Goal: Task Accomplishment & Management: Use online tool/utility

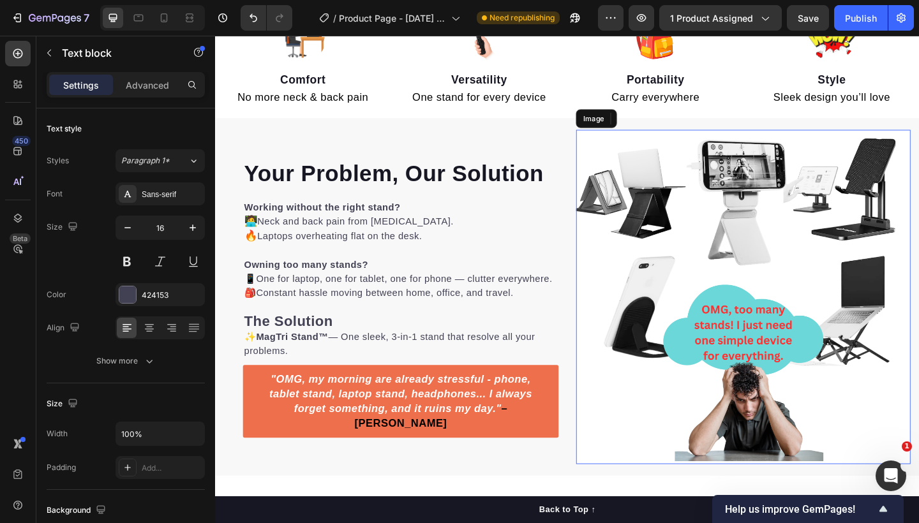
click at [813, 337] on img at bounding box center [789, 320] width 364 height 364
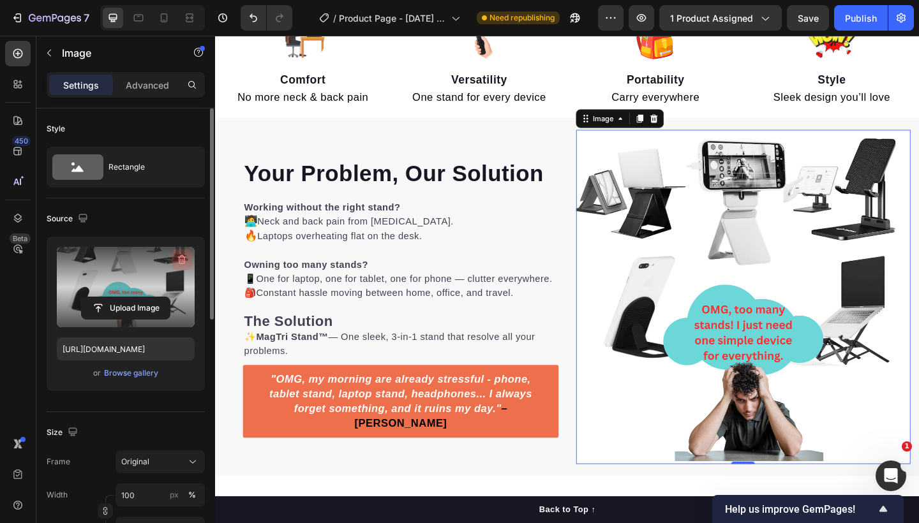
click at [181, 261] on icon "button" at bounding box center [181, 260] width 1 height 4
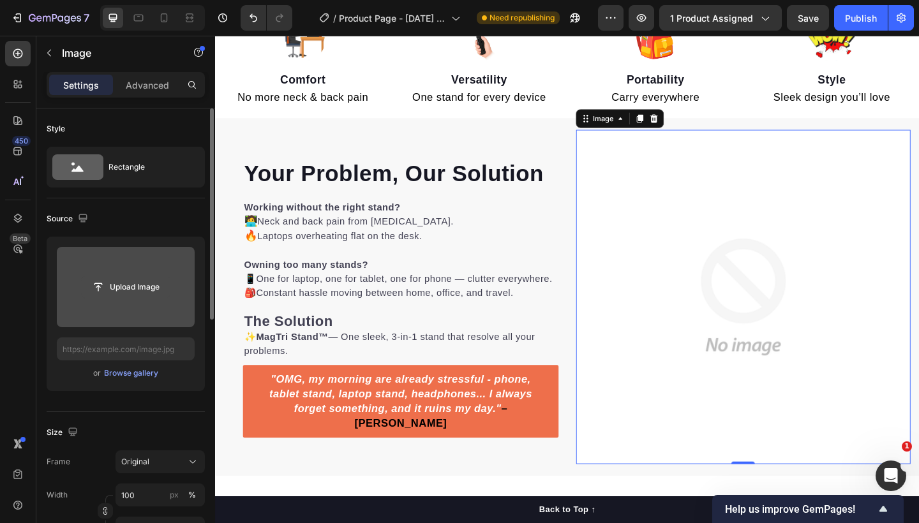
click at [145, 287] on input "file" at bounding box center [126, 287] width 88 height 22
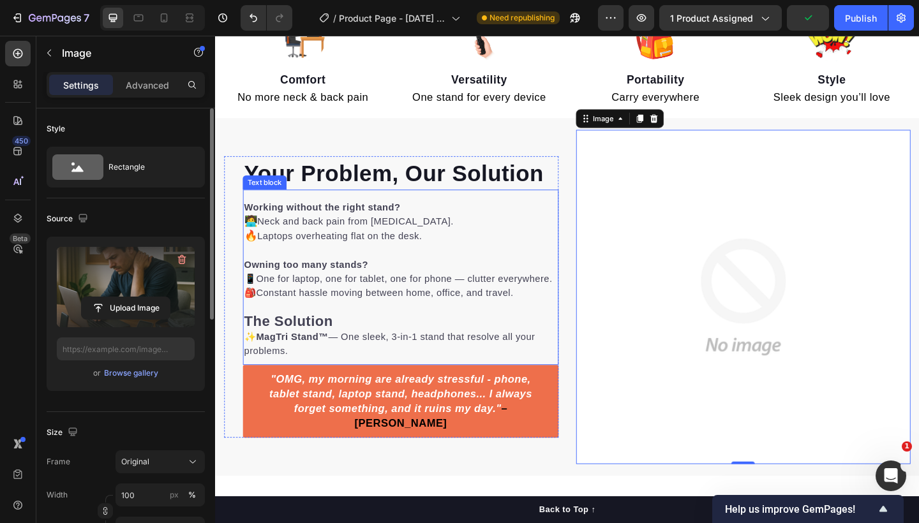
type input "[URL][DOMAIN_NAME]"
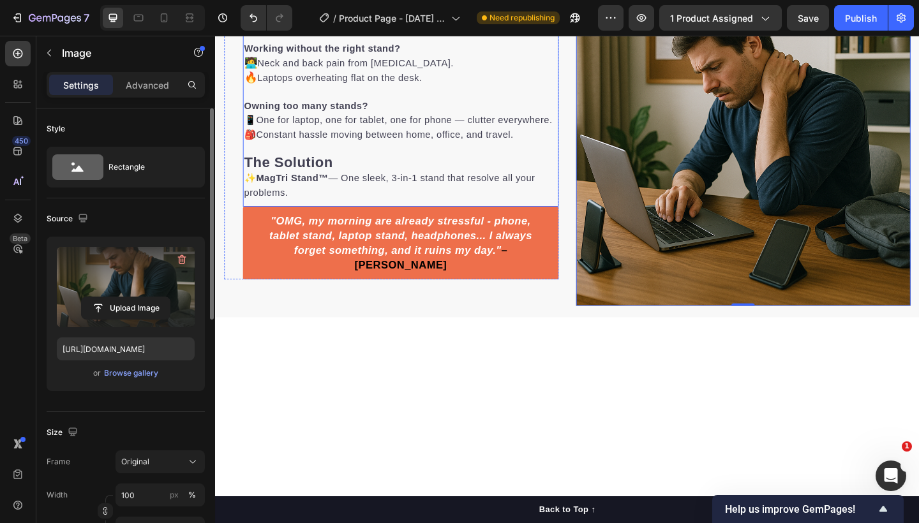
scroll to position [502, 0]
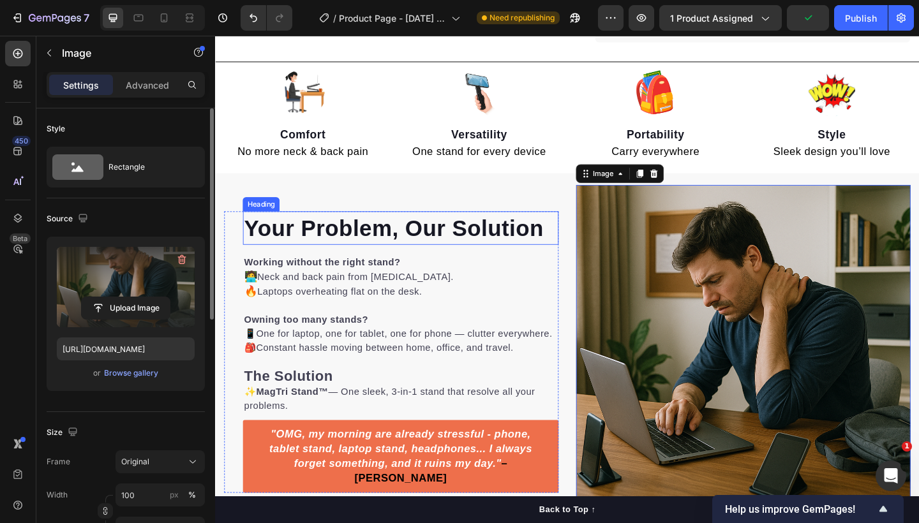
click at [579, 249] on p "⁠⁠⁠⁠⁠⁠⁠ Your Problem, Our Solution" at bounding box center [416, 245] width 341 height 34
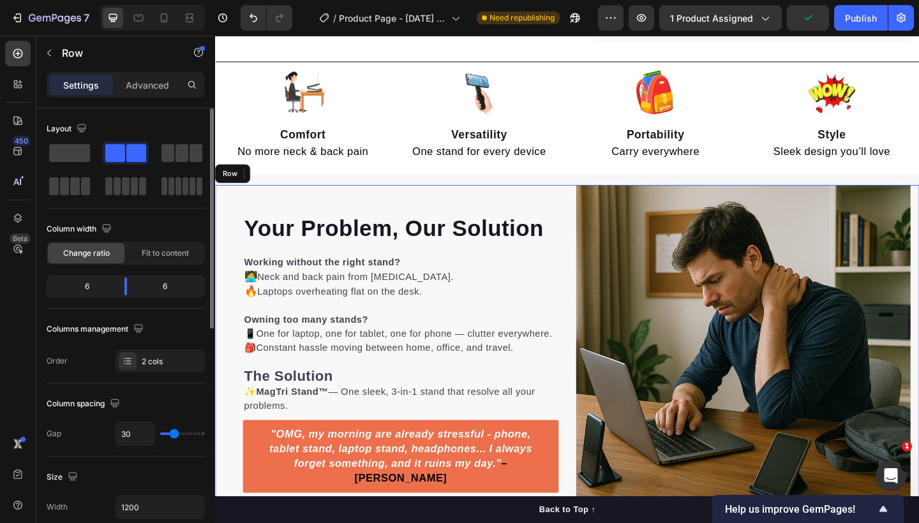
click at [584, 306] on div "⁠⁠⁠⁠⁠⁠⁠ Your Problem, Our Solution Heading 0 Working without the right stand? 🧑…" at bounding box center [597, 380] width 765 height 364
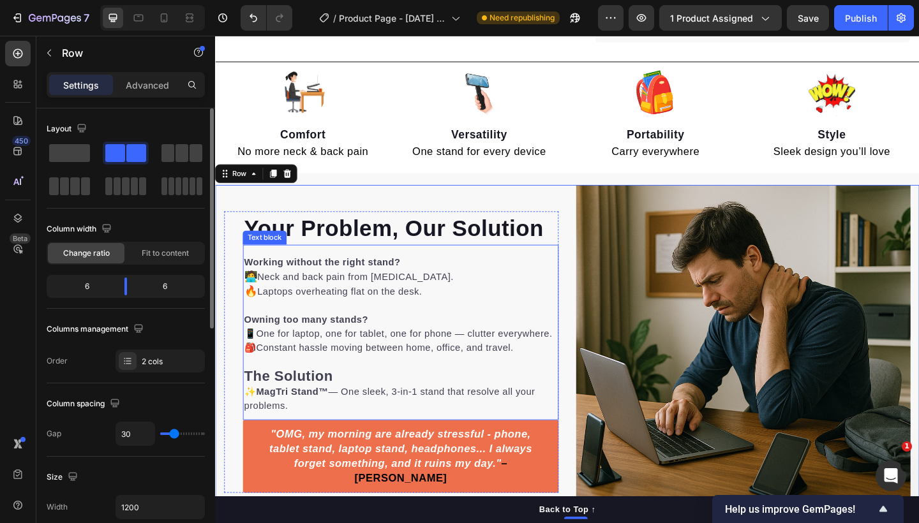
click at [580, 306] on p "Working without the right stand? 🧑‍💻 Neck and back pain from [MEDICAL_DATA]. 🔥 …" at bounding box center [416, 298] width 341 height 47
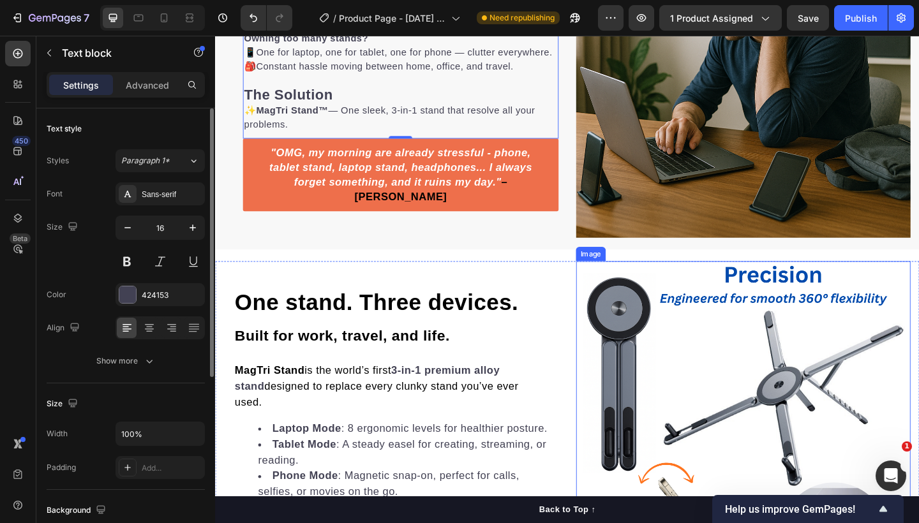
scroll to position [572, 0]
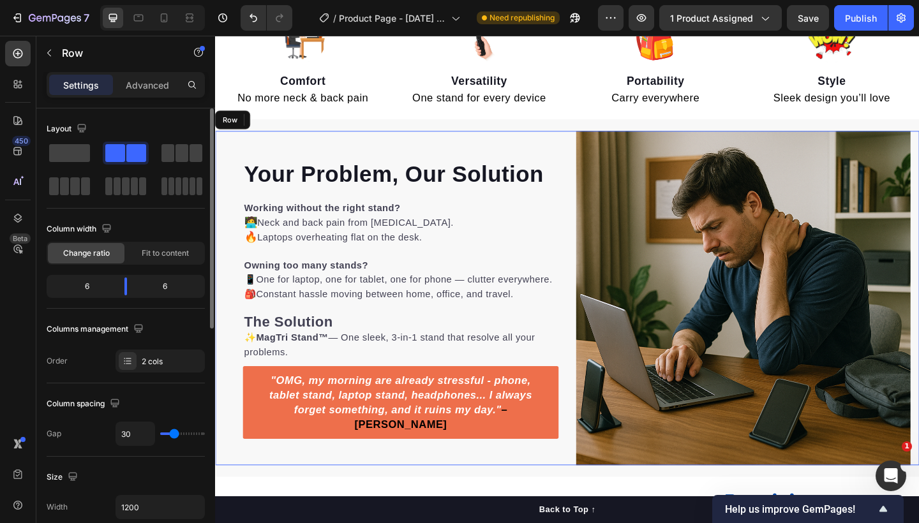
click at [520, 149] on div "⁠⁠⁠⁠⁠⁠⁠ Your Problem, Our Solution Heading Working without the right stand? 🧑‍💻…" at bounding box center [407, 322] width 364 height 364
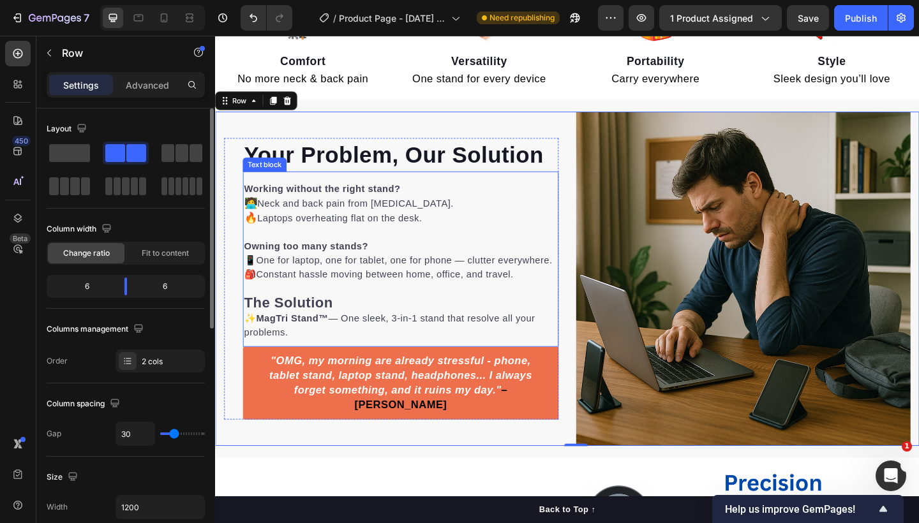
scroll to position [763, 0]
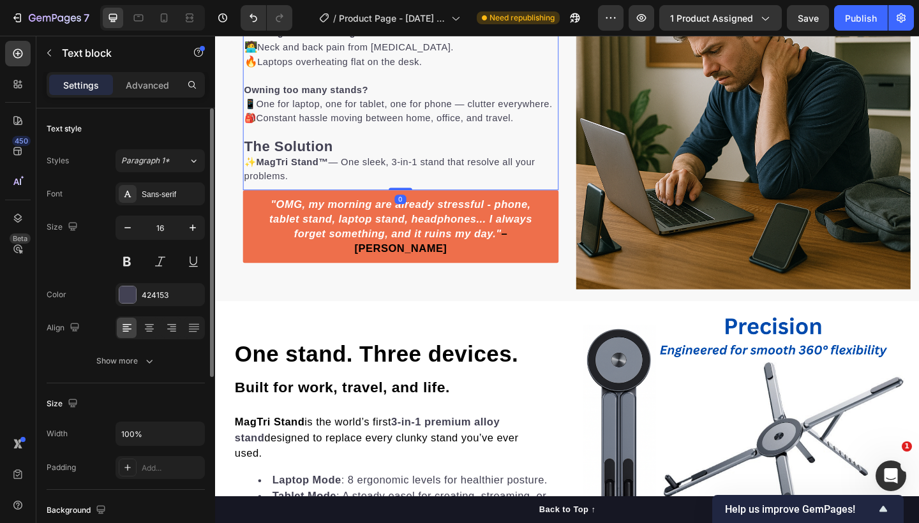
click at [318, 165] on strong "The Solution" at bounding box center [294, 155] width 96 height 17
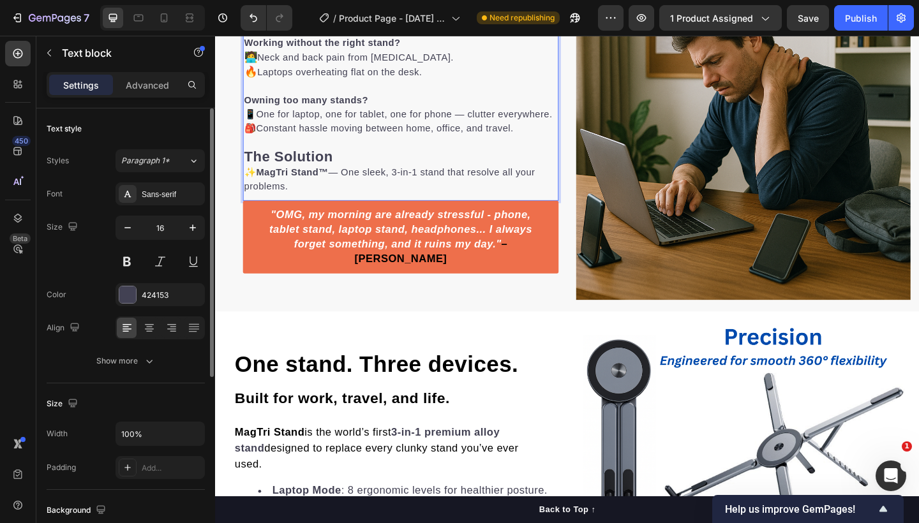
click at [339, 176] on strong "The Solution" at bounding box center [294, 167] width 96 height 17
drag, startPoint x: 344, startPoint y: 181, endPoint x: 248, endPoint y: 177, distance: 96.4
click at [248, 177] on p "The Solution" at bounding box center [416, 168] width 341 height 17
click at [263, 190] on strong "MagTri Stand™" at bounding box center [299, 184] width 78 height 11
click at [473, 177] on p "We understand you, that why" at bounding box center [416, 168] width 341 height 17
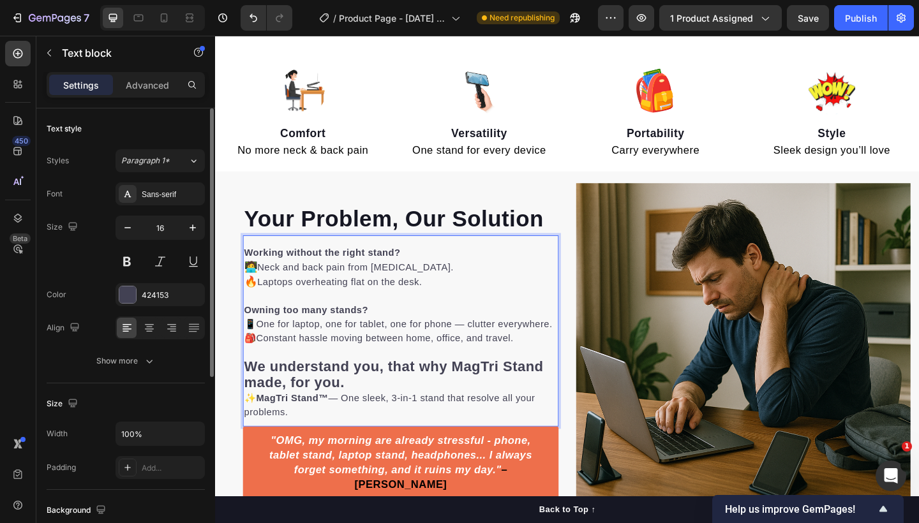
scroll to position [619, 0]
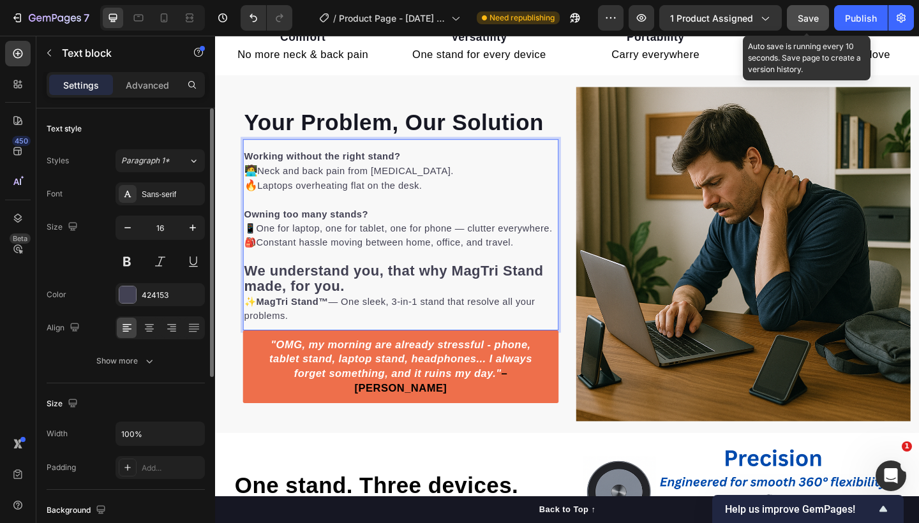
click at [811, 18] on span "Save" at bounding box center [807, 18] width 21 height 11
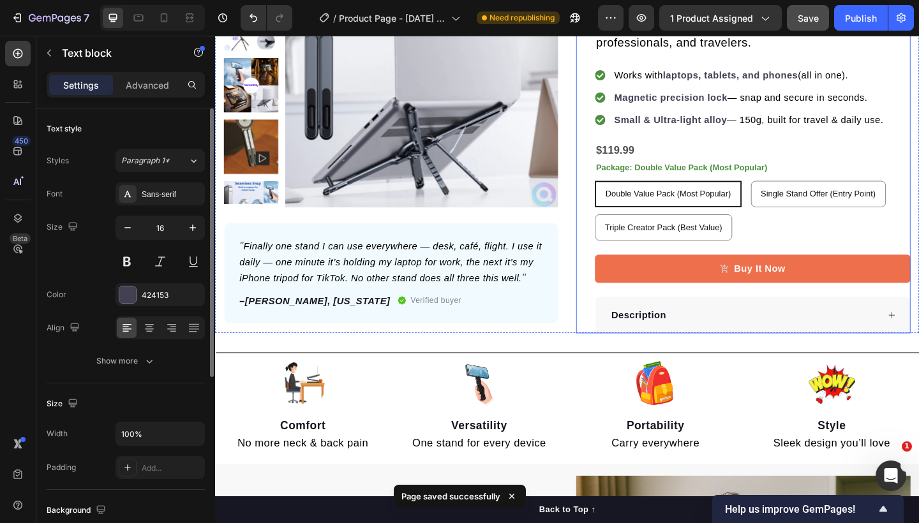
scroll to position [320, 0]
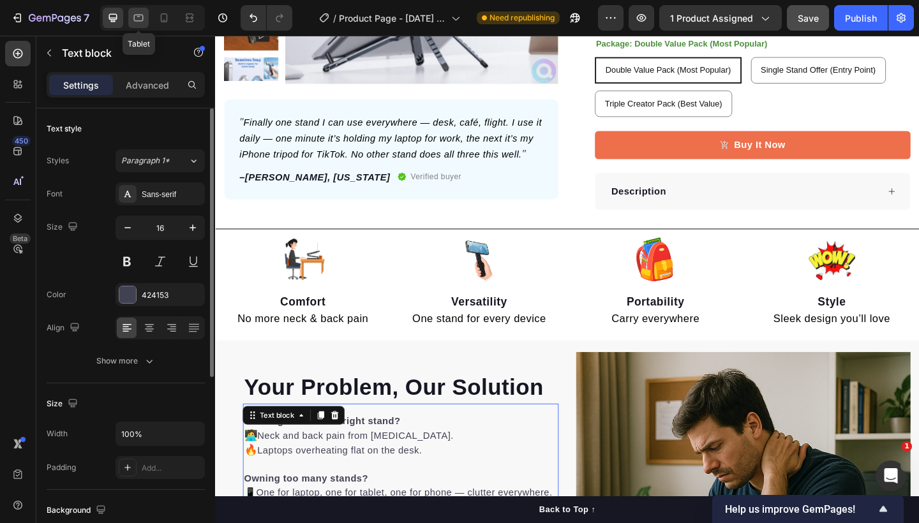
click at [138, 20] on icon at bounding box center [138, 17] width 13 height 13
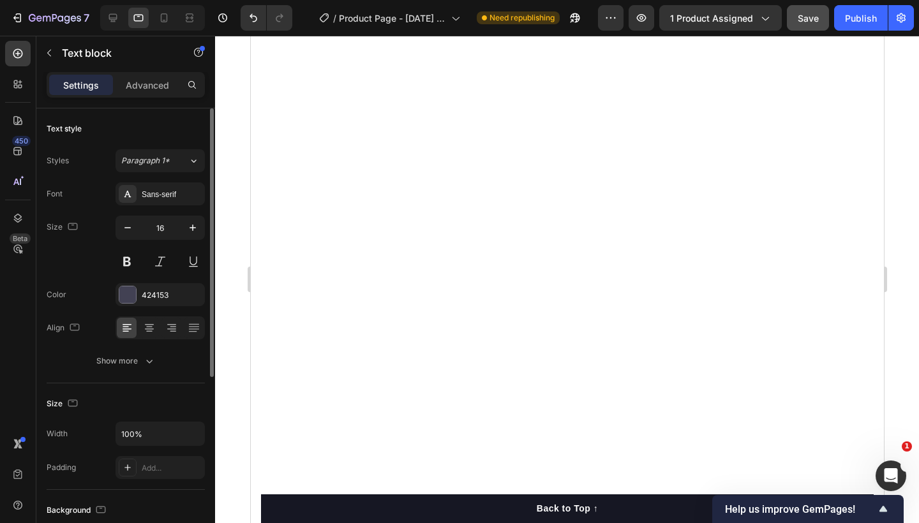
scroll to position [2106, 0]
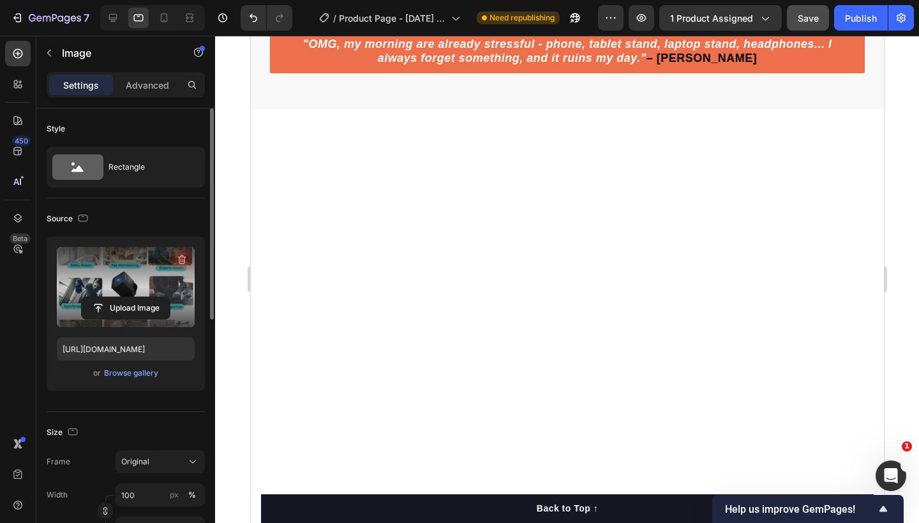
click at [181, 256] on icon "button" at bounding box center [181, 259] width 13 height 13
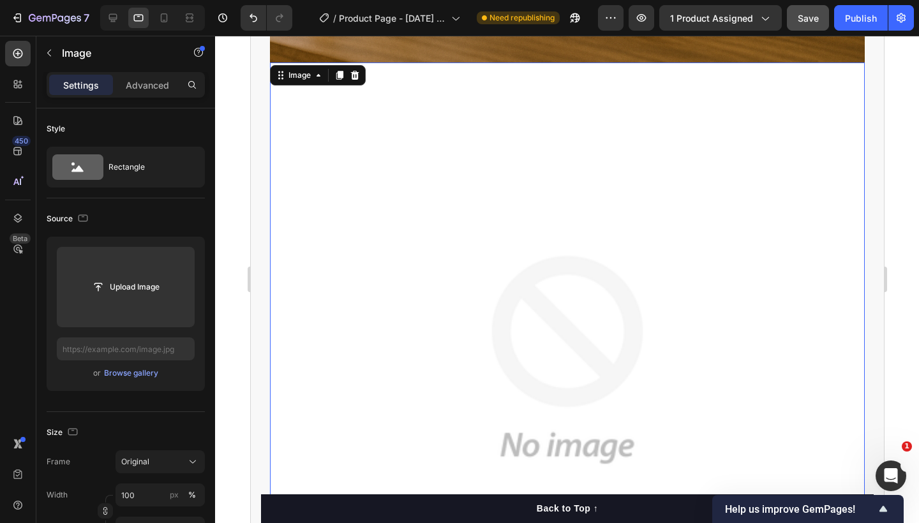
scroll to position [1391, 0]
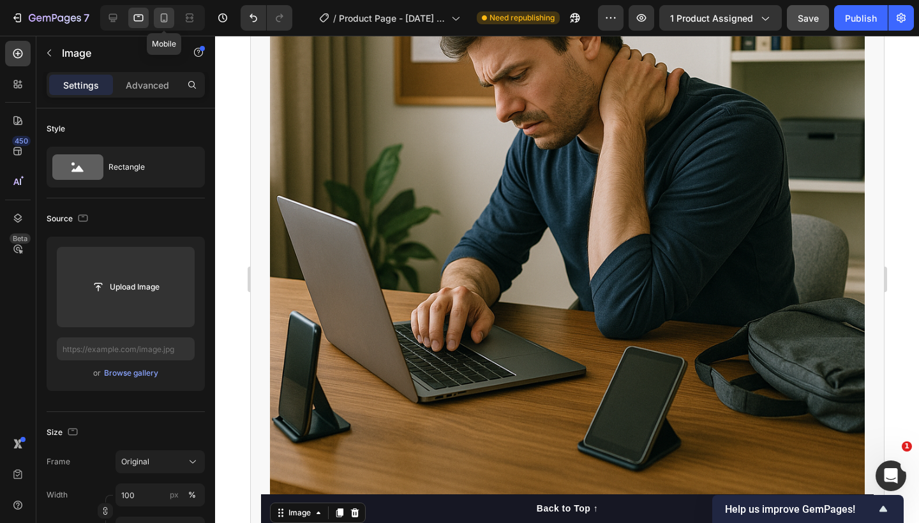
click at [163, 20] on icon at bounding box center [164, 20] width 3 height 1
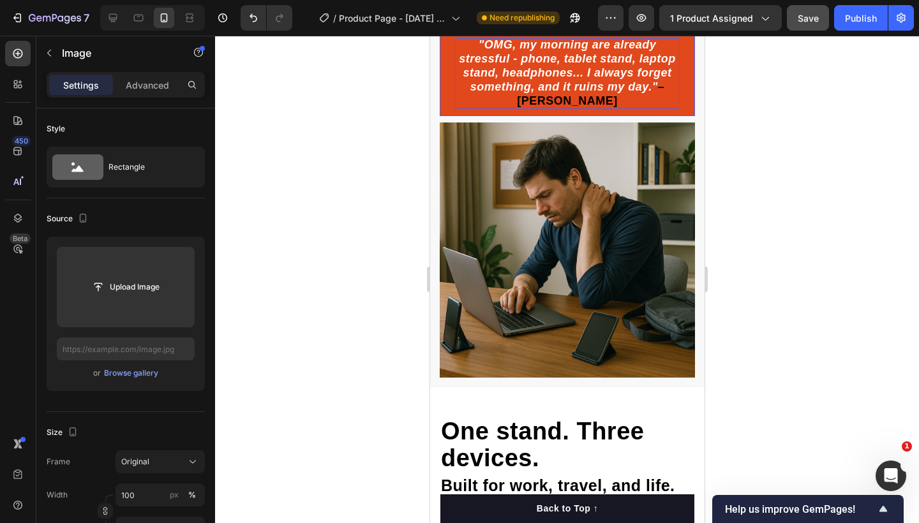
scroll to position [1658, 0]
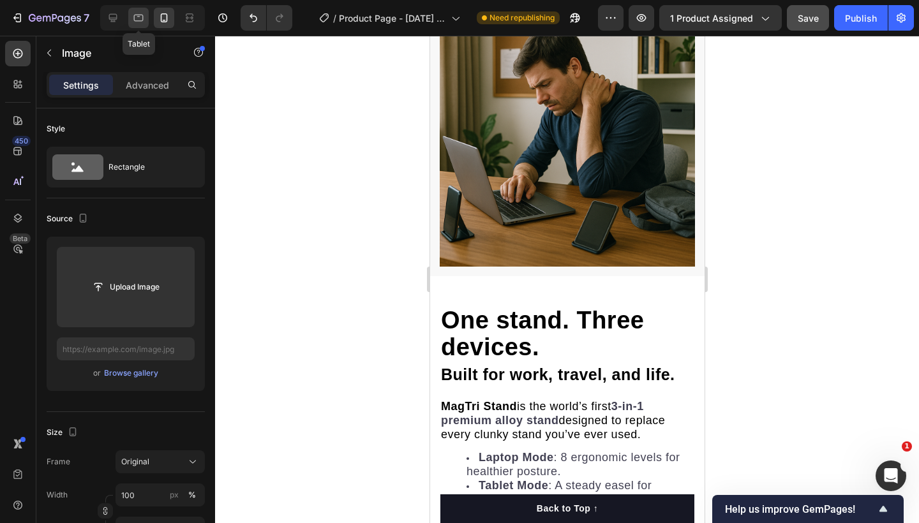
click at [137, 22] on icon at bounding box center [138, 17] width 13 height 13
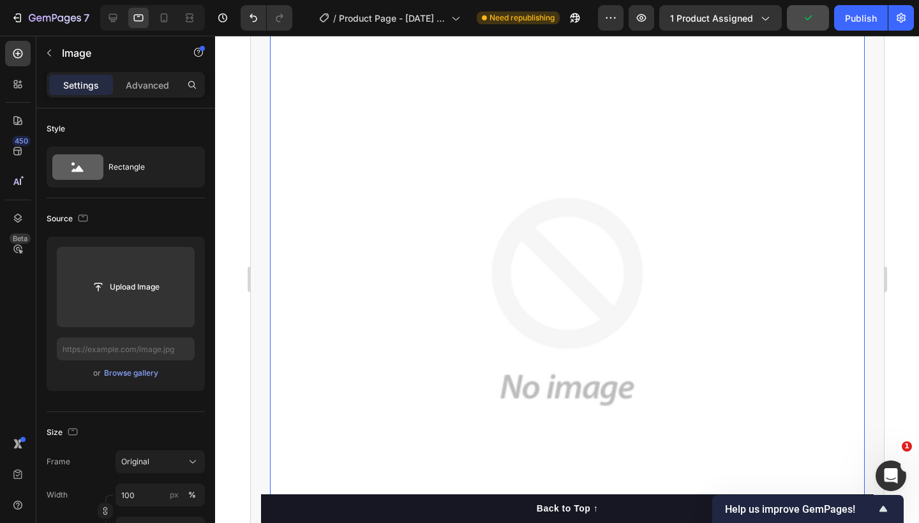
scroll to position [1784, 0]
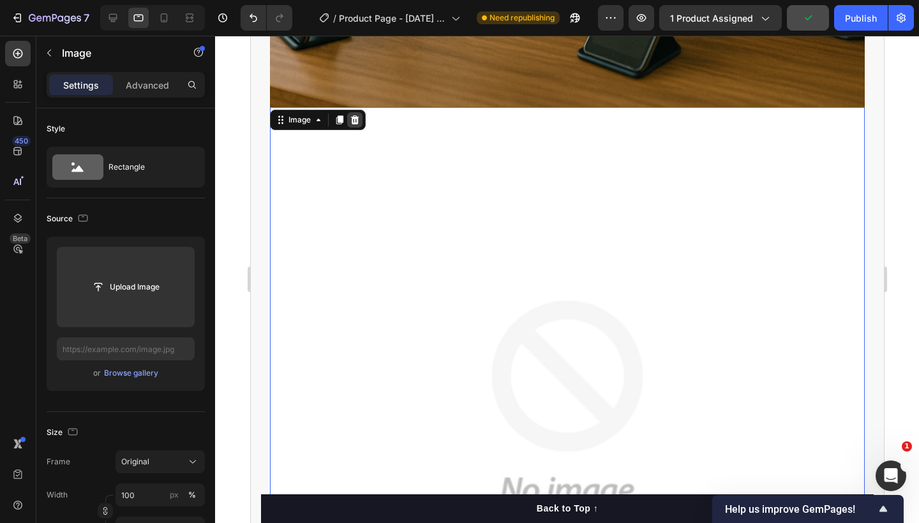
click at [358, 115] on icon at bounding box center [354, 120] width 10 height 10
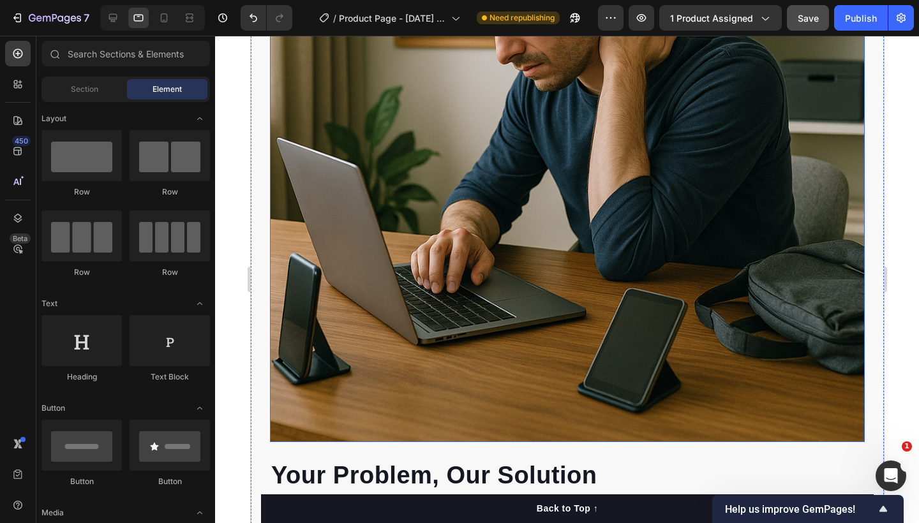
scroll to position [1180, 0]
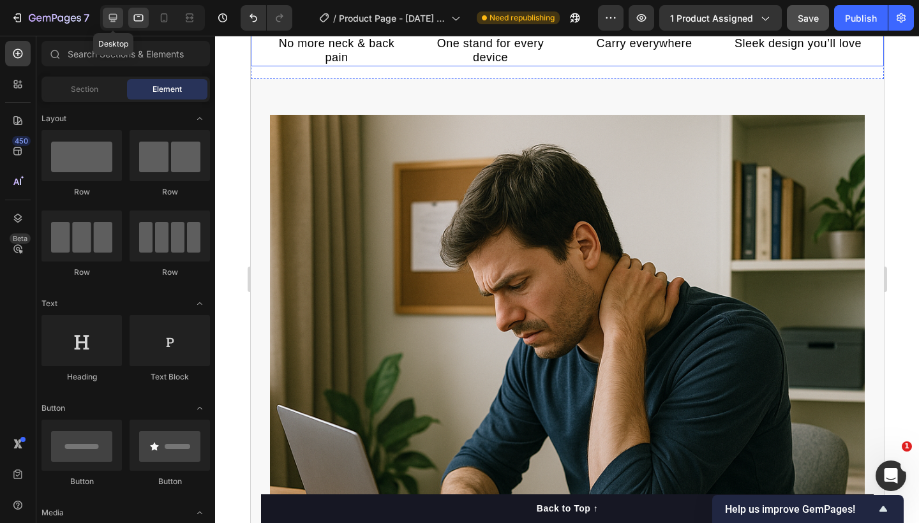
click at [114, 16] on icon at bounding box center [113, 17] width 13 height 13
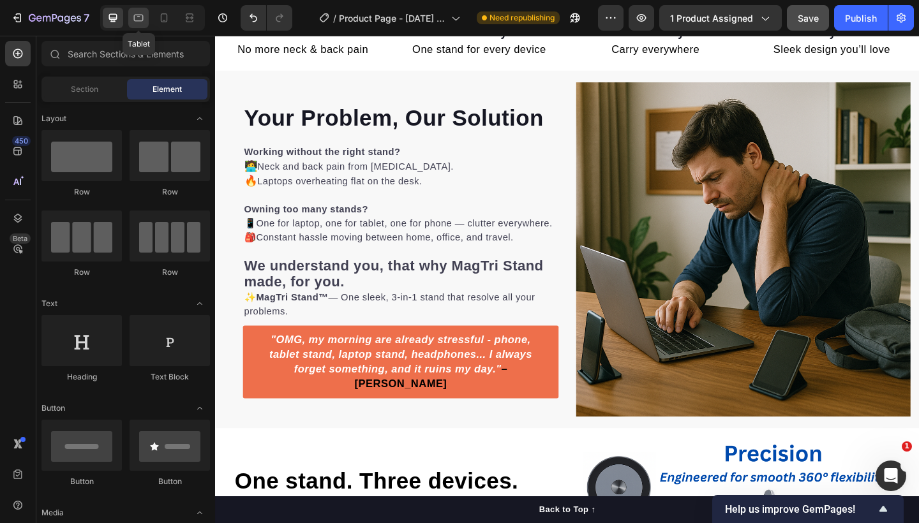
click at [140, 24] on icon at bounding box center [138, 17] width 13 height 13
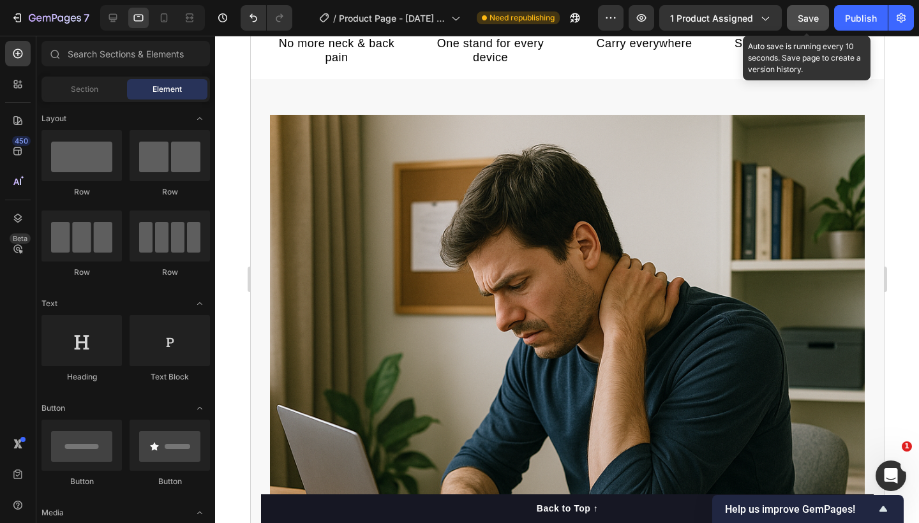
click at [818, 15] on span "Save" at bounding box center [807, 18] width 21 height 11
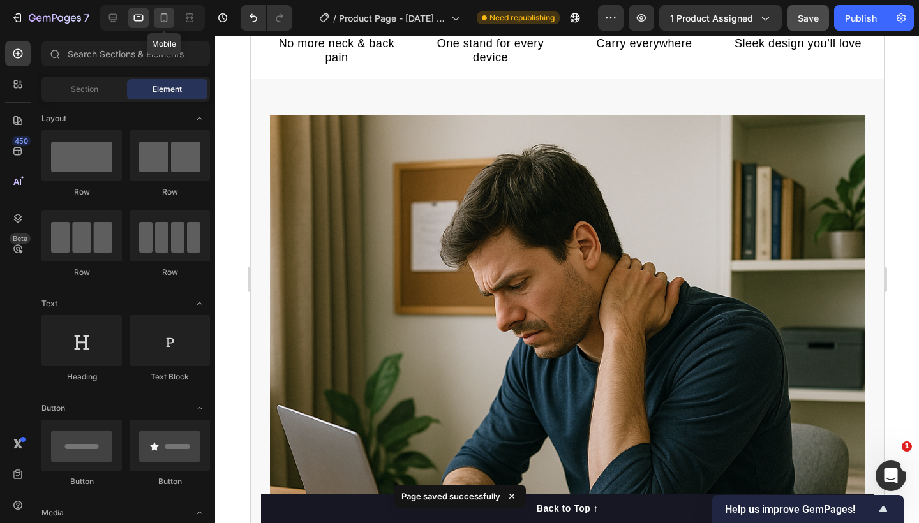
click at [161, 22] on icon at bounding box center [164, 17] width 13 height 13
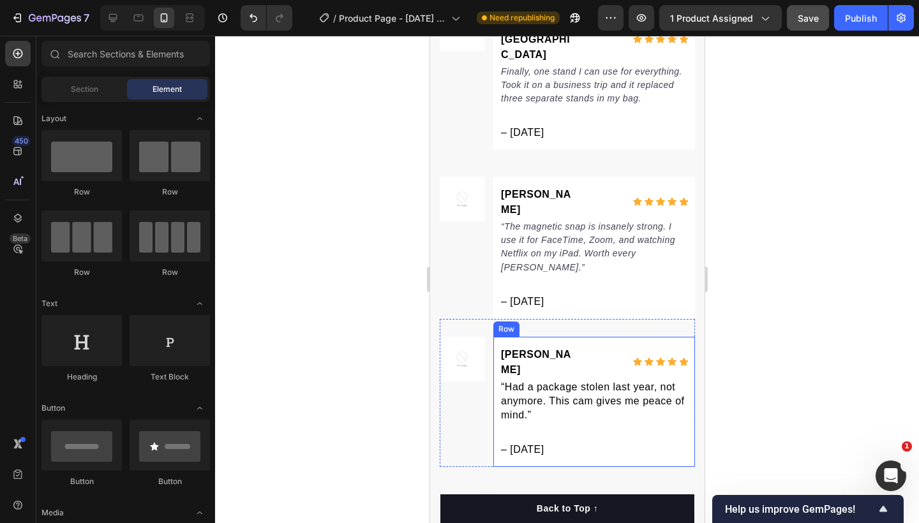
scroll to position [5188, 0]
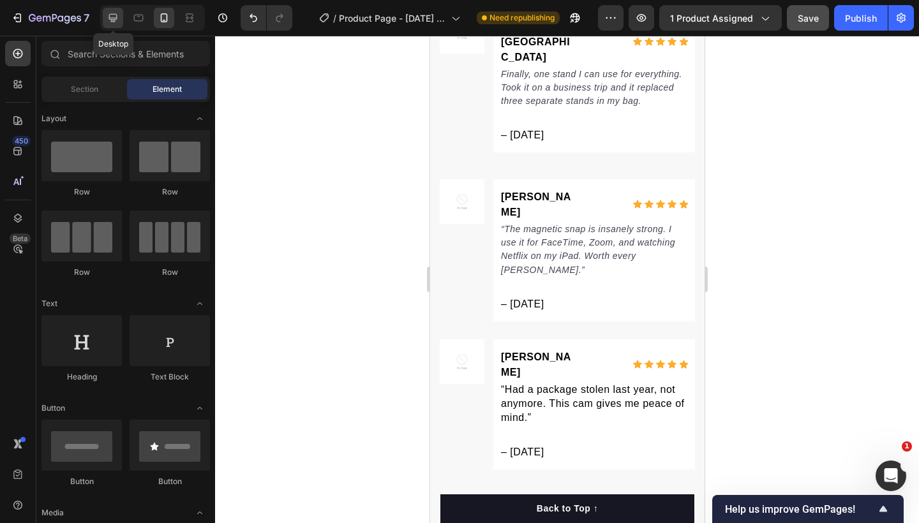
click at [118, 15] on icon at bounding box center [113, 17] width 13 height 13
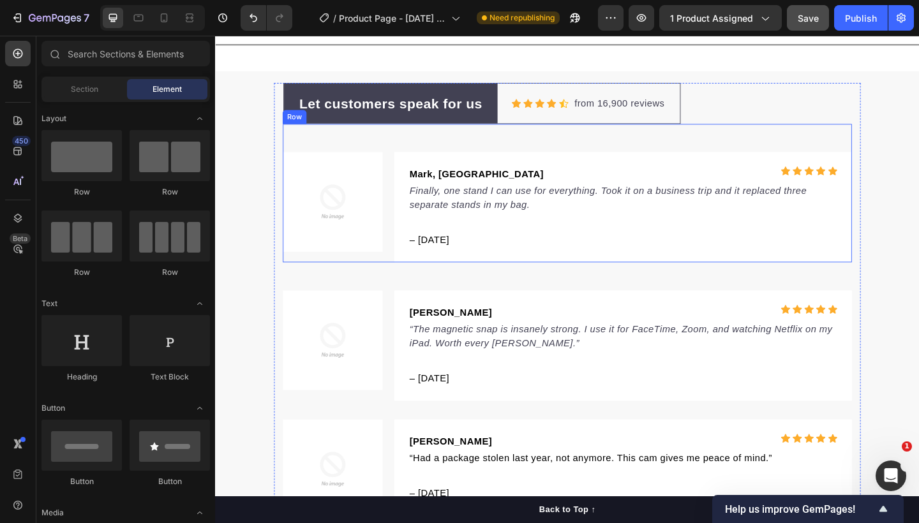
scroll to position [4867, 0]
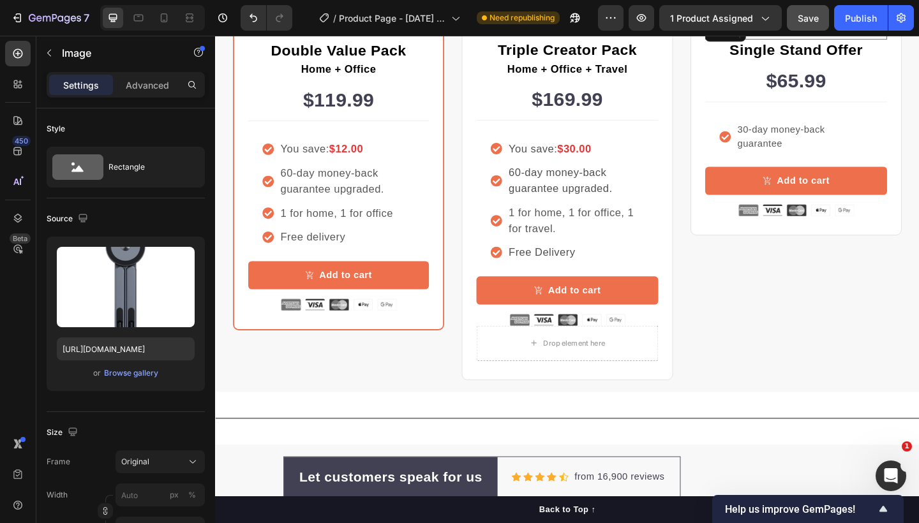
click at [767, 40] on div "Image" at bounding box center [847, 30] width 198 height 20
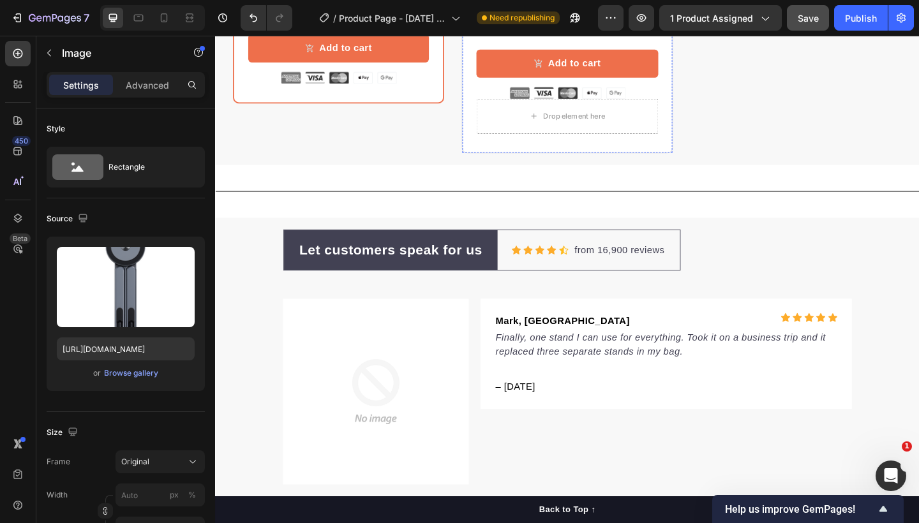
scroll to position [5435, 0]
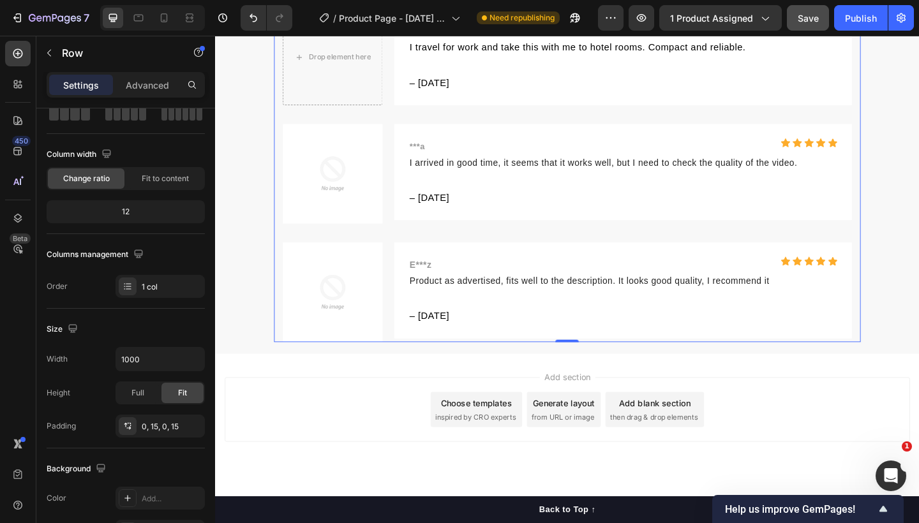
scroll to position [0, 0]
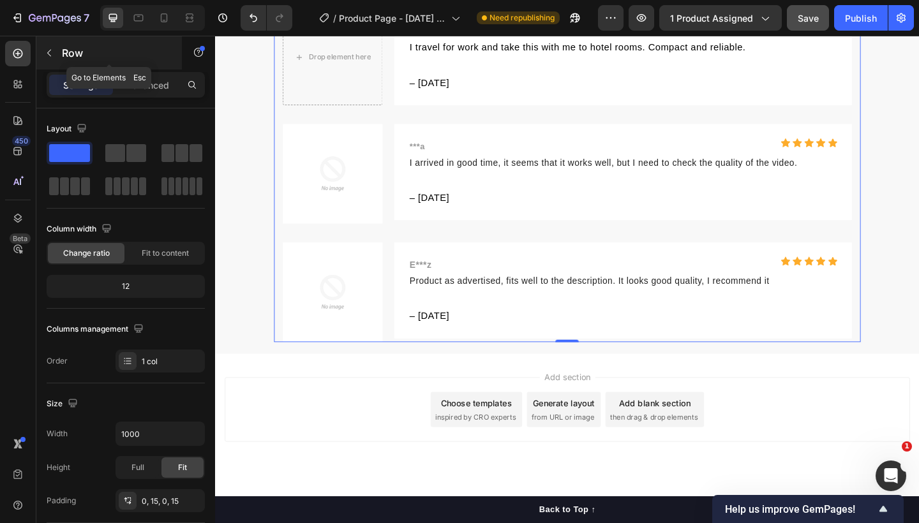
click at [50, 52] on icon "button" at bounding box center [49, 53] width 10 height 10
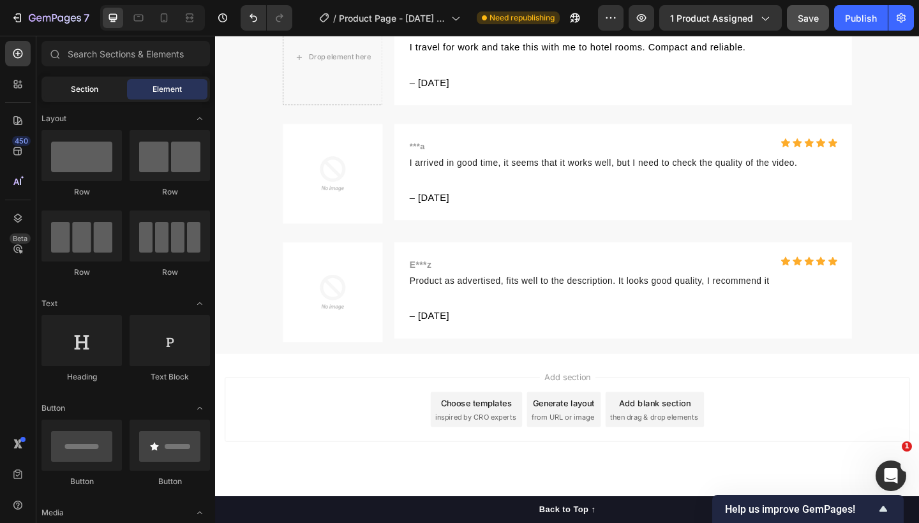
click at [99, 95] on div "Section" at bounding box center [84, 89] width 80 height 20
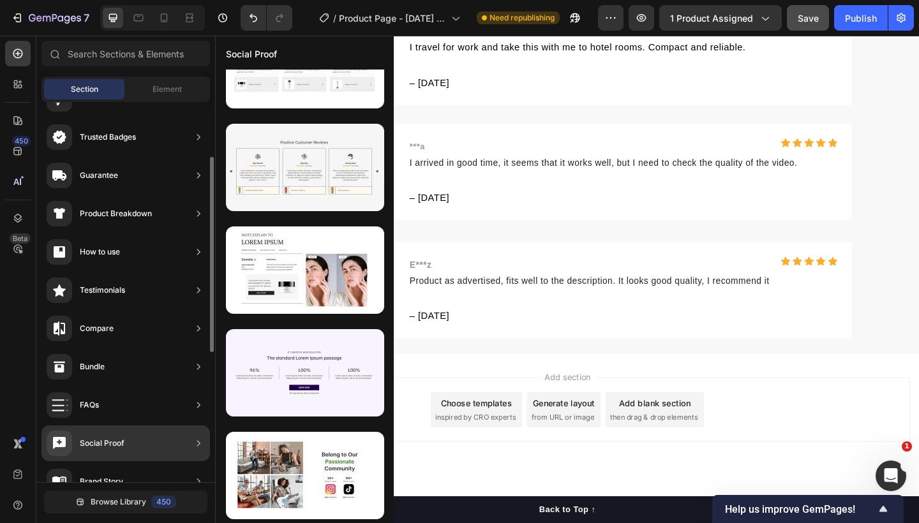
scroll to position [73, 0]
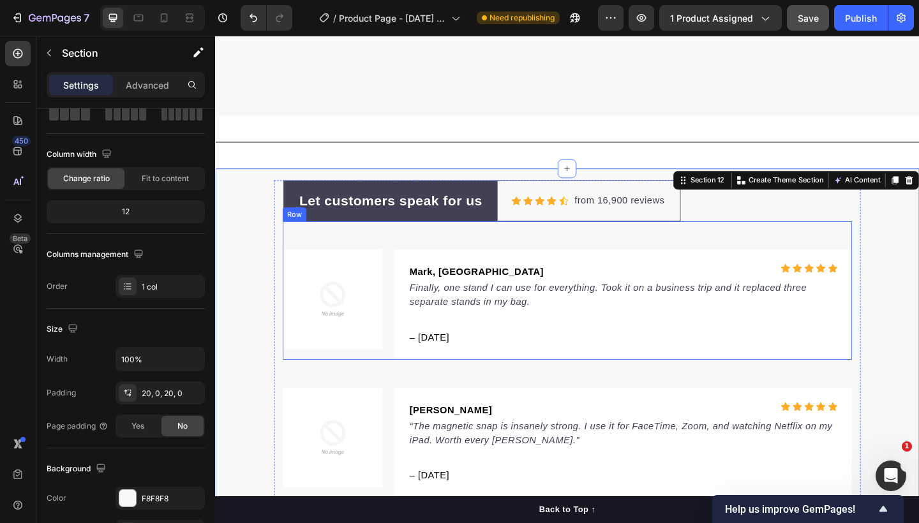
scroll to position [5382, 0]
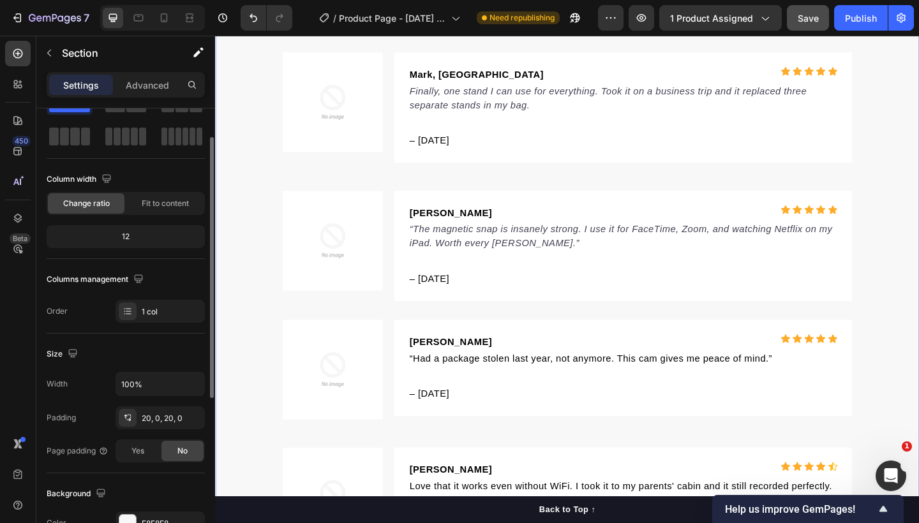
scroll to position [0, 0]
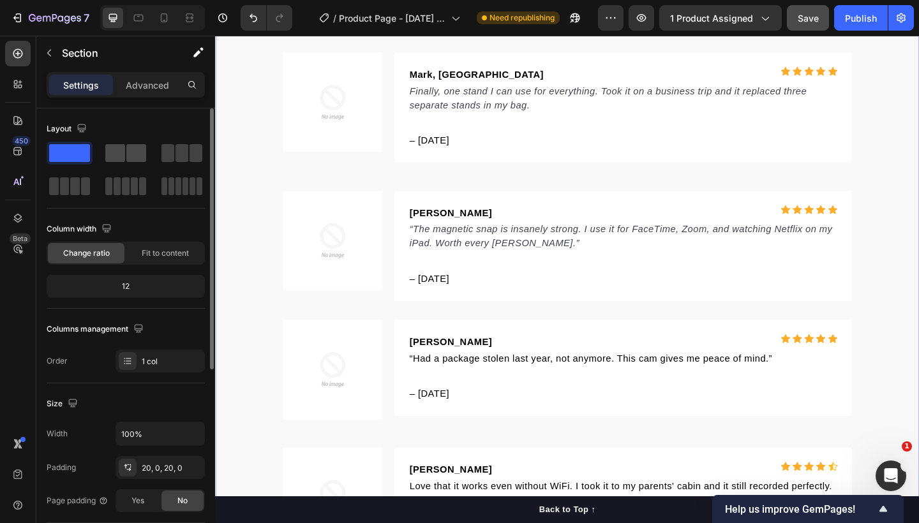
click at [118, 157] on span at bounding box center [115, 153] width 20 height 18
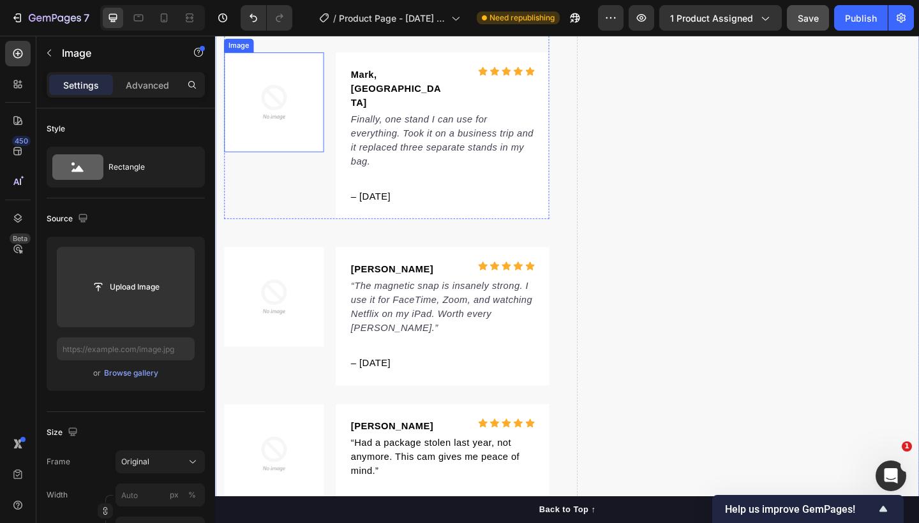
click at [281, 163] on img at bounding box center [279, 108] width 108 height 108
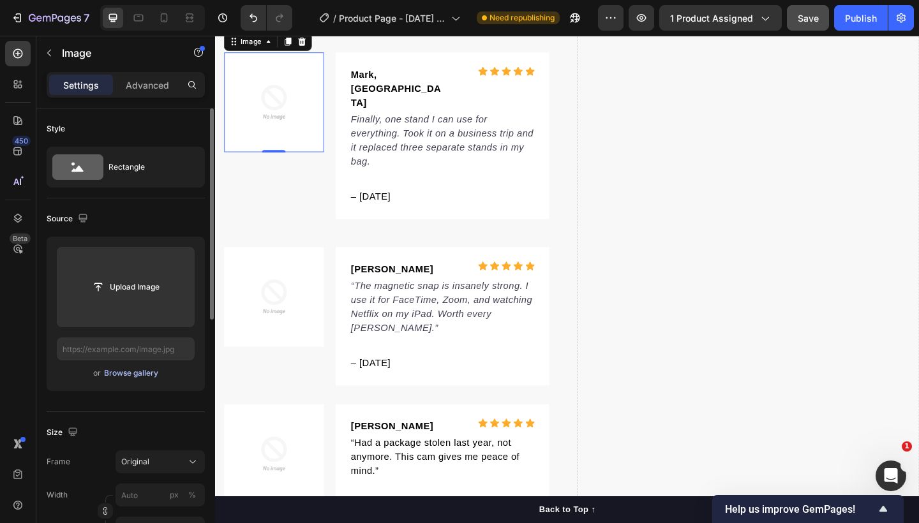
click at [142, 375] on div "Browse gallery" at bounding box center [131, 372] width 54 height 11
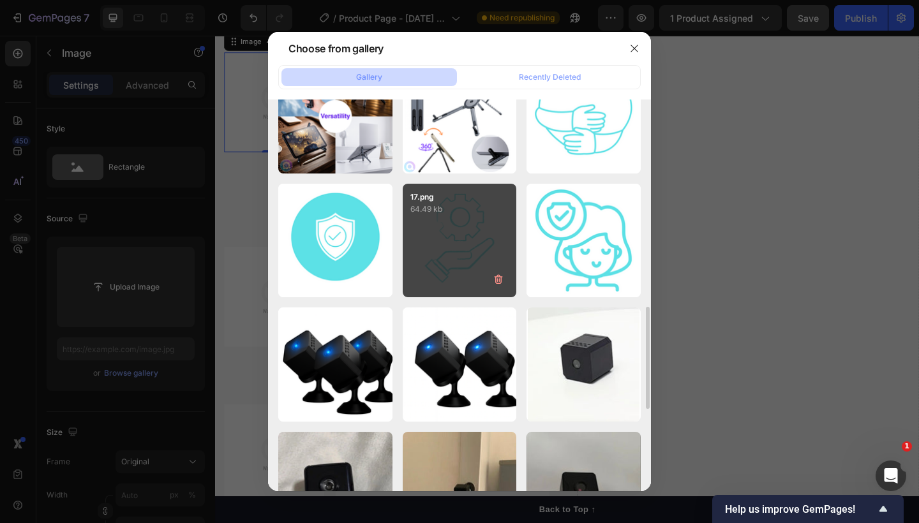
scroll to position [548, 0]
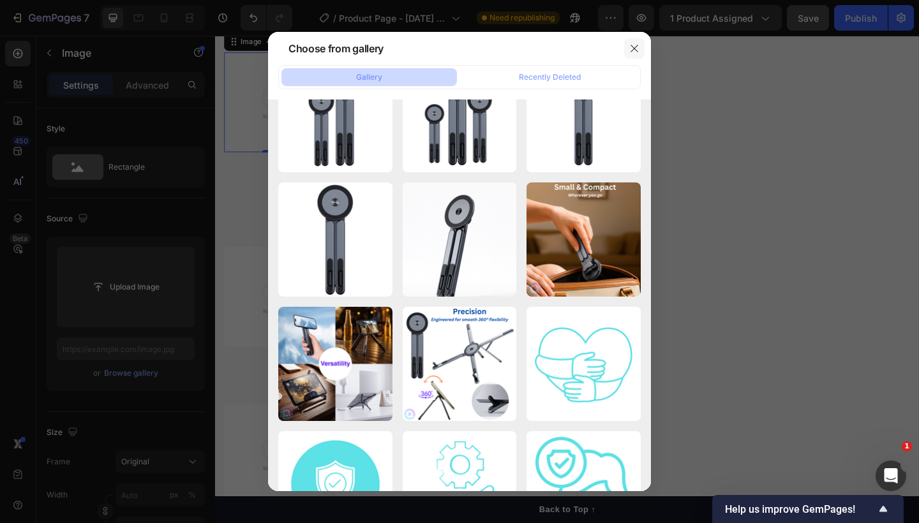
click at [640, 46] on button "button" at bounding box center [634, 48] width 20 height 20
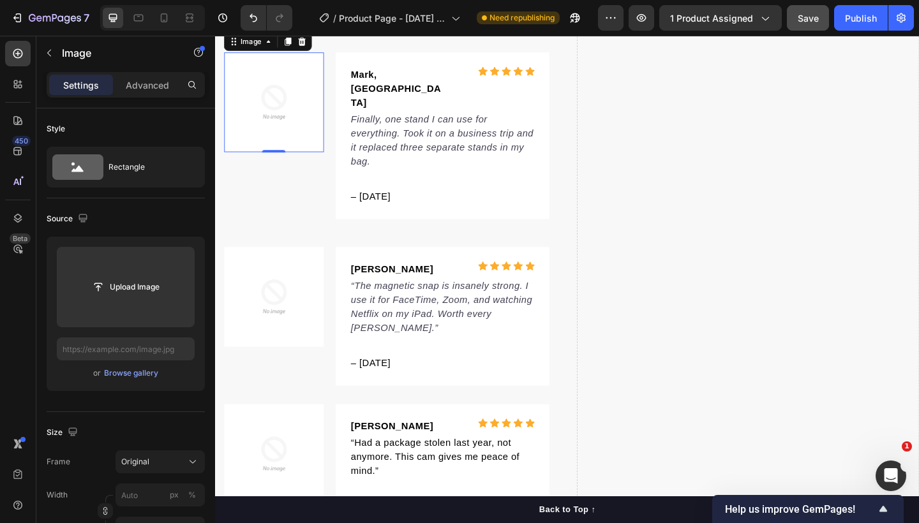
click at [283, 163] on img at bounding box center [279, 108] width 108 height 108
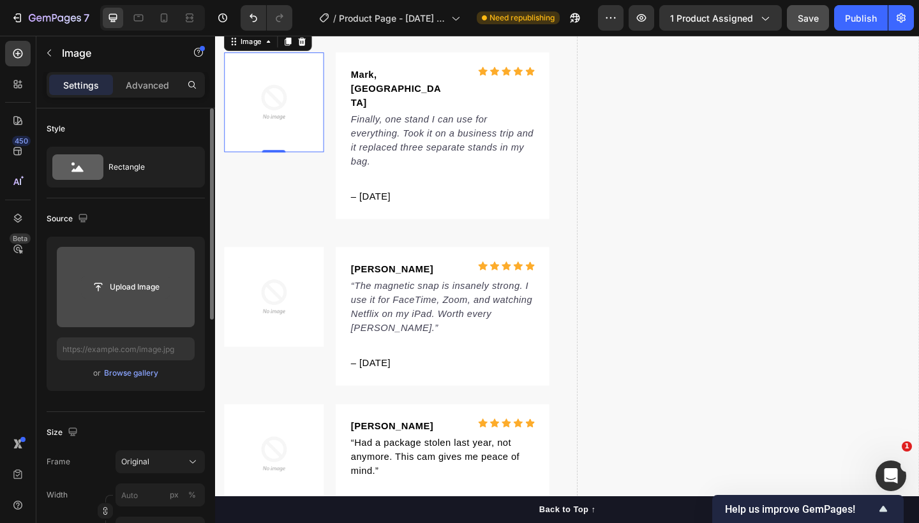
click at [143, 280] on input "file" at bounding box center [126, 287] width 88 height 22
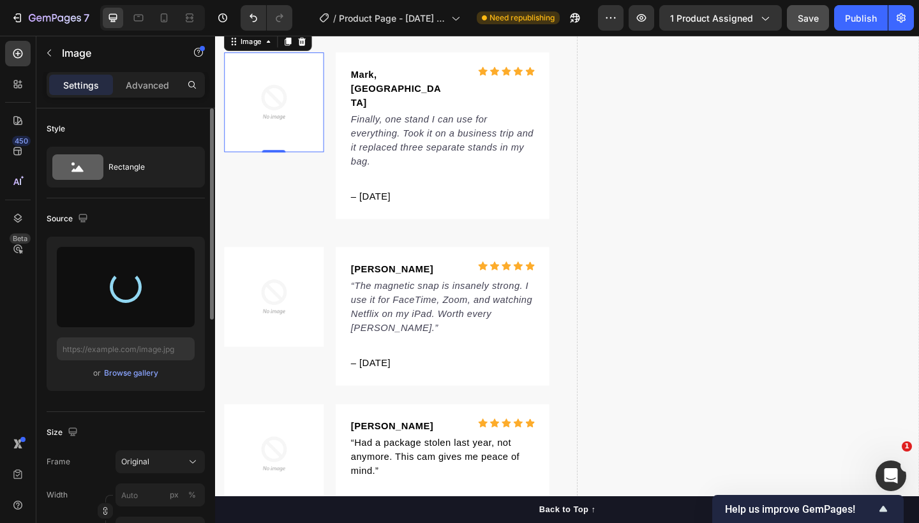
type input "[URL][DOMAIN_NAME]"
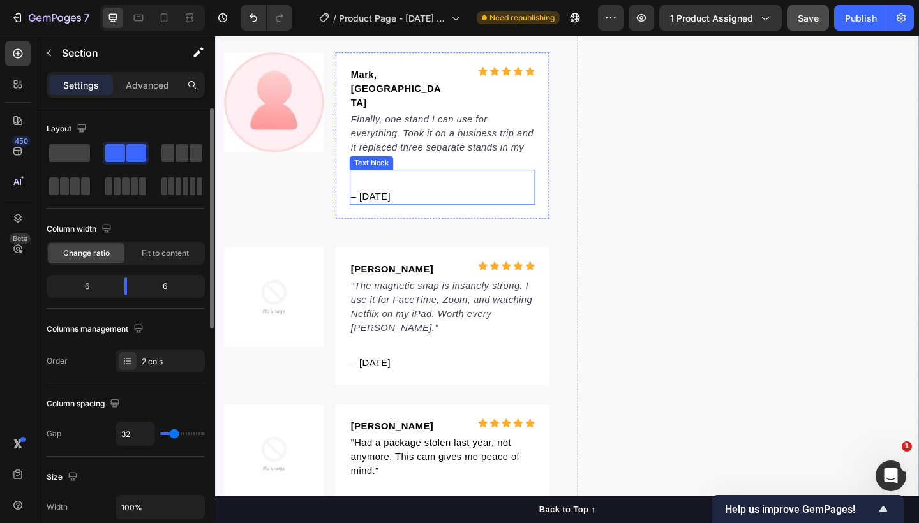
scroll to position [5493, 0]
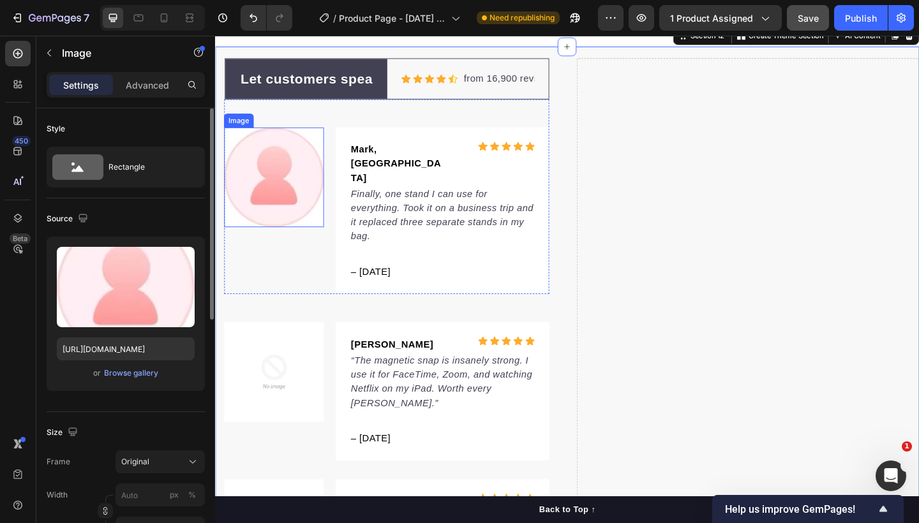
click at [277, 170] on img at bounding box center [279, 190] width 108 height 108
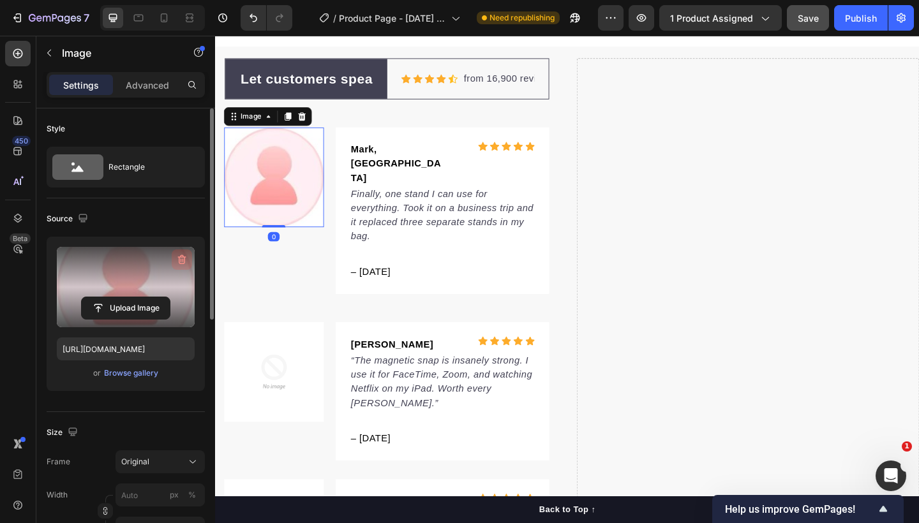
click at [179, 258] on icon "button" at bounding box center [182, 260] width 8 height 10
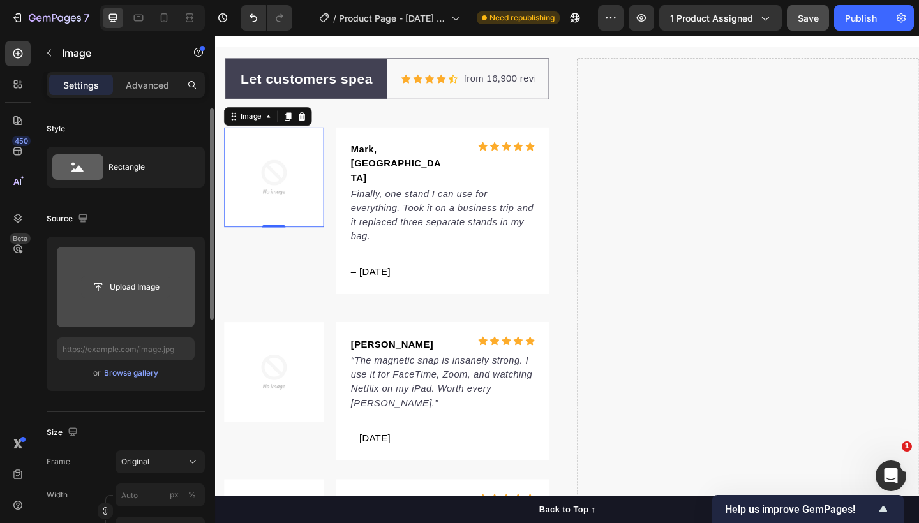
click at [140, 286] on input "file" at bounding box center [126, 287] width 88 height 22
click at [130, 288] on input "file" at bounding box center [126, 287] width 88 height 22
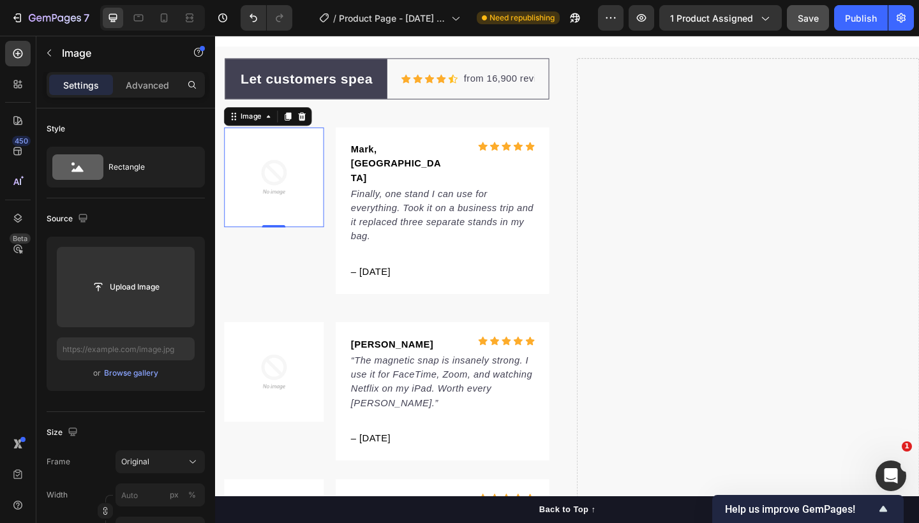
click at [277, 192] on img at bounding box center [279, 190] width 108 height 108
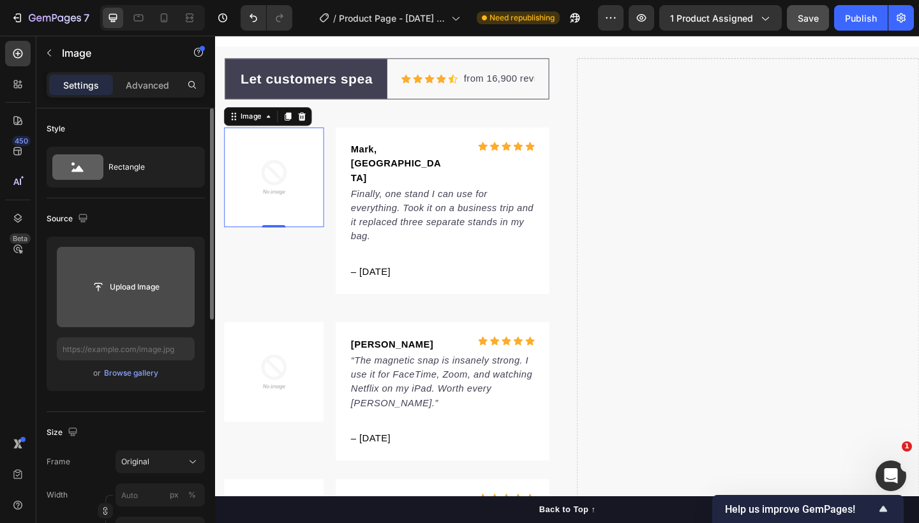
click at [143, 284] on input "file" at bounding box center [126, 287] width 88 height 22
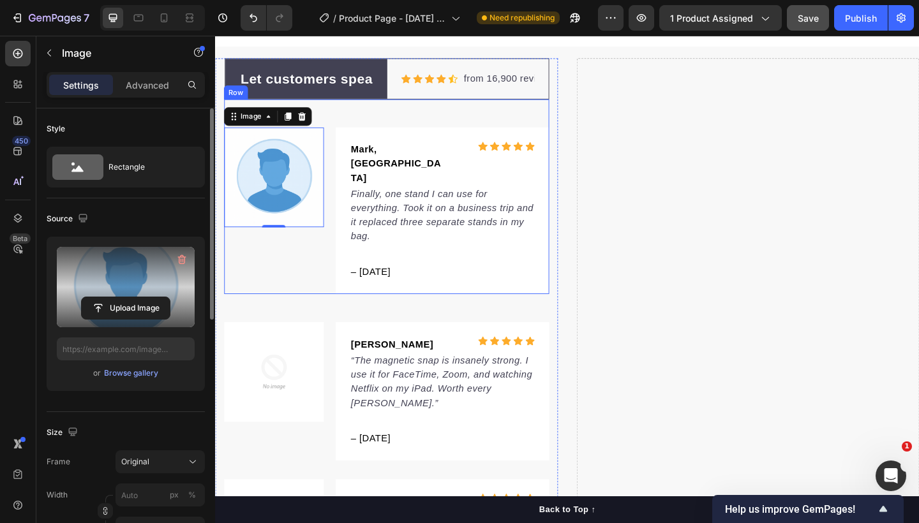
type input "[URL][DOMAIN_NAME]"
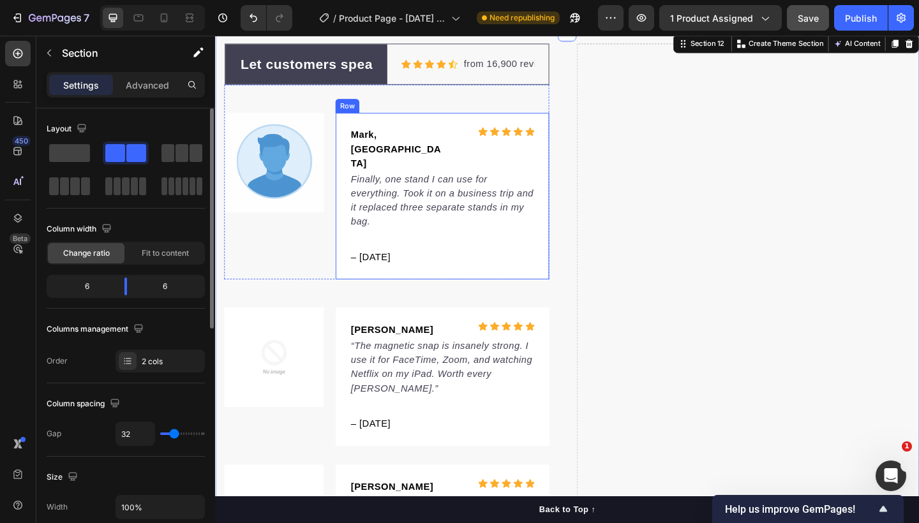
scroll to position [5604, 0]
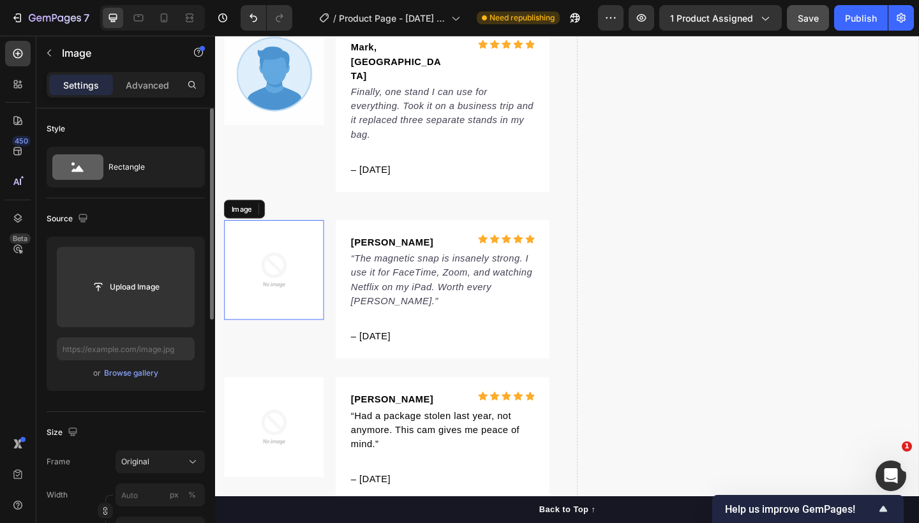
click at [296, 258] on img at bounding box center [279, 291] width 108 height 108
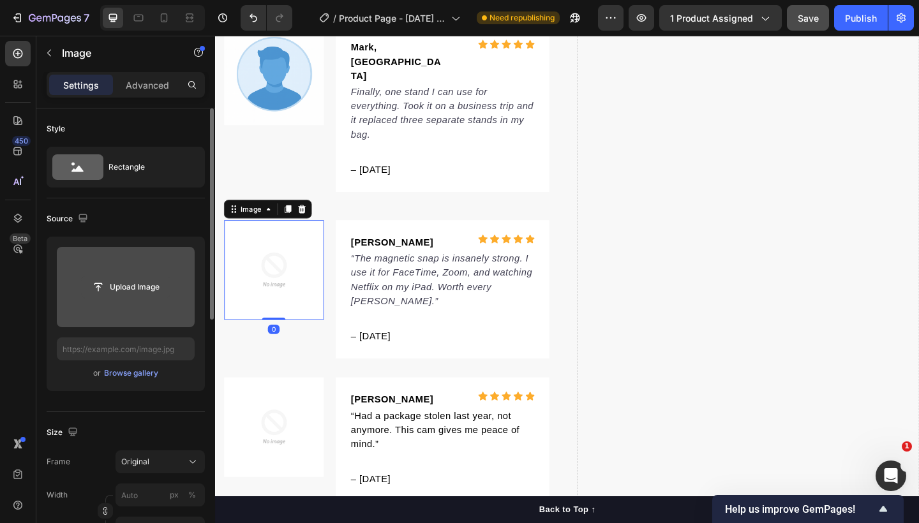
click at [152, 277] on input "file" at bounding box center [126, 287] width 88 height 22
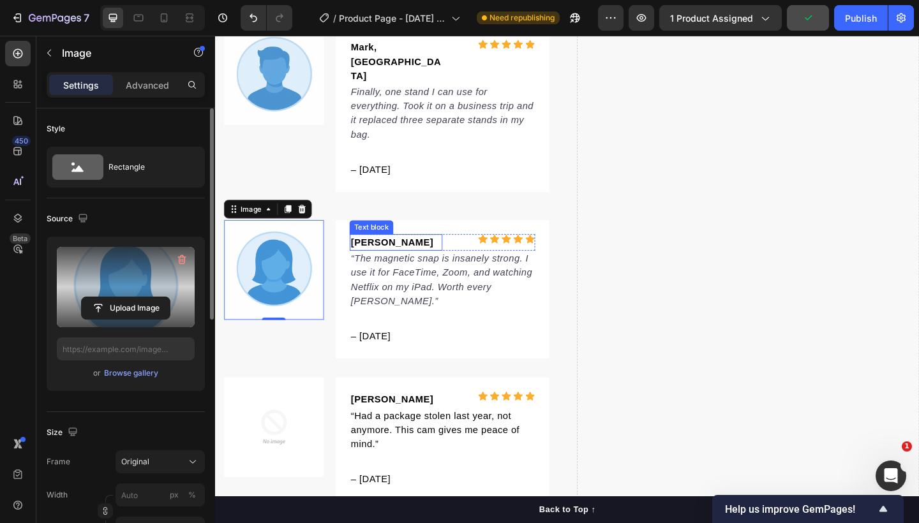
type input "[URL][DOMAIN_NAME]"
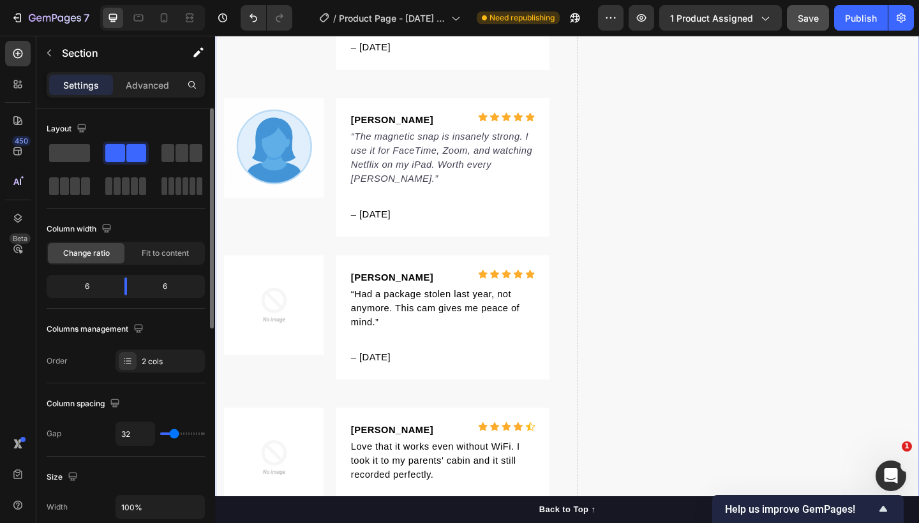
scroll to position [5757, 0]
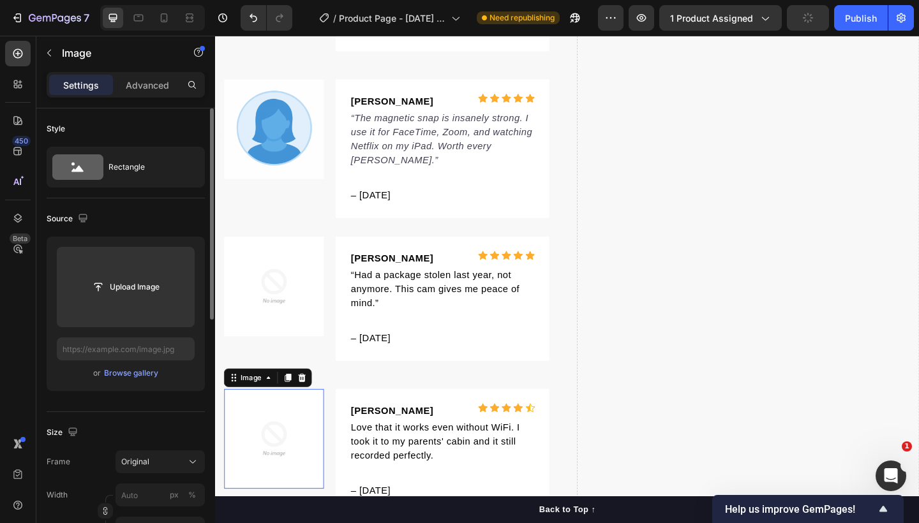
click at [295, 446] on img at bounding box center [279, 474] width 108 height 108
click at [148, 376] on div "Browse gallery" at bounding box center [131, 372] width 54 height 11
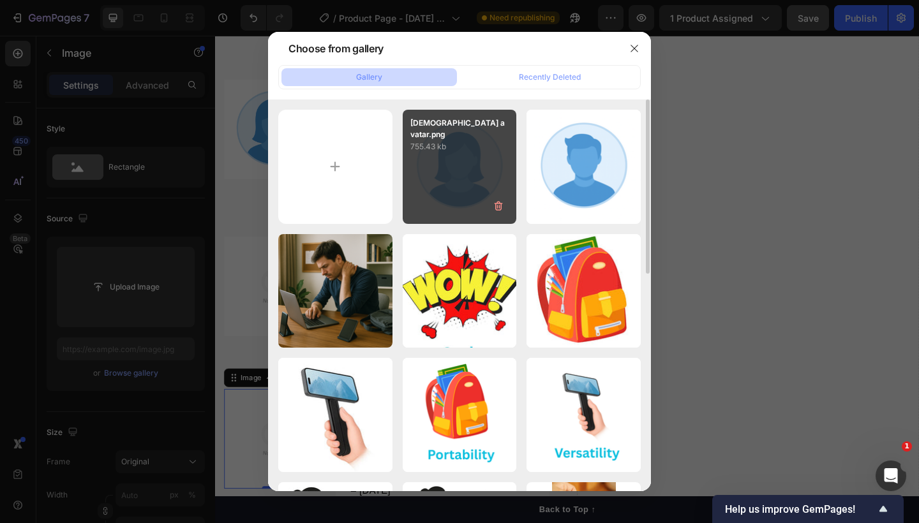
click at [468, 163] on div "[DEMOGRAPHIC_DATA] avatar.png 755.43 kb" at bounding box center [460, 167] width 114 height 114
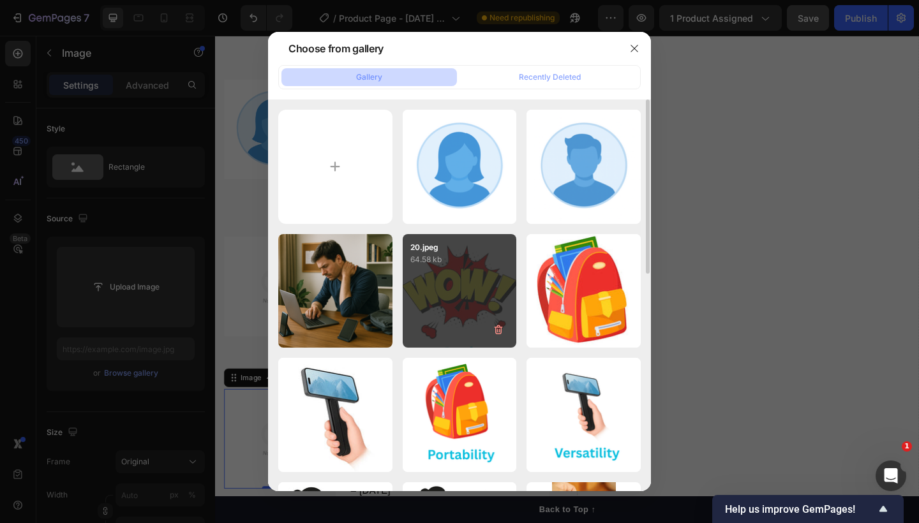
type input "[URL][DOMAIN_NAME]"
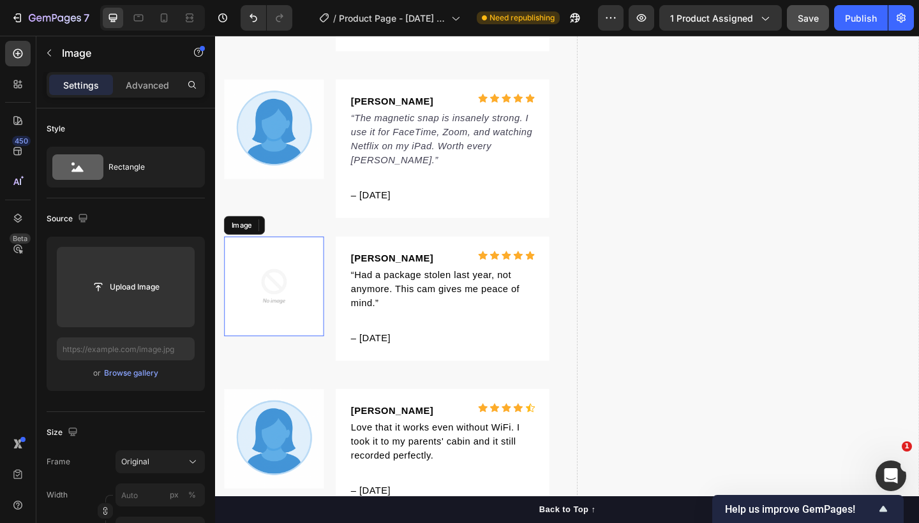
click at [286, 277] on img at bounding box center [279, 309] width 108 height 108
click at [151, 374] on div "Browse gallery" at bounding box center [131, 372] width 54 height 11
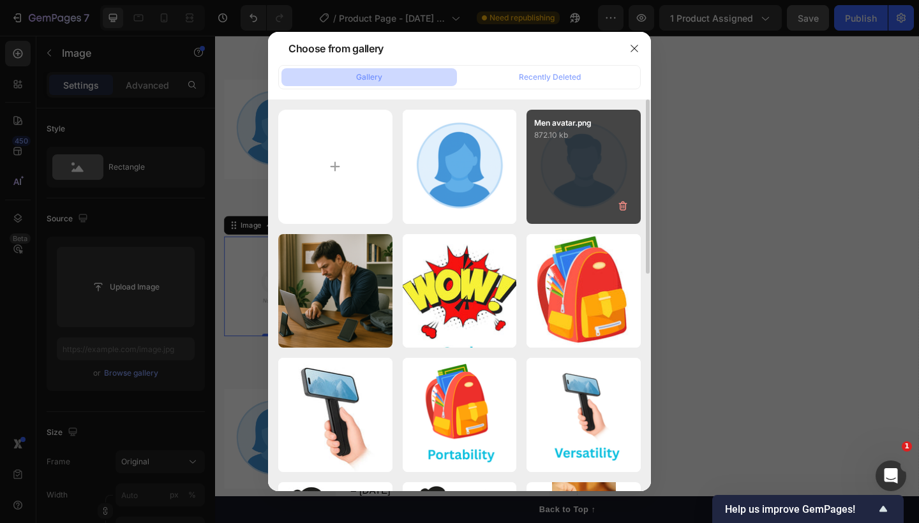
click at [586, 174] on div "Men avatar.png 872.10 kb" at bounding box center [583, 167] width 114 height 114
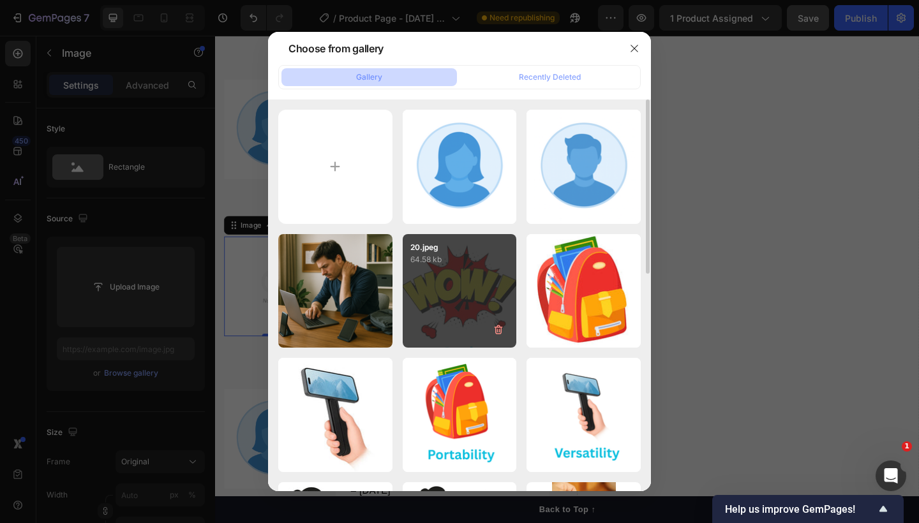
type input "[URL][DOMAIN_NAME]"
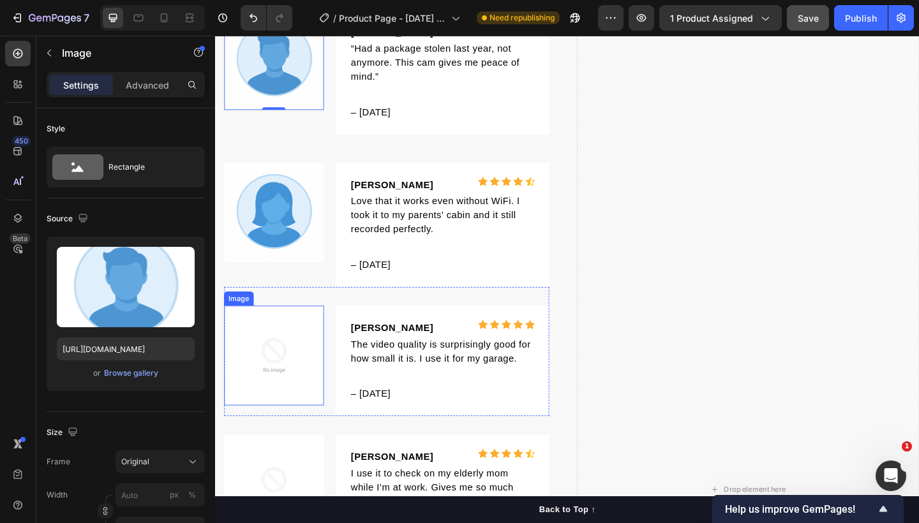
scroll to position [6006, 0]
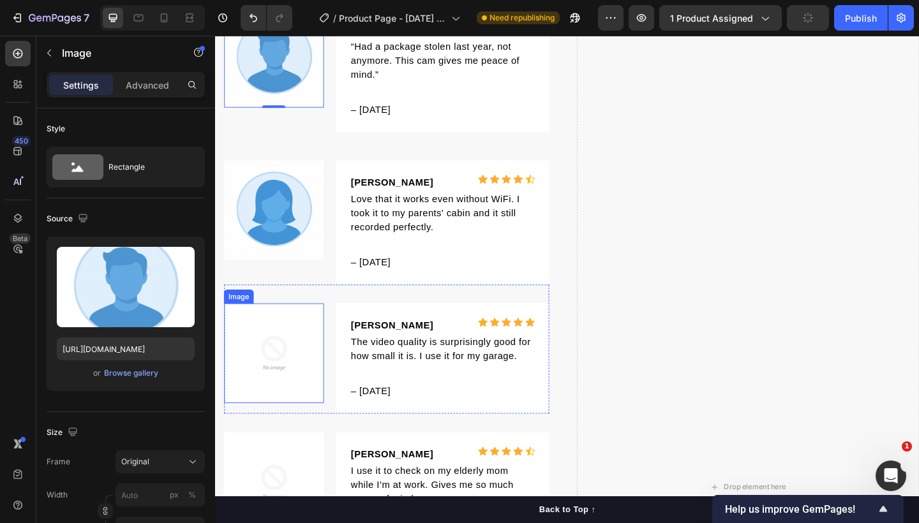
click at [286, 357] on img at bounding box center [279, 381] width 108 height 108
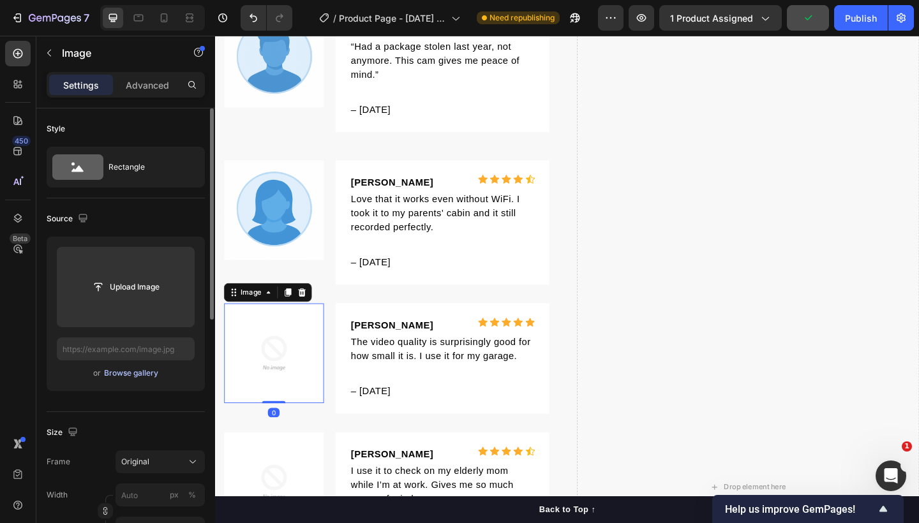
click at [140, 376] on div "Browse gallery" at bounding box center [131, 372] width 54 height 11
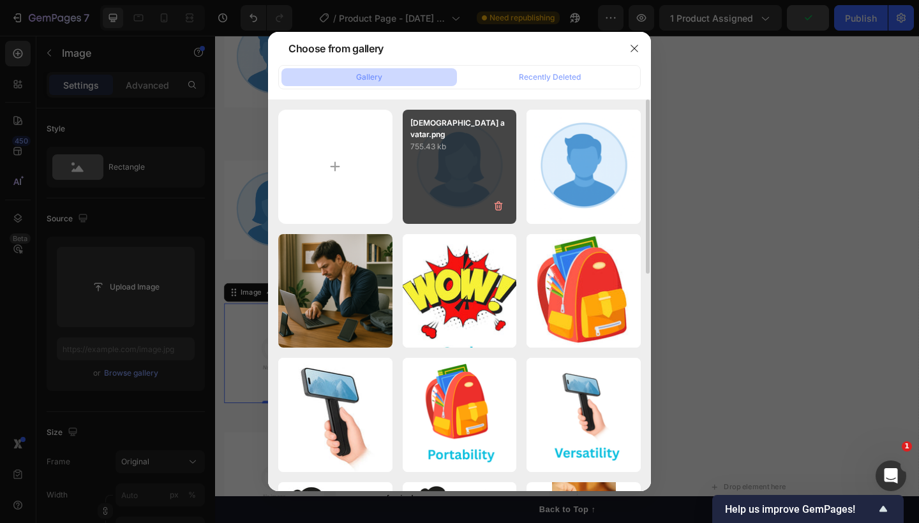
click at [473, 172] on div "[DEMOGRAPHIC_DATA] avatar.png 755.43 kb" at bounding box center [460, 167] width 114 height 114
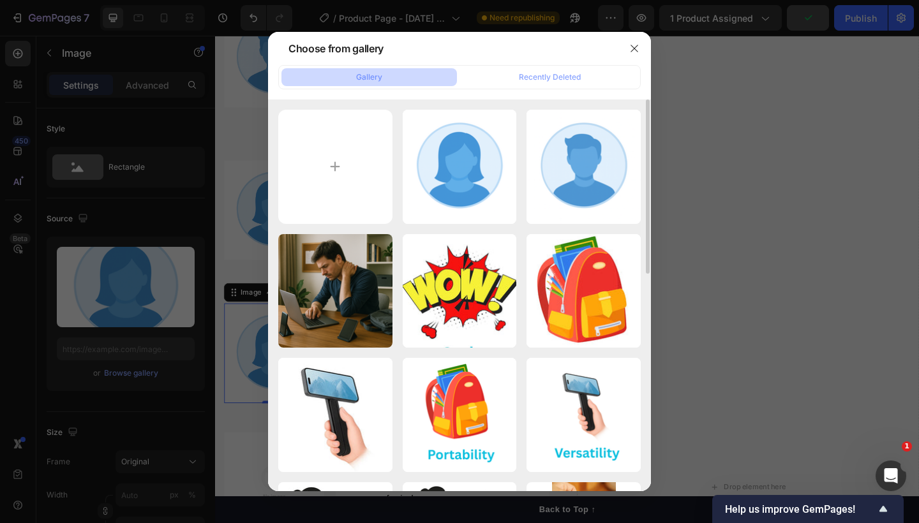
type input "[URL][DOMAIN_NAME]"
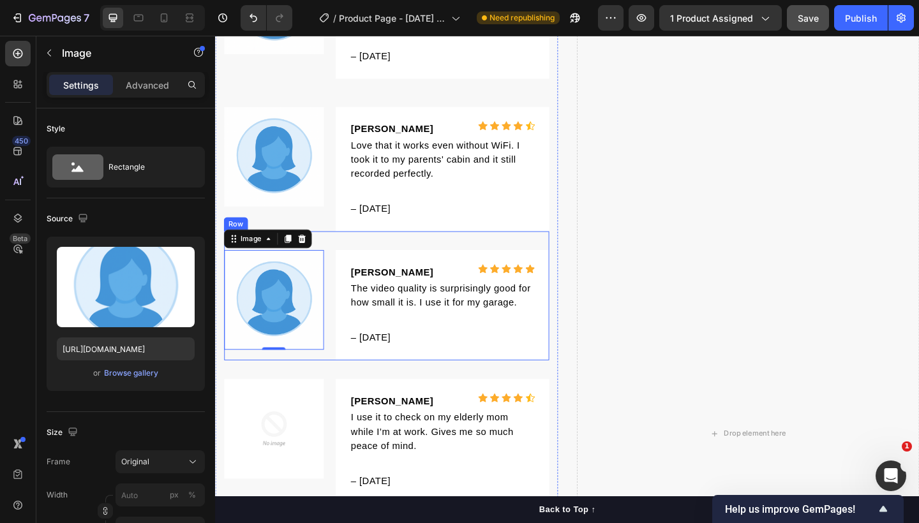
scroll to position [6067, 0]
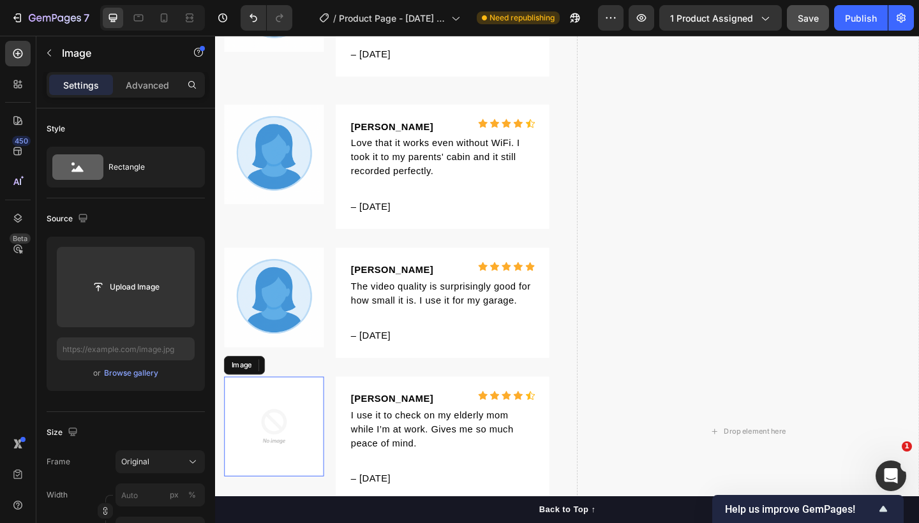
click at [293, 431] on img at bounding box center [279, 461] width 108 height 108
click at [149, 373] on div "Browse gallery" at bounding box center [131, 372] width 54 height 11
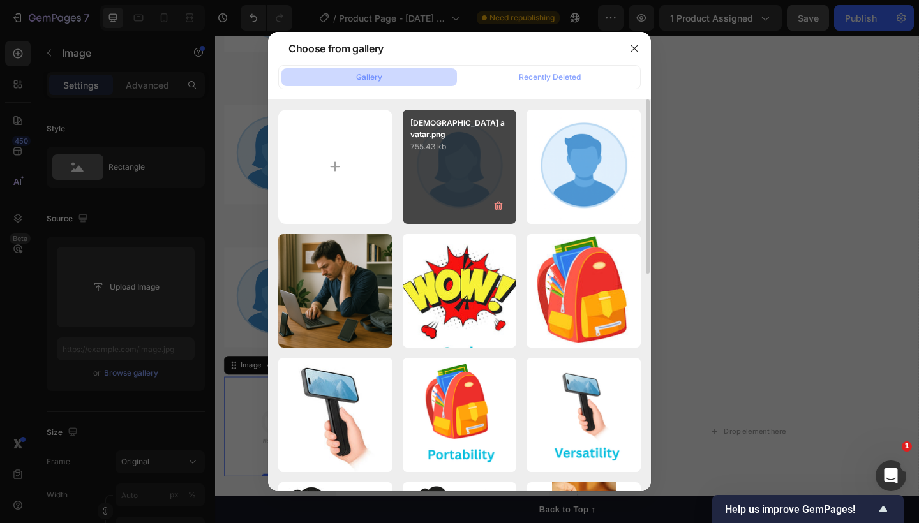
click at [464, 168] on div "[DEMOGRAPHIC_DATA] avatar.png 755.43 kb" at bounding box center [460, 167] width 114 height 114
type input "[URL][DOMAIN_NAME]"
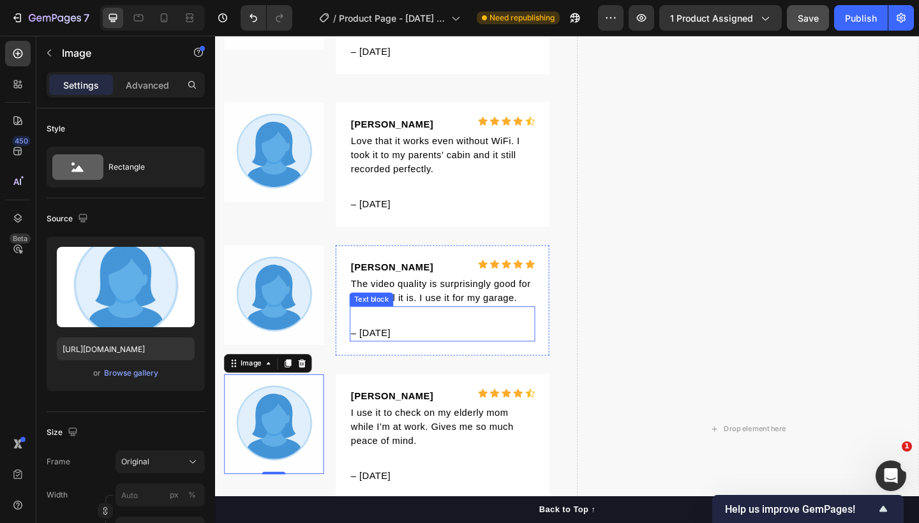
scroll to position [6234, 0]
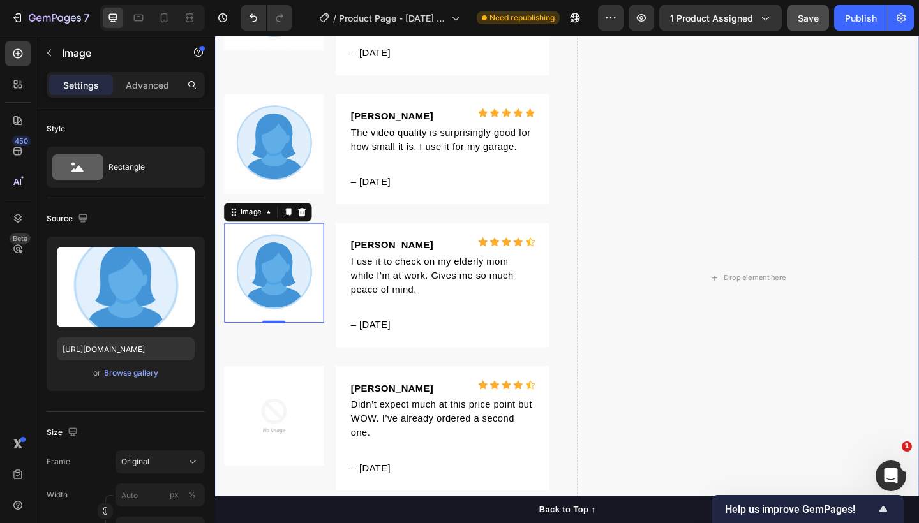
click at [586, 227] on div "Let customers speak for us Text block Row Icon Icon Icon Icon Icon Icon List Ho…" at bounding box center [597, 299] width 765 height 1984
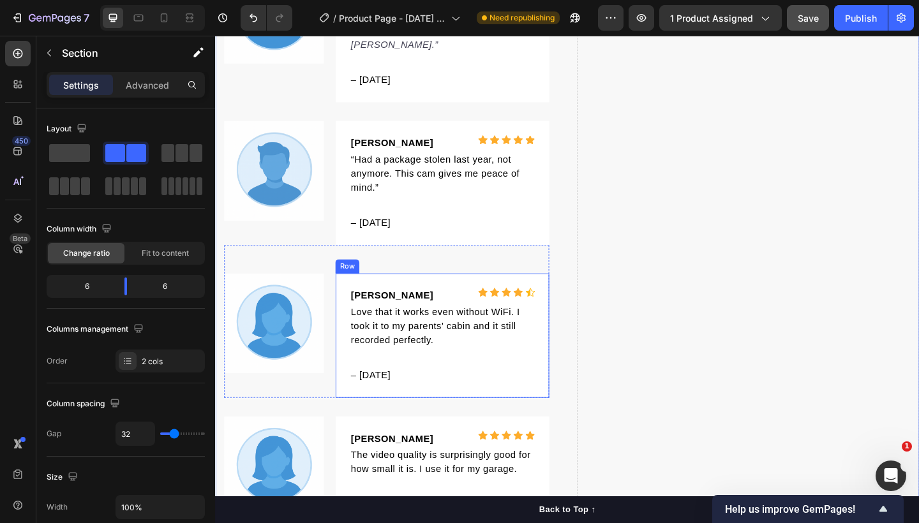
scroll to position [5986, 0]
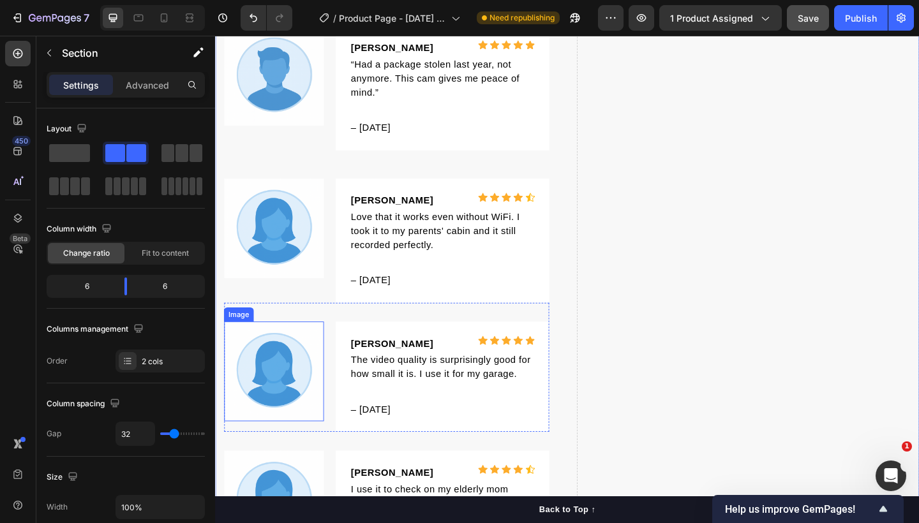
click at [293, 373] on img at bounding box center [279, 401] width 108 height 108
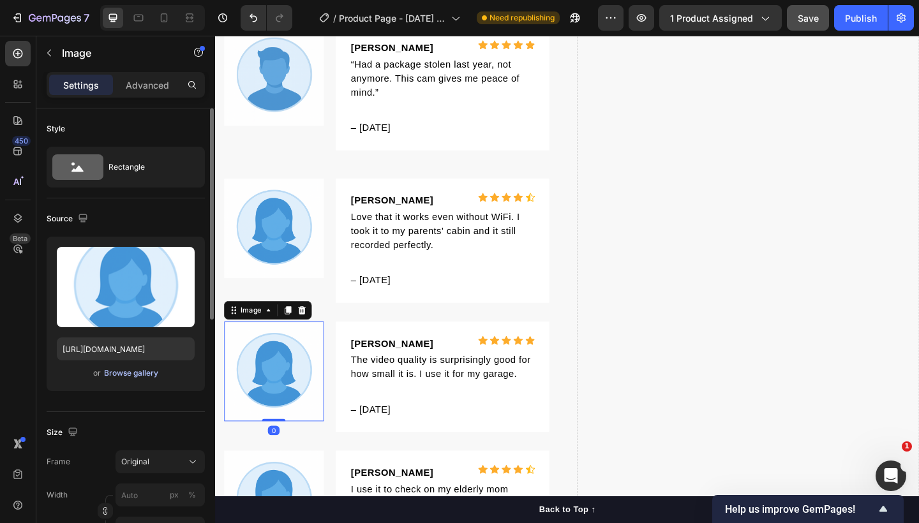
click at [136, 376] on div "Browse gallery" at bounding box center [131, 372] width 54 height 11
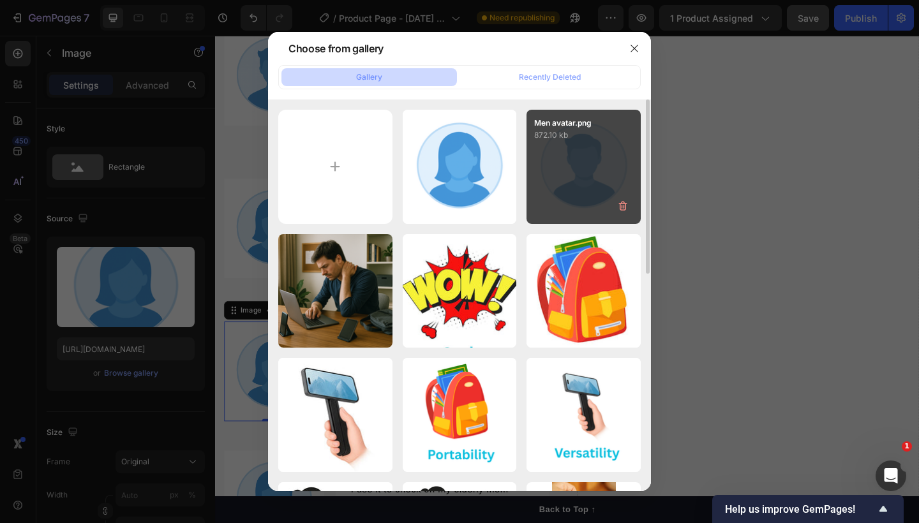
click at [565, 181] on div "Men avatar.png 872.10 kb" at bounding box center [583, 167] width 114 height 114
type input "[URL][DOMAIN_NAME]"
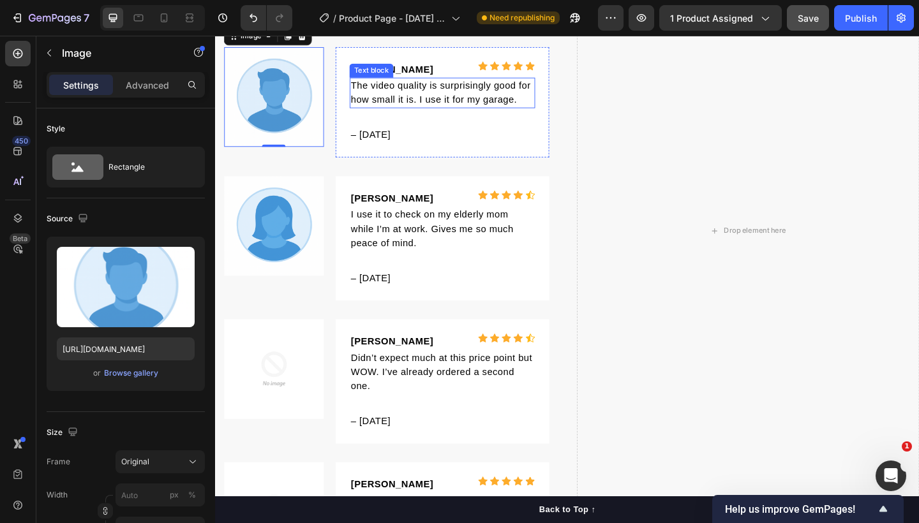
scroll to position [6384, 0]
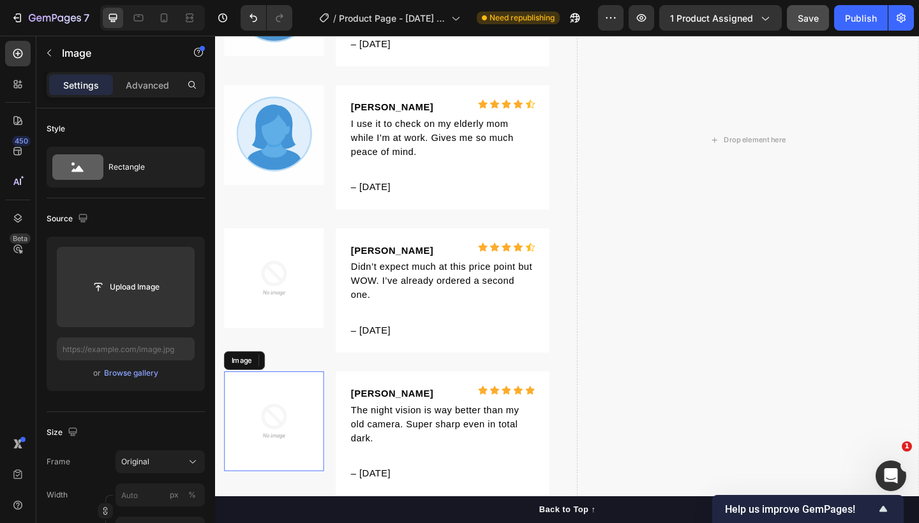
click at [262, 440] on img at bounding box center [279, 455] width 108 height 108
click at [151, 376] on div "Browse gallery" at bounding box center [131, 372] width 54 height 11
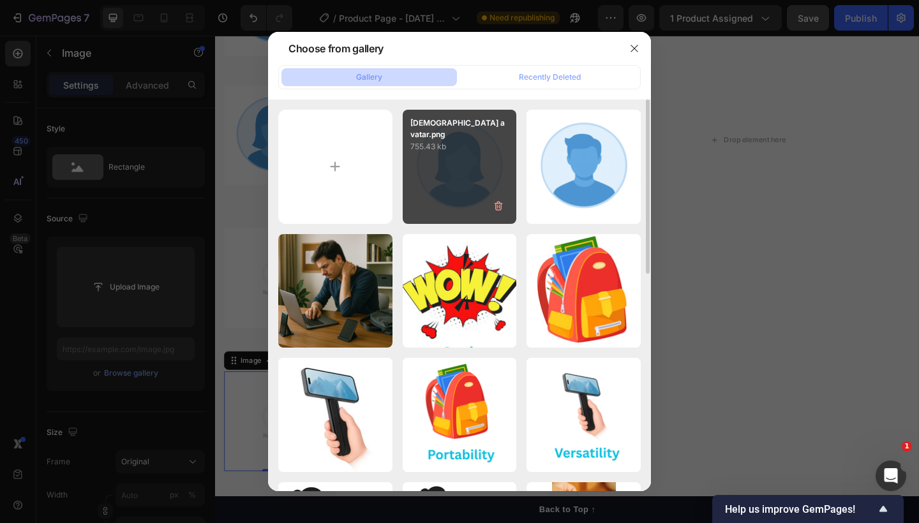
click at [440, 188] on div "[DEMOGRAPHIC_DATA] avatar.png 755.43 kb" at bounding box center [460, 167] width 114 height 114
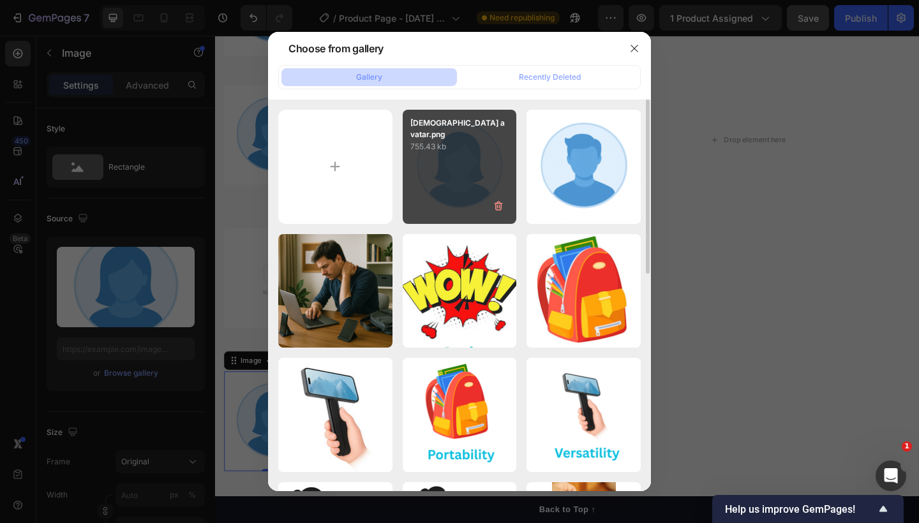
type input "[URL][DOMAIN_NAME]"
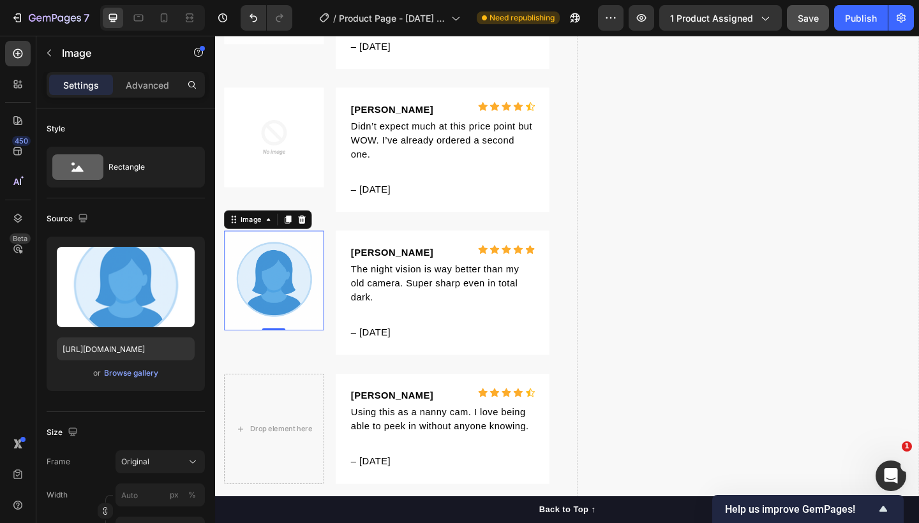
scroll to position [6606, 0]
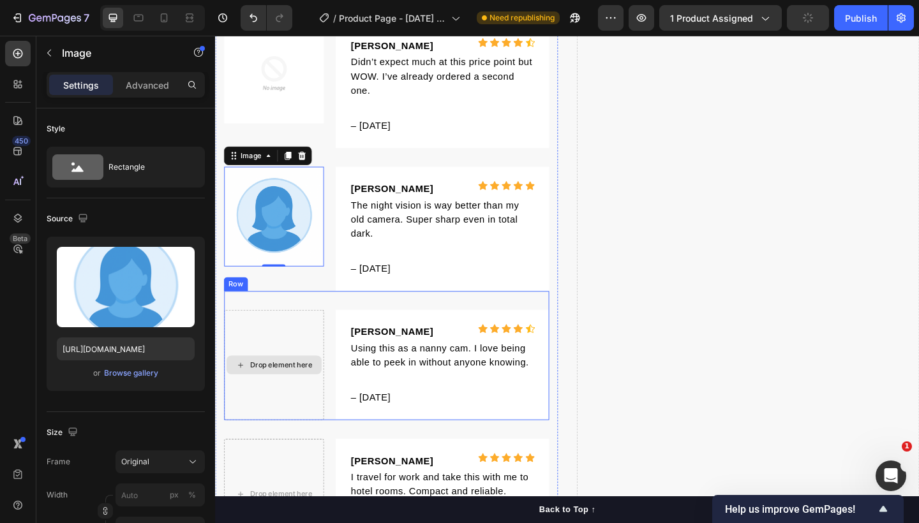
click at [302, 335] on div "Drop element here" at bounding box center [279, 394] width 108 height 120
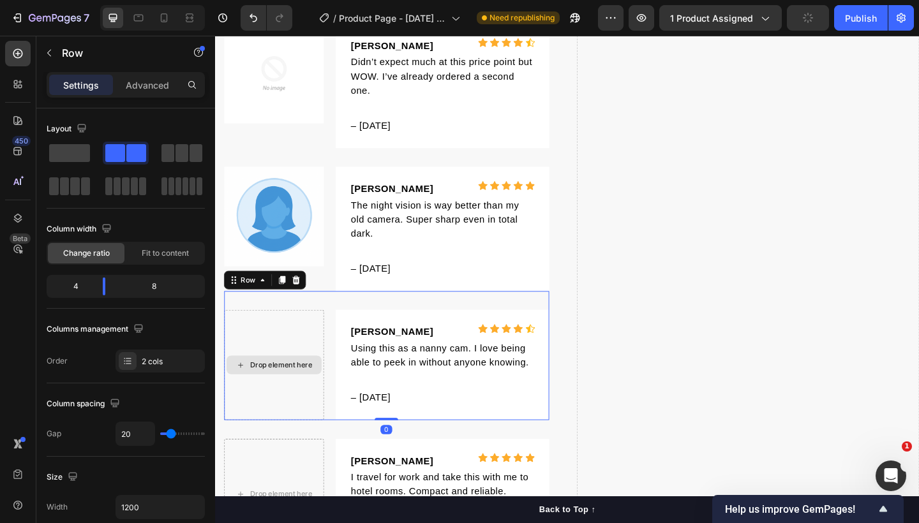
click at [316, 340] on div "Drop element here" at bounding box center [279, 394] width 108 height 120
click at [276, 334] on div "Drop element here" at bounding box center [279, 394] width 108 height 120
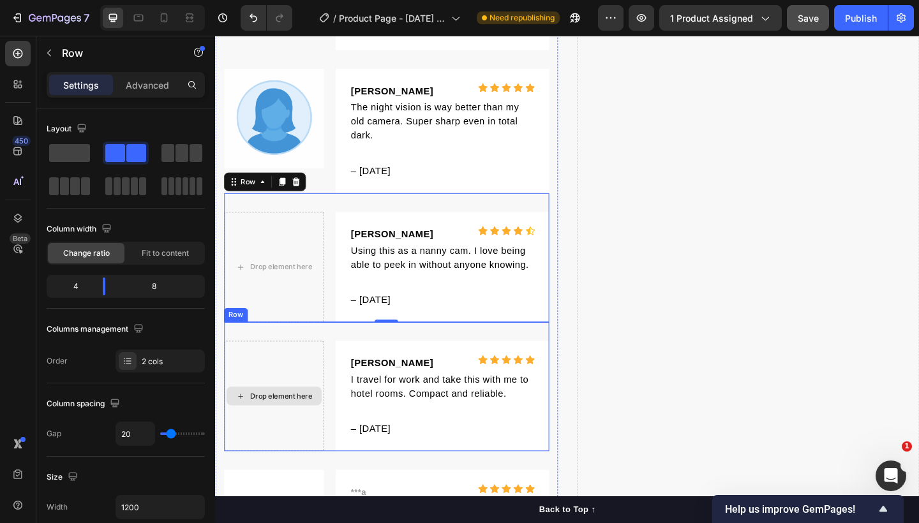
click at [311, 394] on div "Drop element here" at bounding box center [279, 428] width 108 height 120
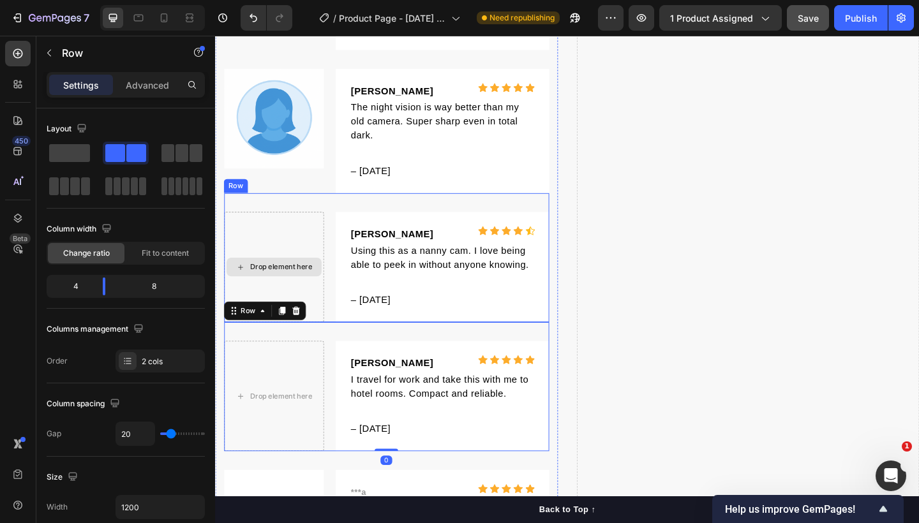
click at [292, 283] on div "Drop element here" at bounding box center [287, 288] width 68 height 10
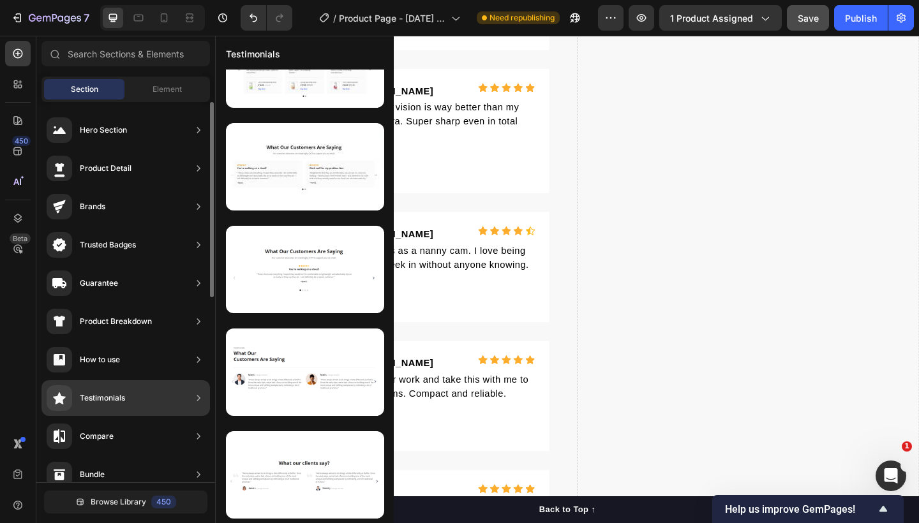
scroll to position [0, 0]
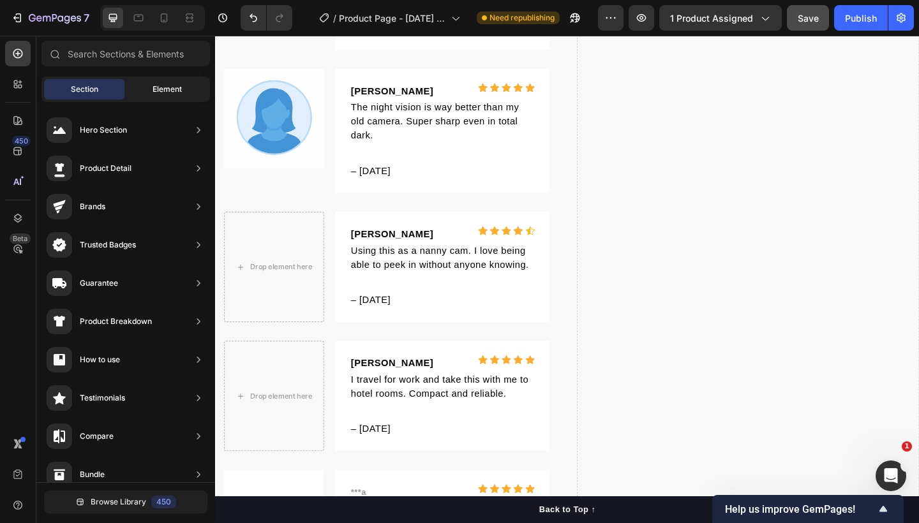
click at [163, 89] on span "Element" at bounding box center [166, 89] width 29 height 11
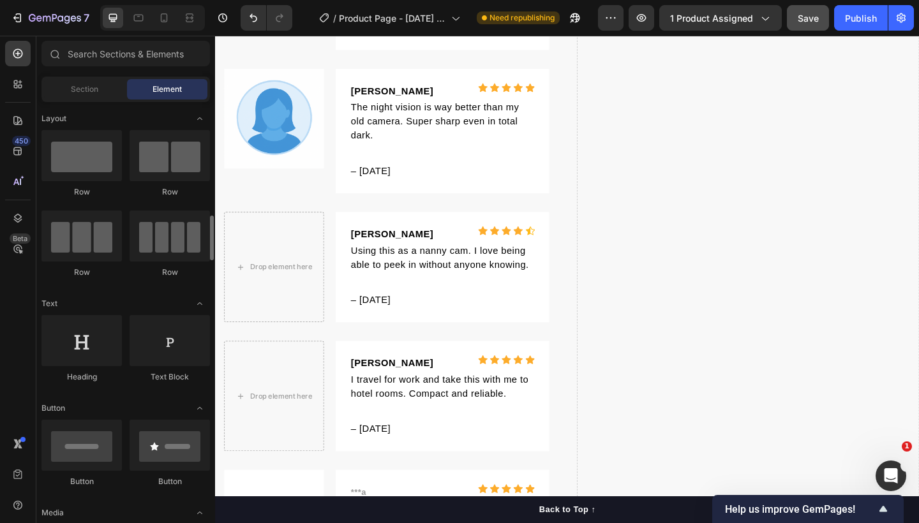
scroll to position [195, 0]
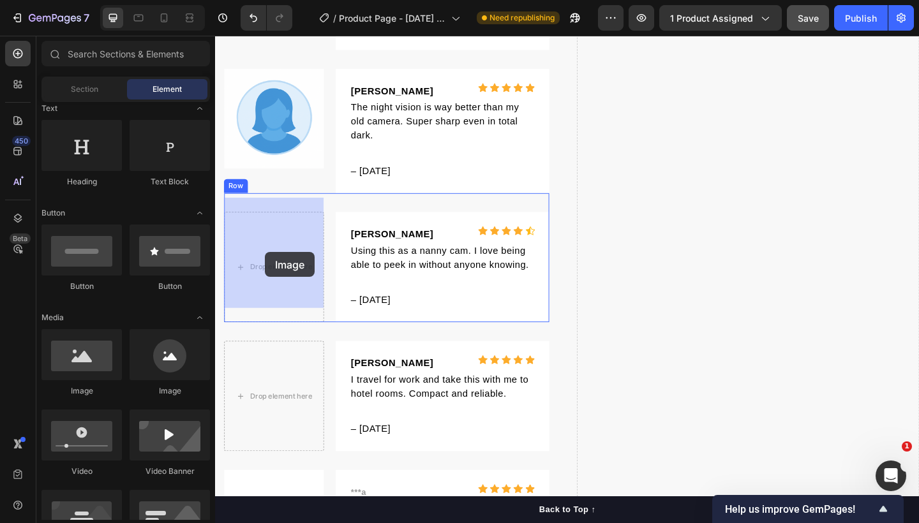
drag, startPoint x: 306, startPoint y: 397, endPoint x: 269, endPoint y: 271, distance: 131.0
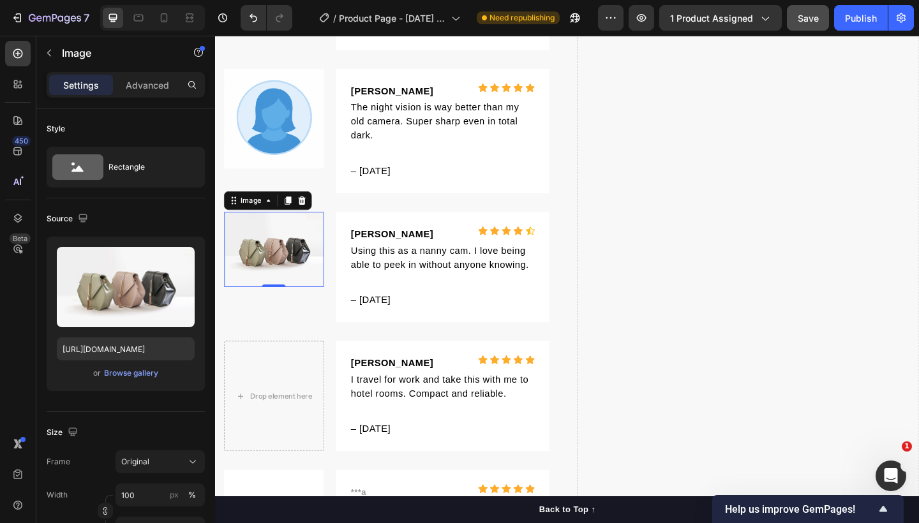
click at [289, 262] on img at bounding box center [279, 269] width 108 height 82
click at [139, 370] on div "Browse gallery" at bounding box center [131, 372] width 54 height 11
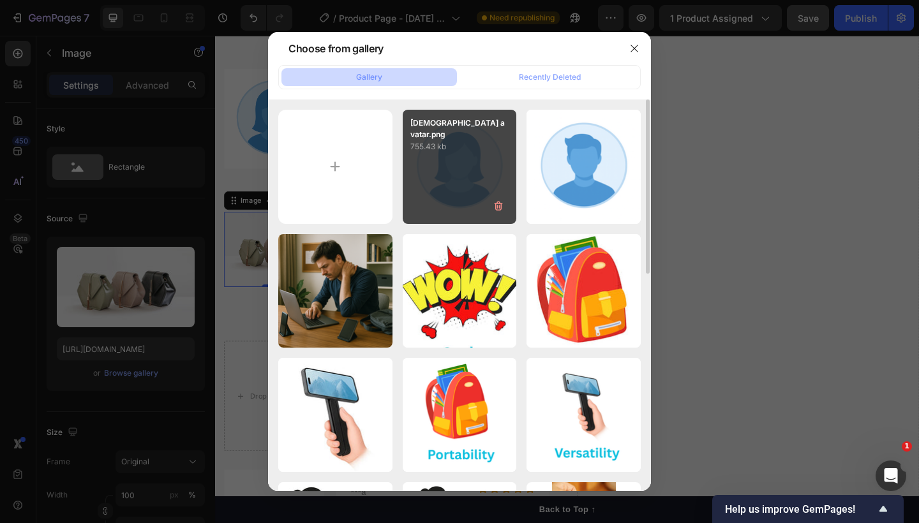
click at [471, 163] on div "[DEMOGRAPHIC_DATA] avatar.png 755.43 kb" at bounding box center [460, 167] width 114 height 114
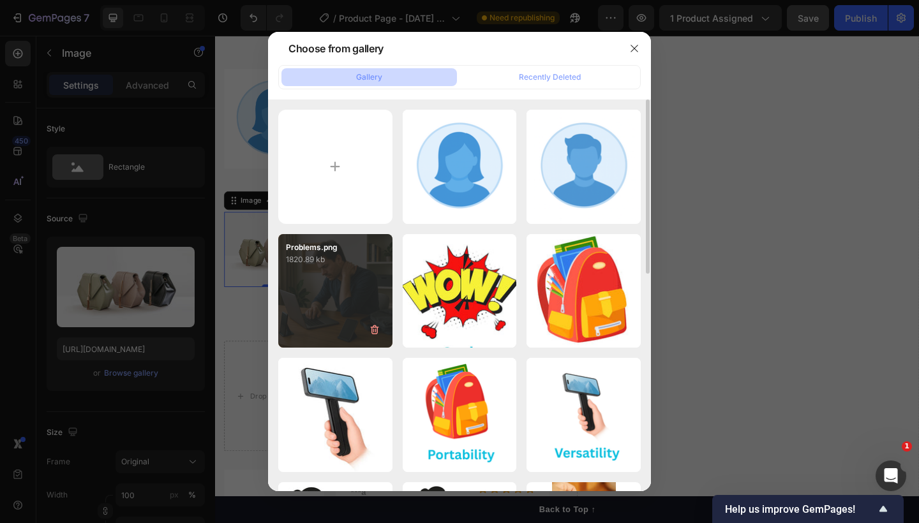
type input "[URL][DOMAIN_NAME]"
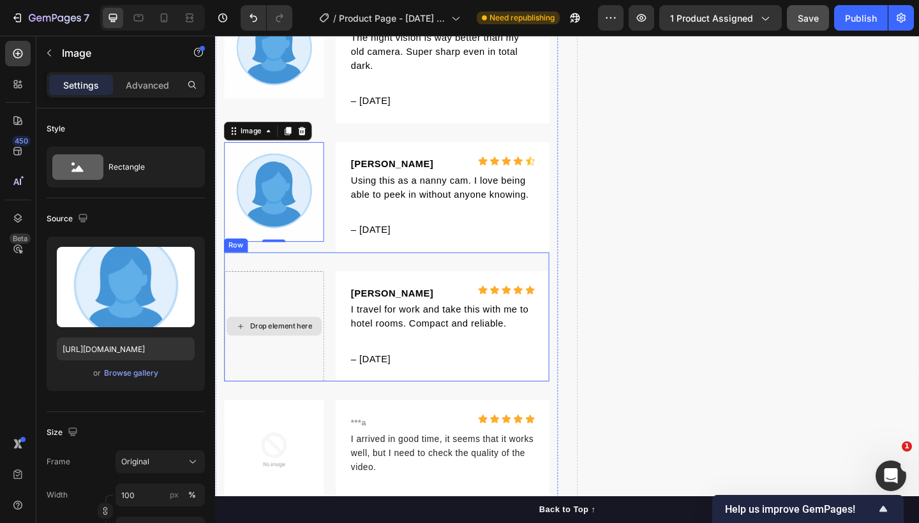
scroll to position [6848, 0]
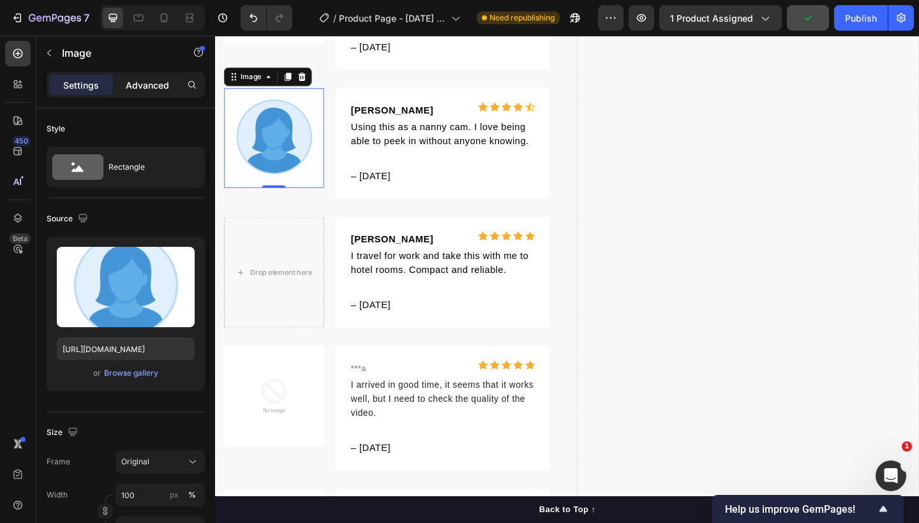
click at [150, 89] on p "Advanced" at bounding box center [147, 84] width 43 height 13
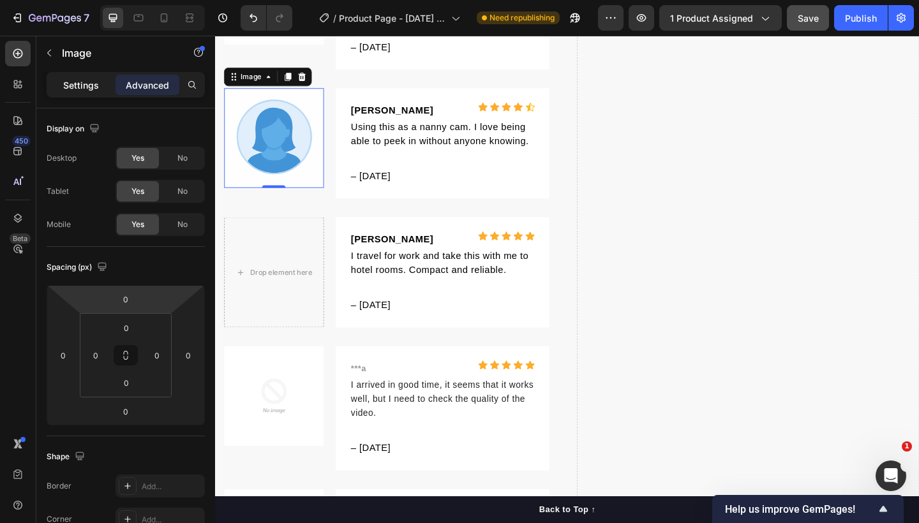
click at [71, 80] on p "Settings" at bounding box center [81, 84] width 36 height 13
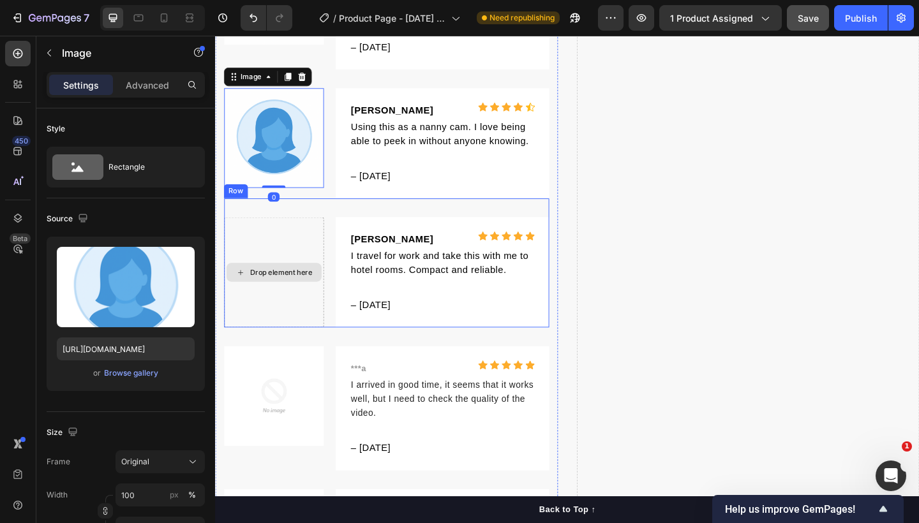
click at [284, 288] on div "Drop element here" at bounding box center [287, 293] width 68 height 10
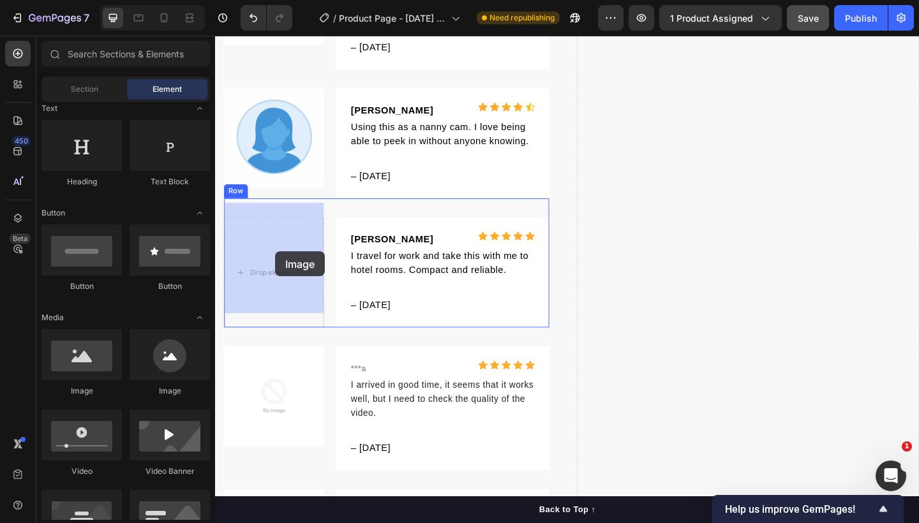
drag, startPoint x: 318, startPoint y: 397, endPoint x: 280, endPoint y: 270, distance: 131.8
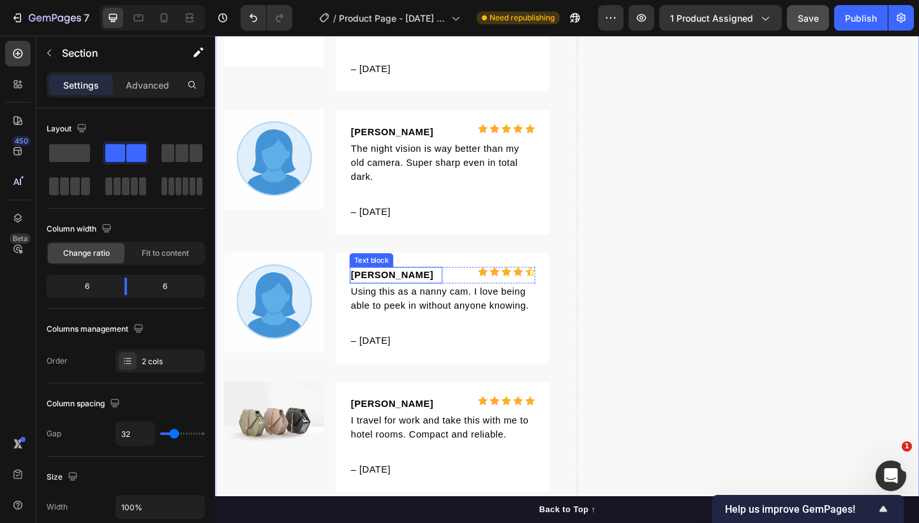
scroll to position [6405, 0]
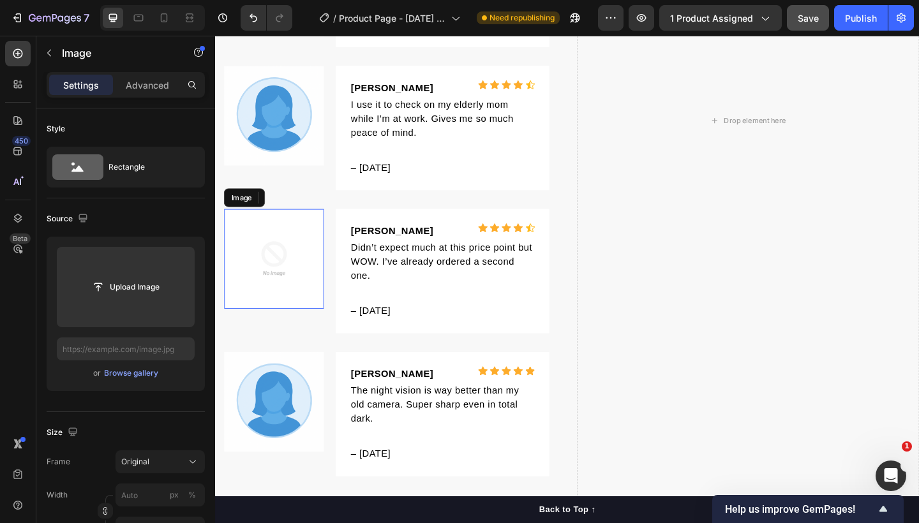
click at [281, 269] on img at bounding box center [279, 279] width 108 height 108
click at [277, 263] on img at bounding box center [279, 279] width 108 height 108
click at [147, 374] on div "Browse gallery" at bounding box center [131, 372] width 54 height 11
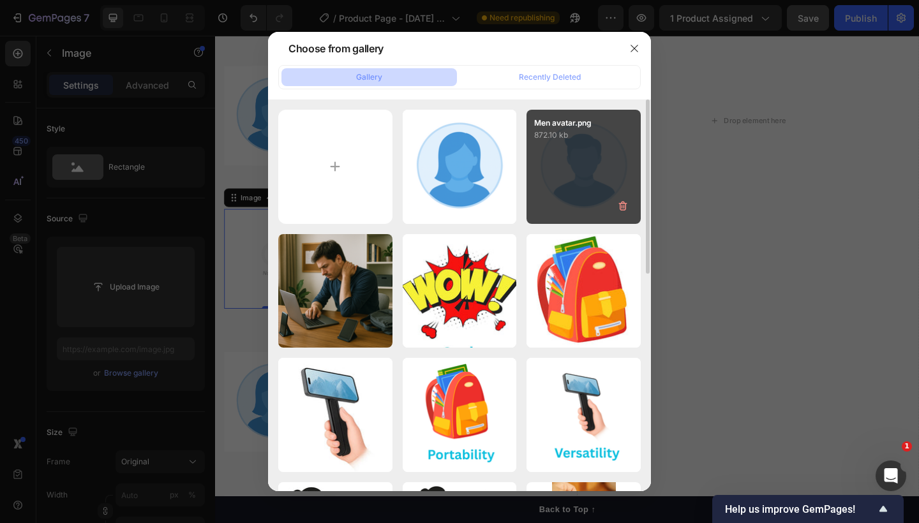
click at [591, 172] on div "Men avatar.png 872.10 kb" at bounding box center [583, 167] width 114 height 114
type input "[URL][DOMAIN_NAME]"
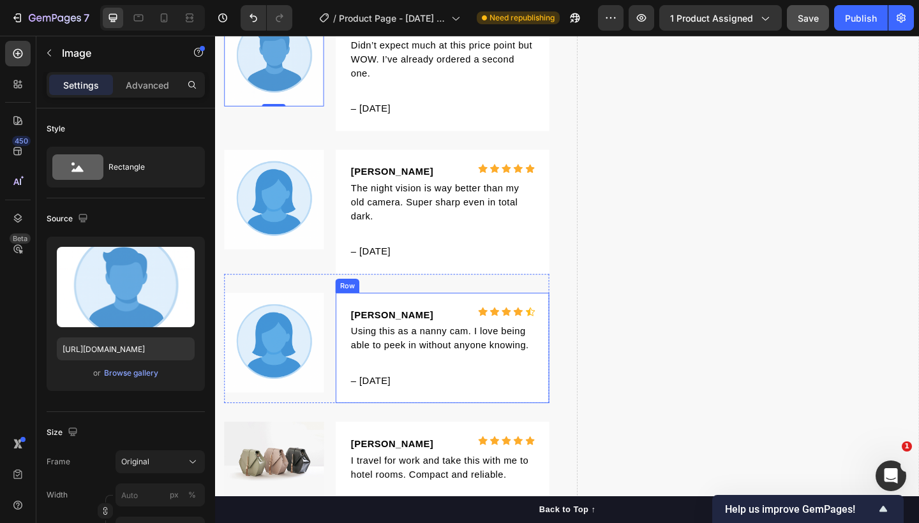
scroll to position [6814, 0]
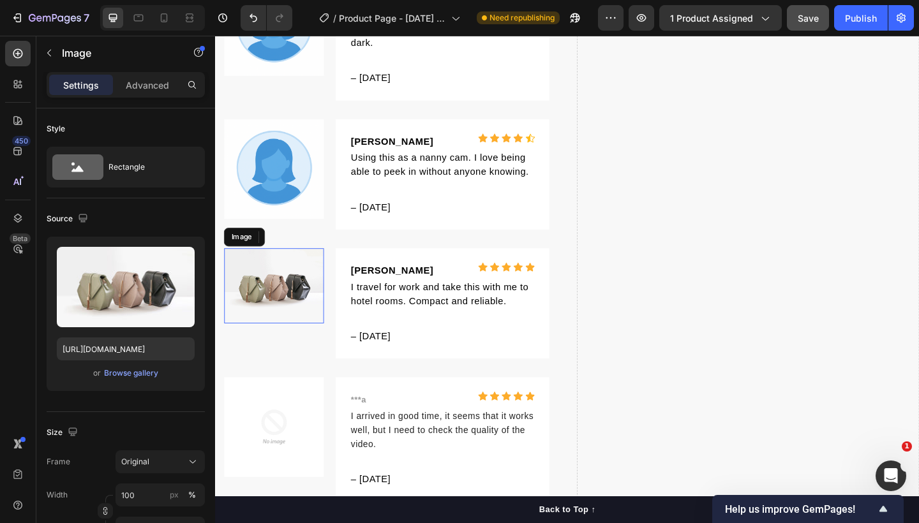
click at [287, 307] on img at bounding box center [279, 308] width 108 height 82
click at [148, 373] on div "Browse gallery" at bounding box center [131, 372] width 54 height 11
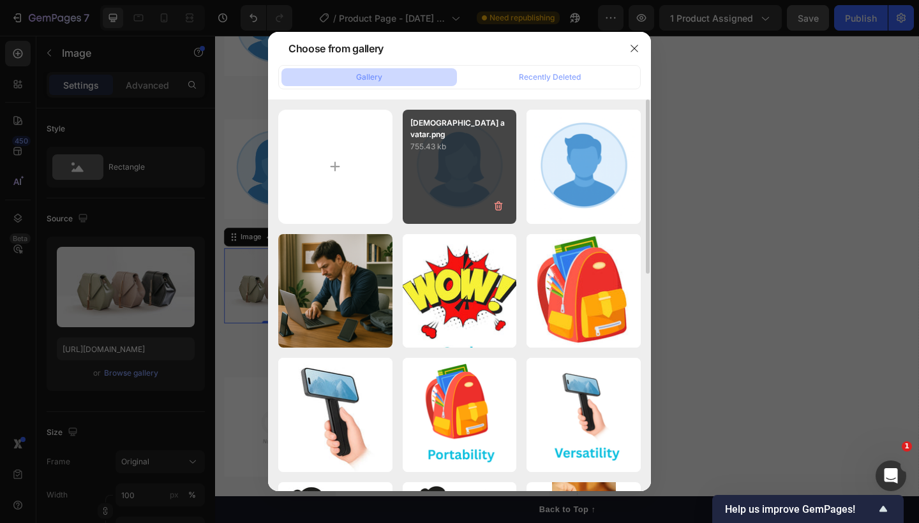
click at [483, 168] on div "[DEMOGRAPHIC_DATA] avatar.png 755.43 kb" at bounding box center [460, 167] width 114 height 114
type input "[URL][DOMAIN_NAME]"
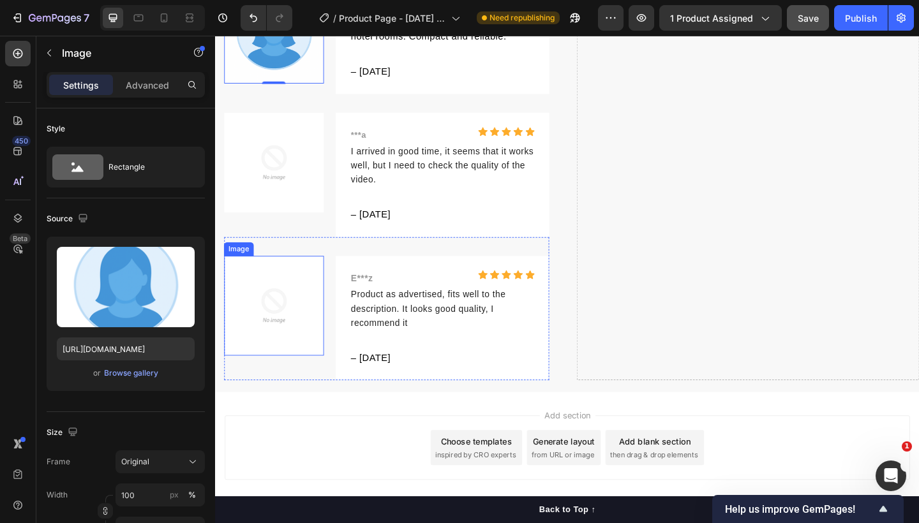
scroll to position [7099, 0]
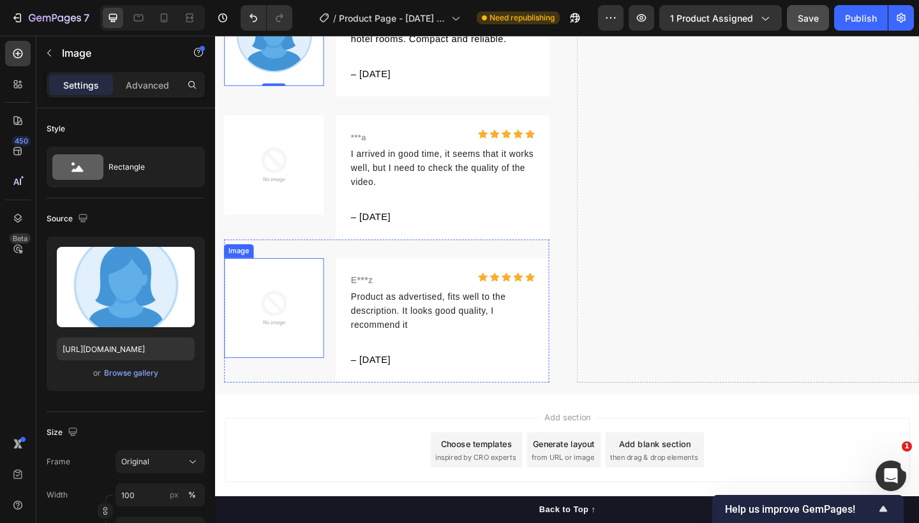
click at [289, 319] on img at bounding box center [279, 332] width 108 height 108
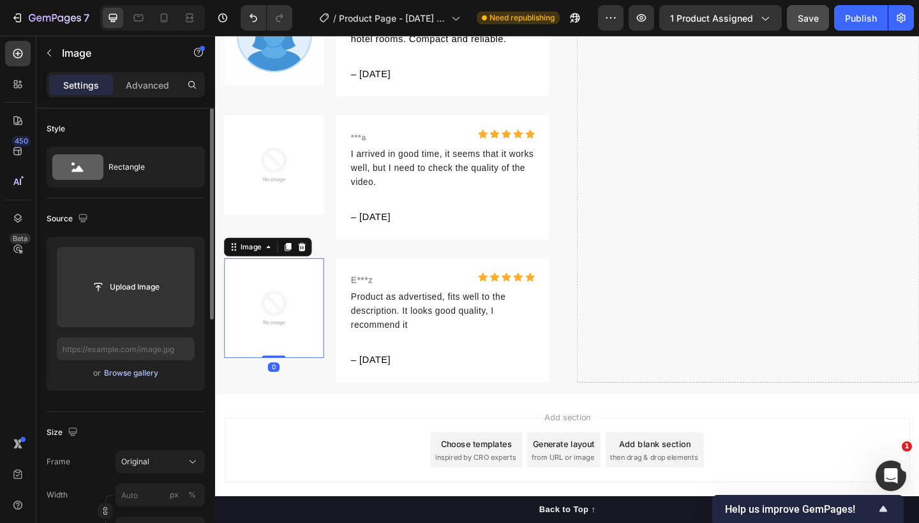
click at [150, 373] on div "Browse gallery" at bounding box center [131, 372] width 54 height 11
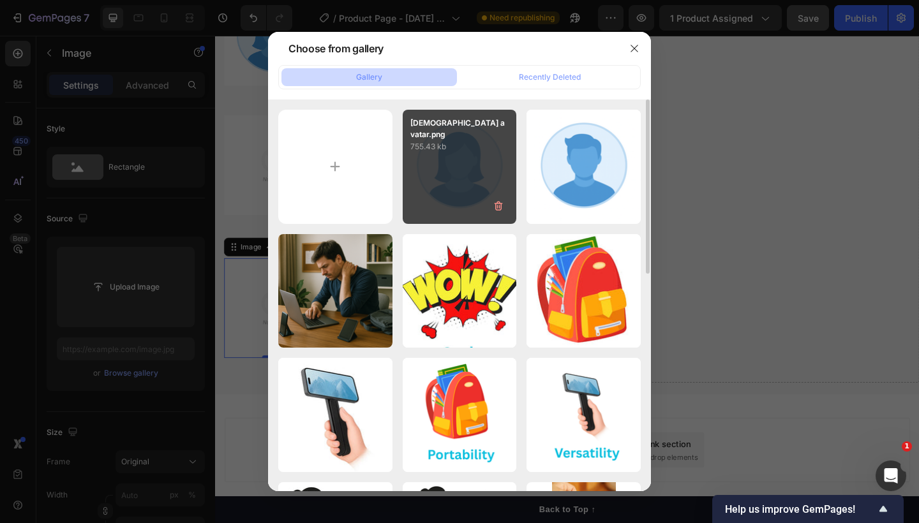
click at [482, 173] on div "[DEMOGRAPHIC_DATA] avatar.png 755.43 kb" at bounding box center [460, 167] width 114 height 114
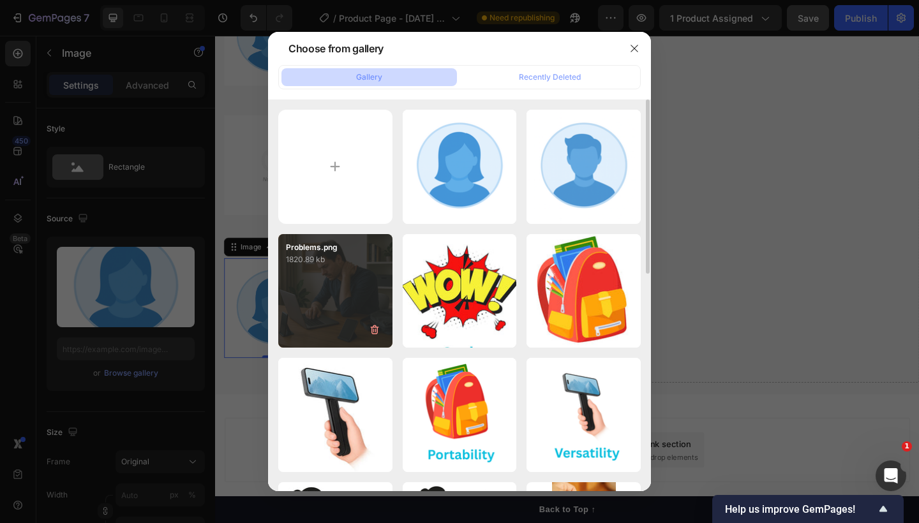
type input "[URL][DOMAIN_NAME]"
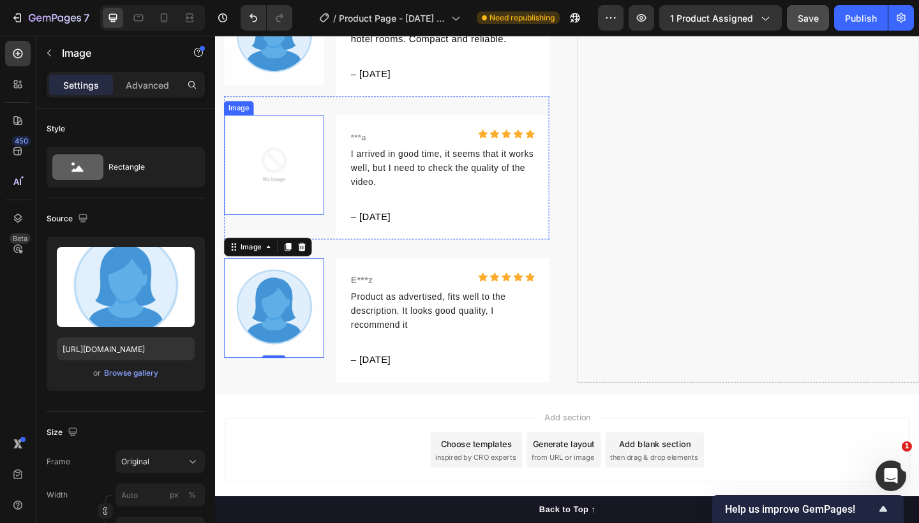
click at [278, 144] on img at bounding box center [279, 176] width 108 height 108
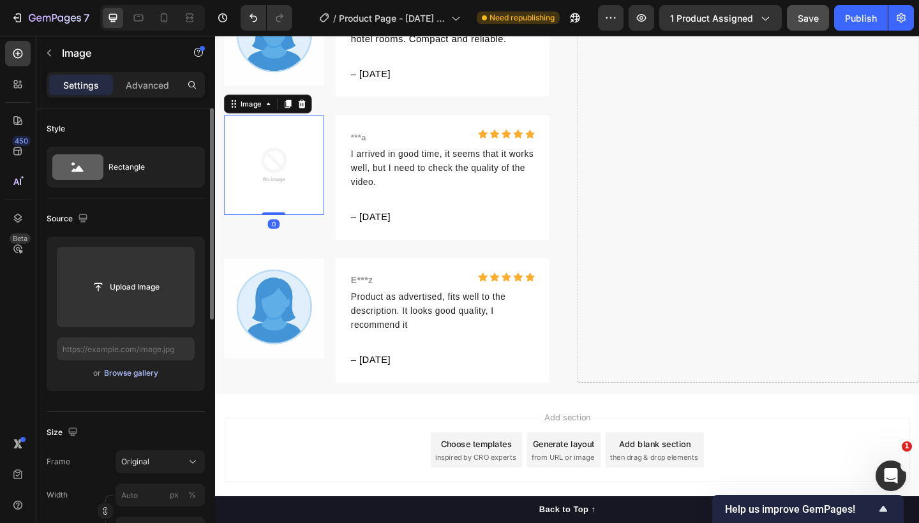
click at [143, 372] on div "Browse gallery" at bounding box center [131, 372] width 54 height 11
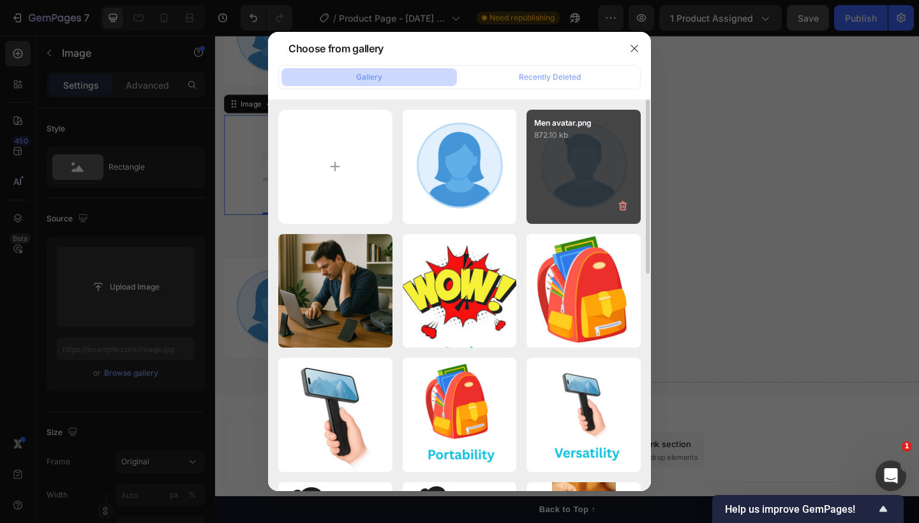
click at [561, 181] on div "Men avatar.png 872.10 kb" at bounding box center [583, 167] width 114 height 114
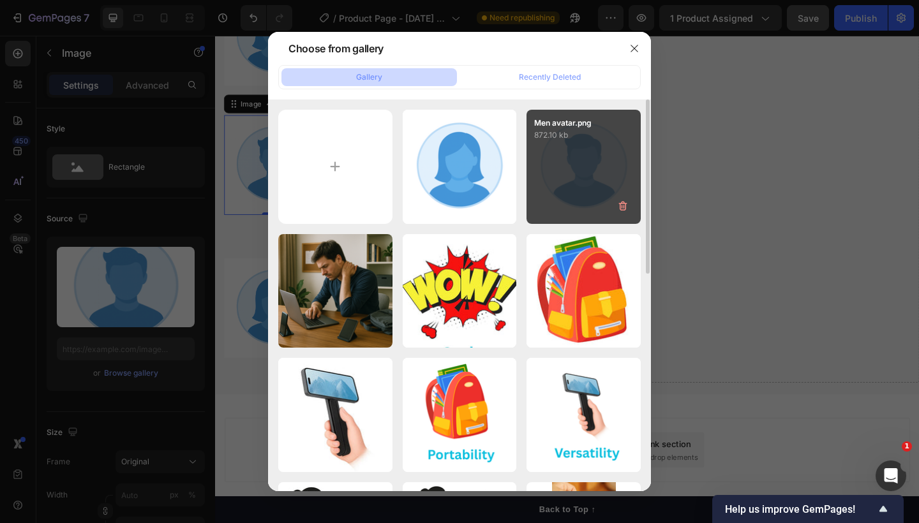
type input "[URL][DOMAIN_NAME]"
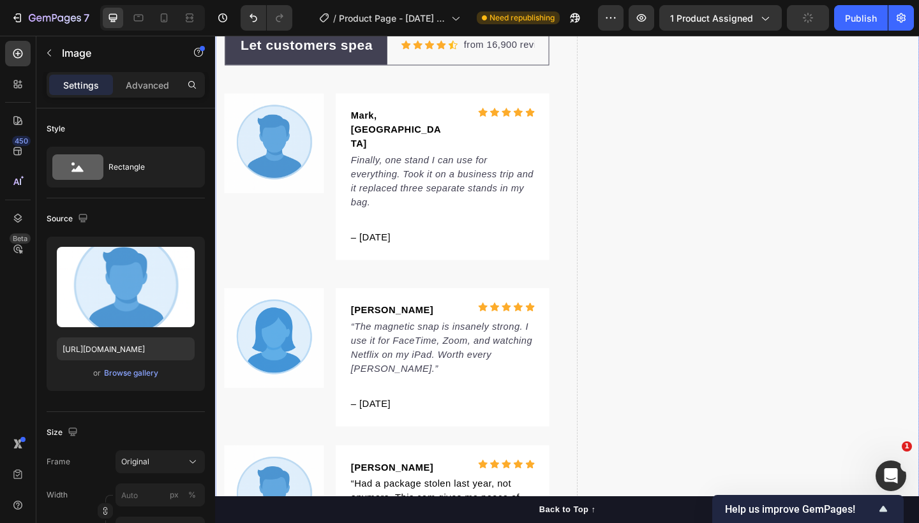
scroll to position [5361, 0]
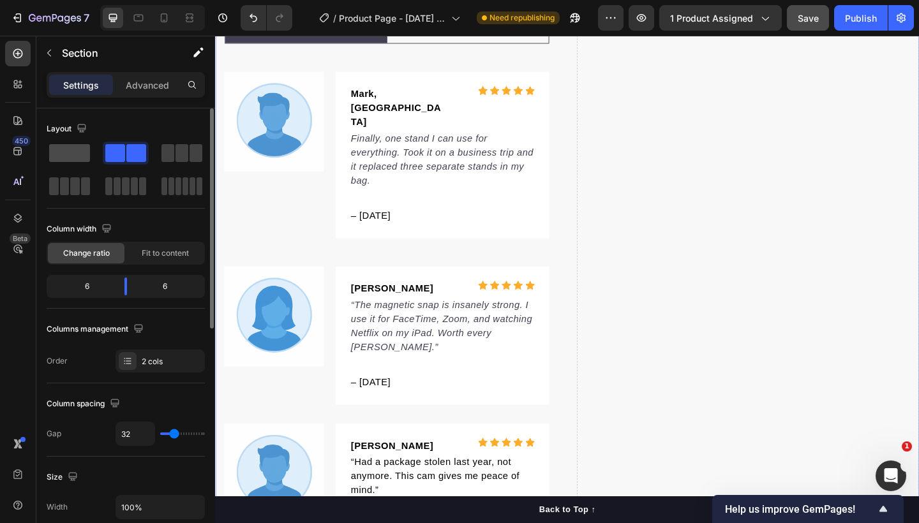
click at [58, 160] on span at bounding box center [69, 153] width 41 height 18
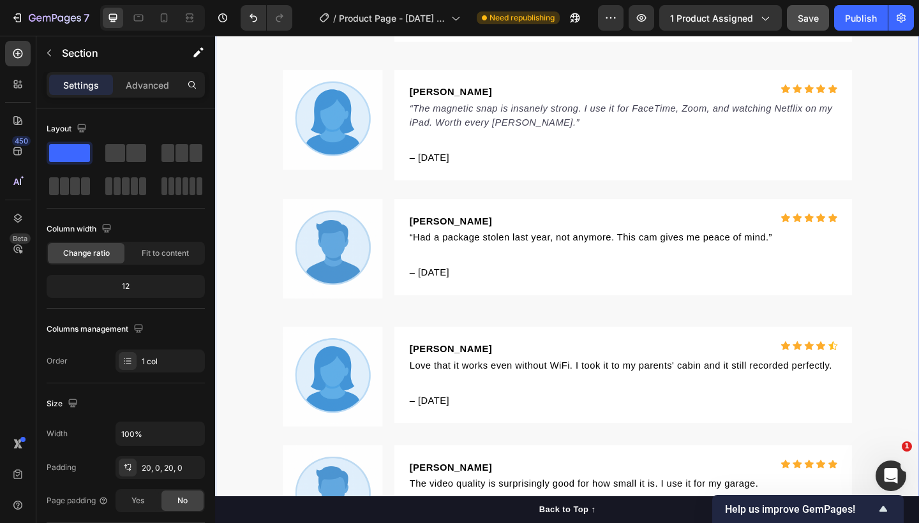
scroll to position [5385, 0]
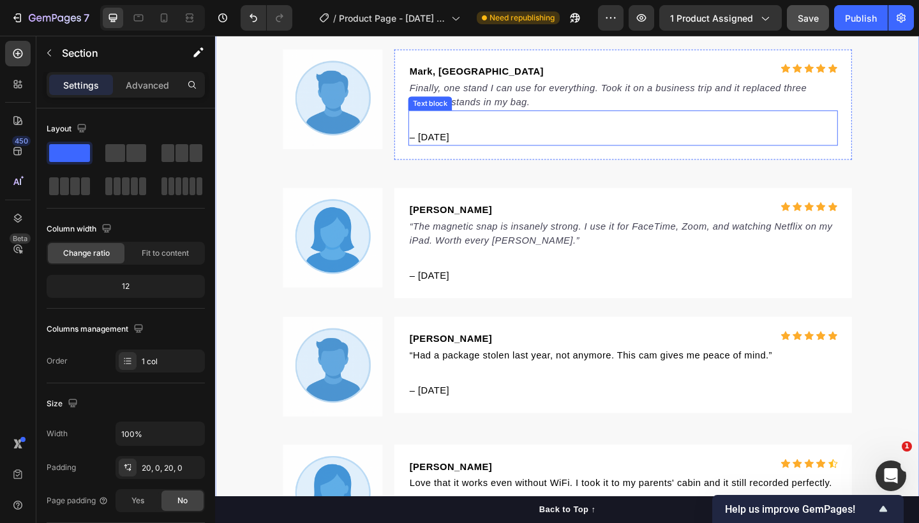
click at [467, 154] on p "– [DATE]" at bounding box center [658, 146] width 464 height 15
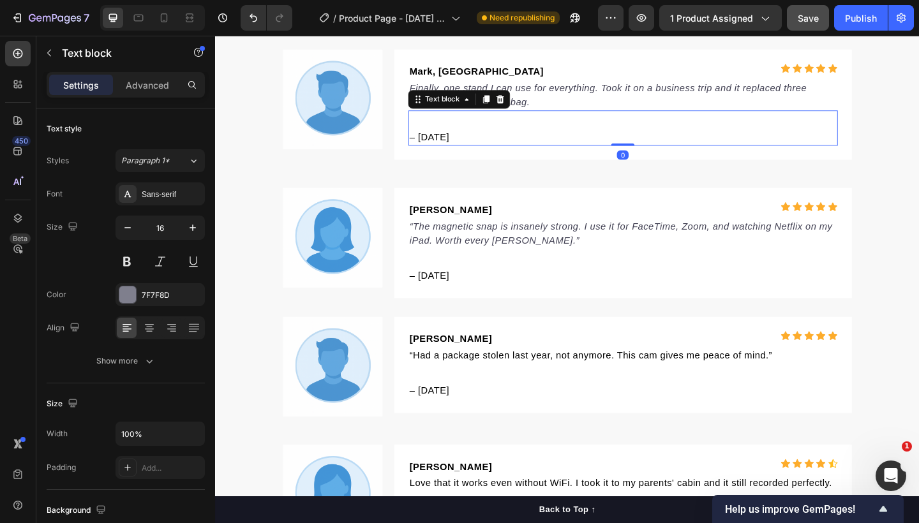
click at [436, 152] on span "– [DATE]" at bounding box center [447, 146] width 43 height 11
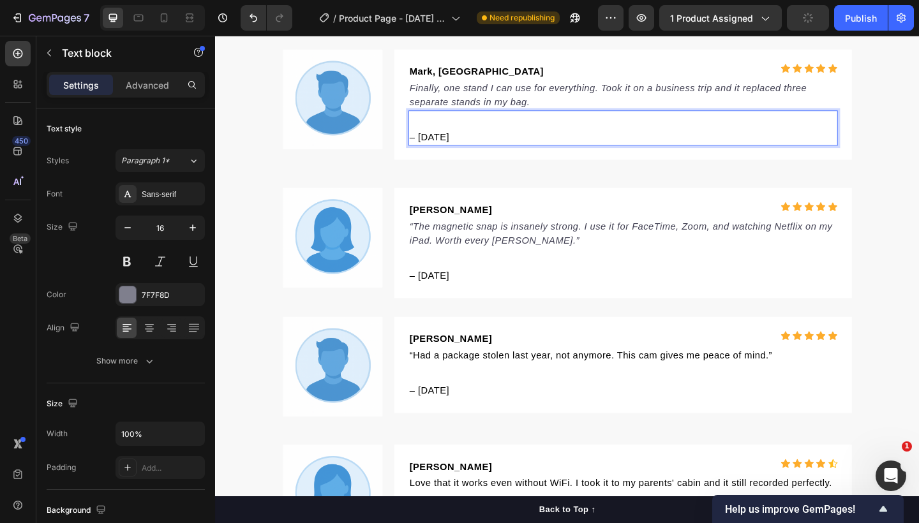
click at [447, 152] on span "– [DATE]" at bounding box center [447, 146] width 43 height 11
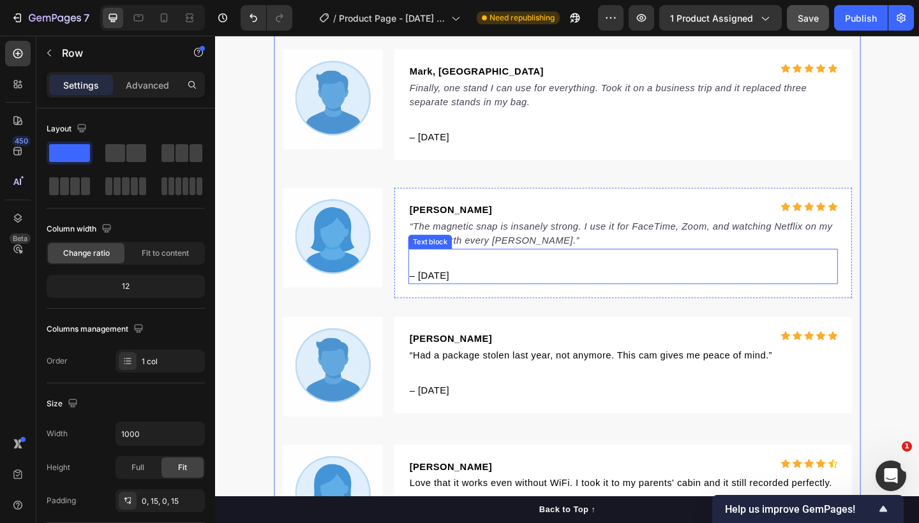
scroll to position [5399, 0]
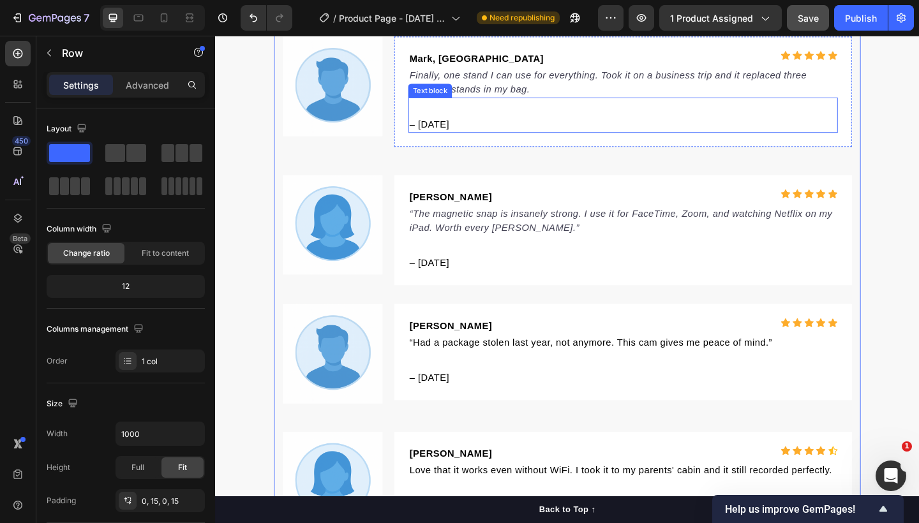
click at [459, 138] on span "– [DATE]" at bounding box center [447, 132] width 43 height 11
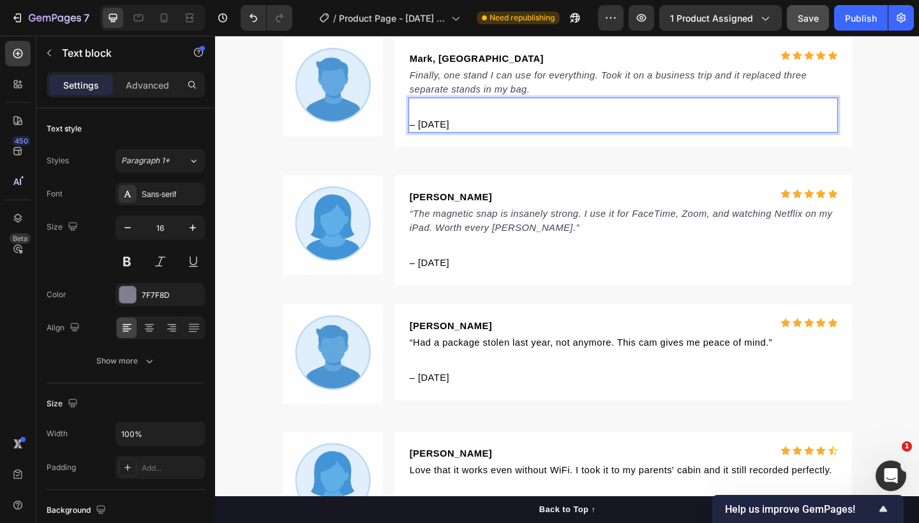
click at [461, 138] on span "– [DATE]" at bounding box center [447, 132] width 43 height 11
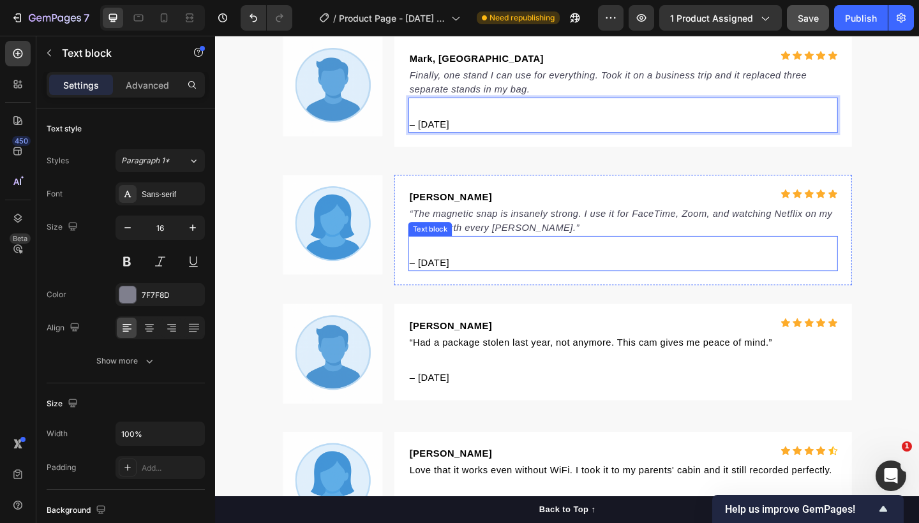
click at [466, 288] on span "– [DATE]" at bounding box center [447, 282] width 43 height 11
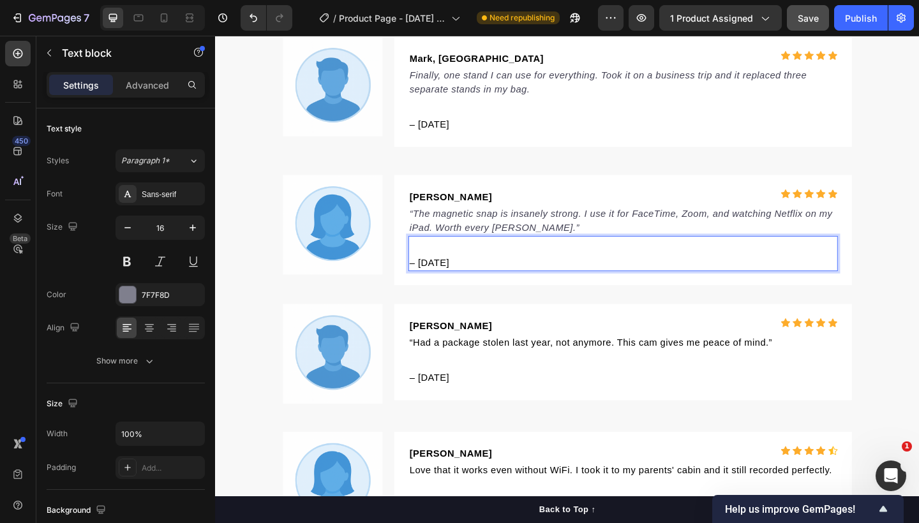
click at [451, 288] on span "– [DATE]" at bounding box center [447, 282] width 43 height 11
click at [455, 288] on span "– [DATE]" at bounding box center [447, 282] width 43 height 11
click at [461, 138] on span "– [DATE]" at bounding box center [447, 132] width 43 height 11
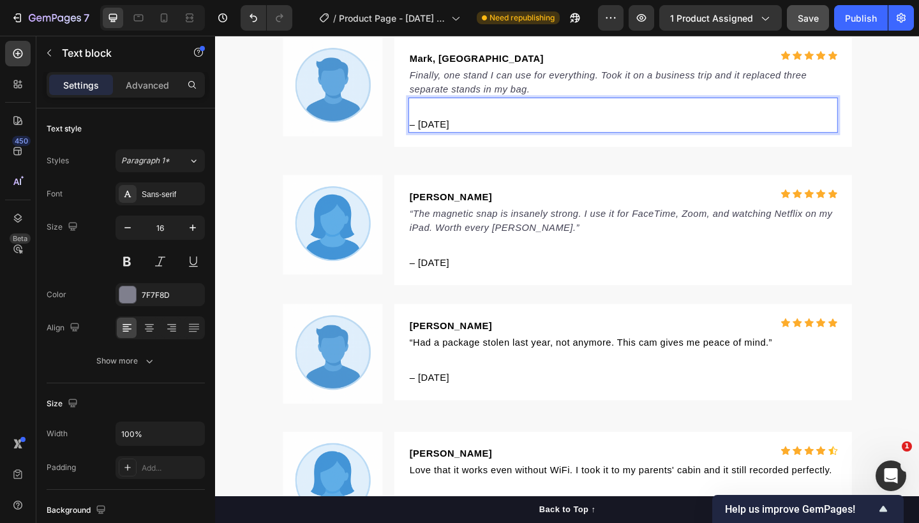
click at [459, 138] on span "– [DATE]" at bounding box center [447, 132] width 43 height 11
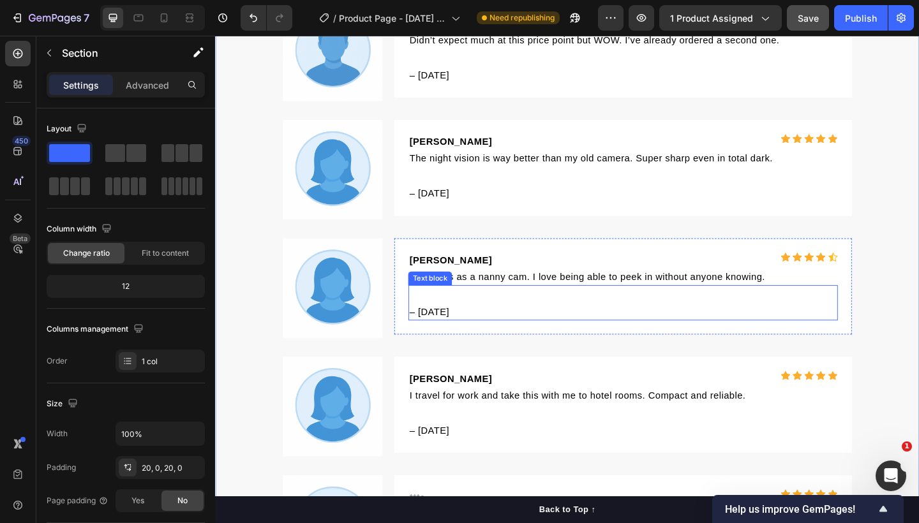
scroll to position [5785, 0]
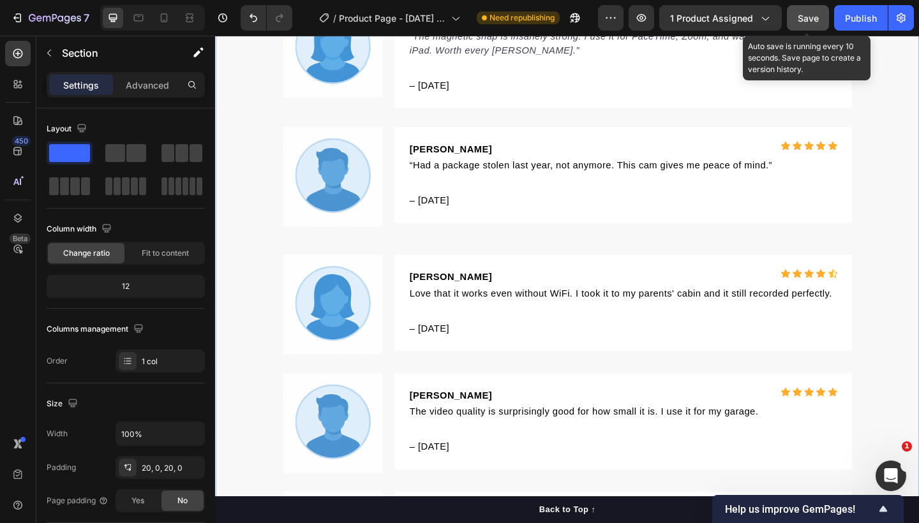
click at [815, 15] on span "Save" at bounding box center [807, 18] width 21 height 11
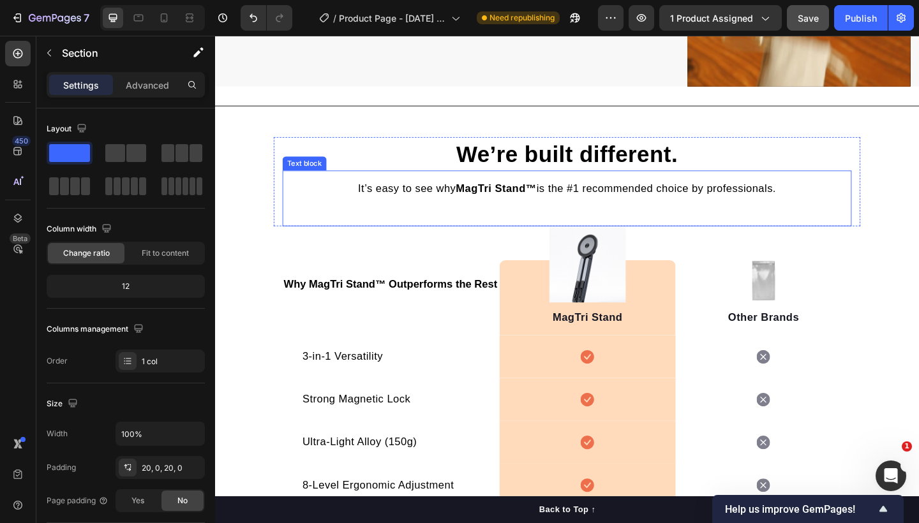
scroll to position [2354, 0]
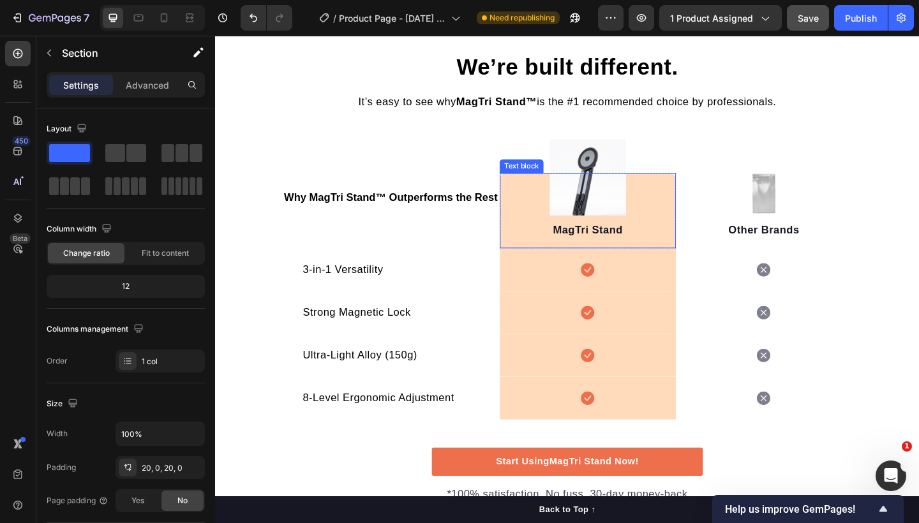
click at [614, 221] on div "MagTri Stand Text block" at bounding box center [619, 227] width 191 height 82
click at [918, 218] on div "We’re built different. Heading It’s easy to see why MagTri Stand™ is the #1 rec…" at bounding box center [597, 307] width 765 height 510
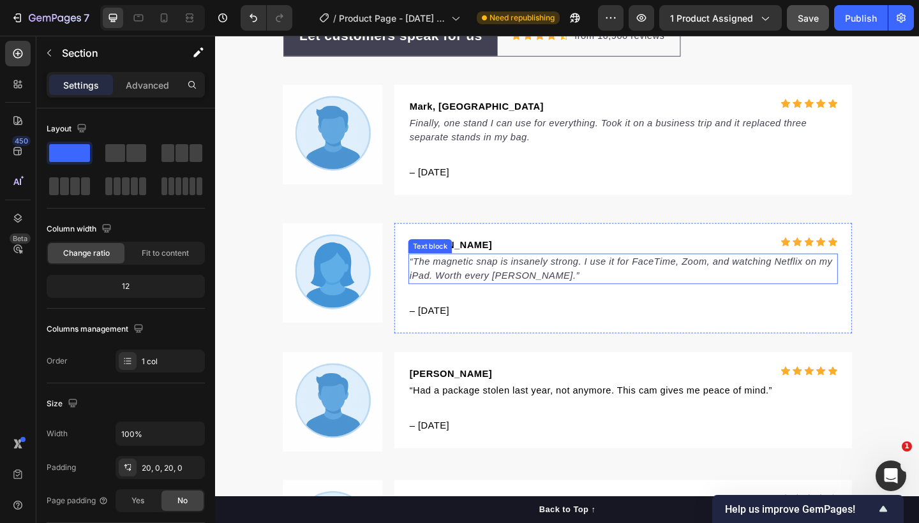
scroll to position [3573, 0]
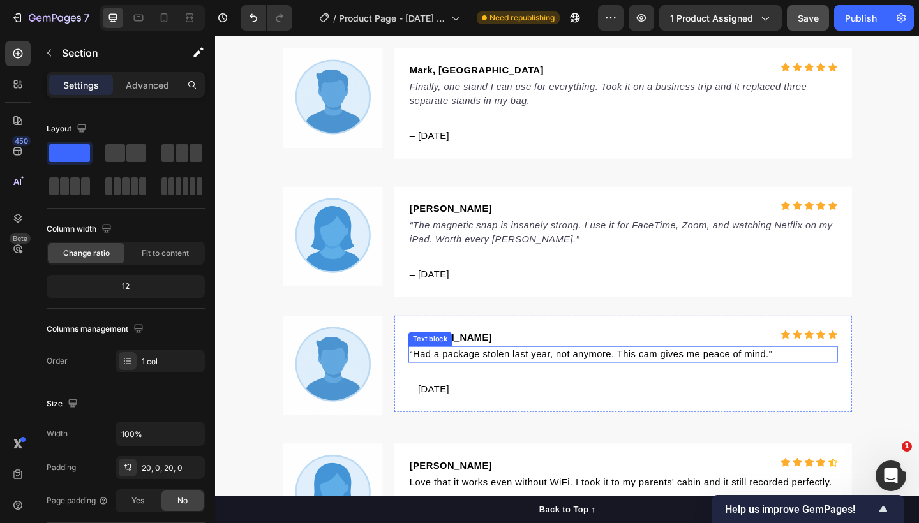
click at [608, 385] on span "“Had a package stolen last year, not anymore. This cam gives me peace of mind.”" at bounding box center [623, 382] width 394 height 11
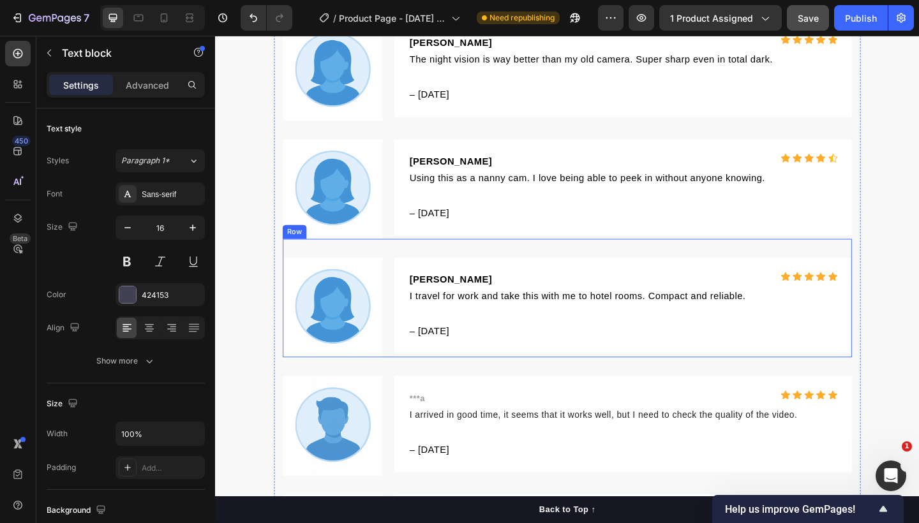
scroll to position [4489, 0]
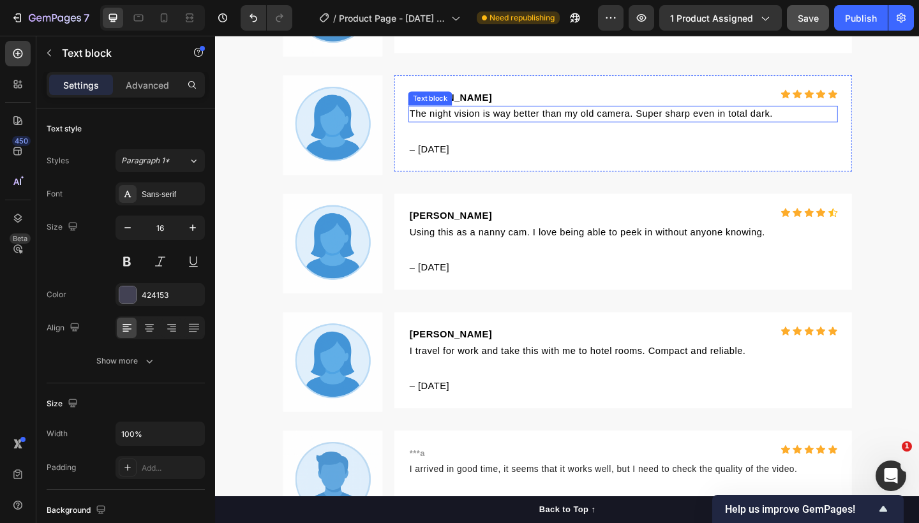
click at [647, 124] on span "The night vision is way better than my old camera. Super sharp even in total da…" at bounding box center [623, 120] width 395 height 11
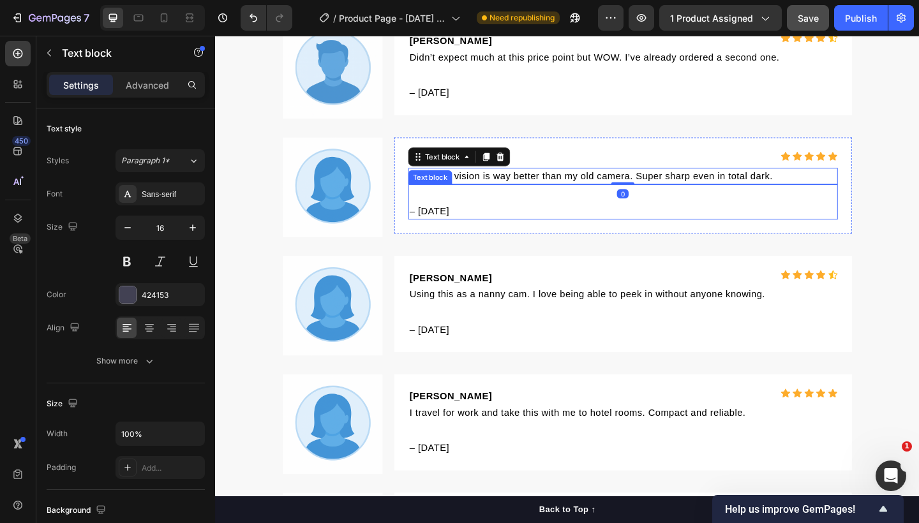
scroll to position [4401, 0]
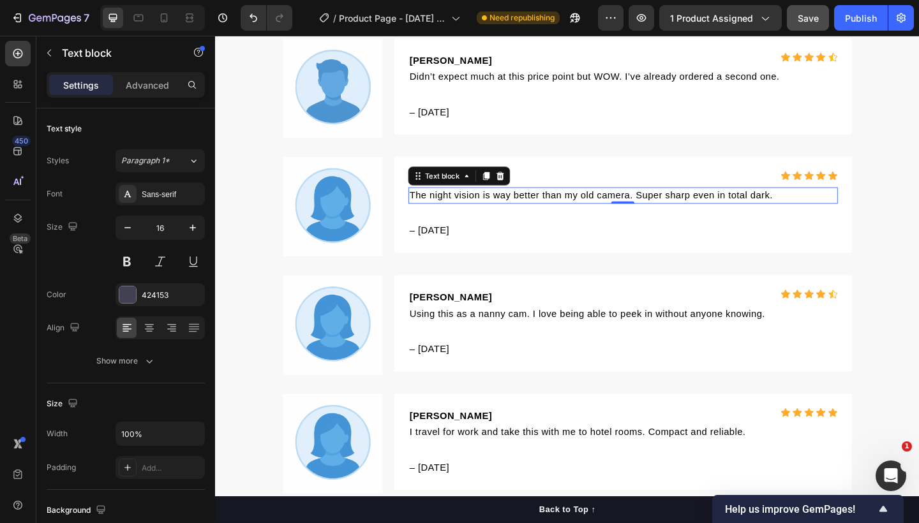
click at [776, 209] on span "The night vision is way better than my old camera. Super sharp even in total da…" at bounding box center [623, 209] width 395 height 11
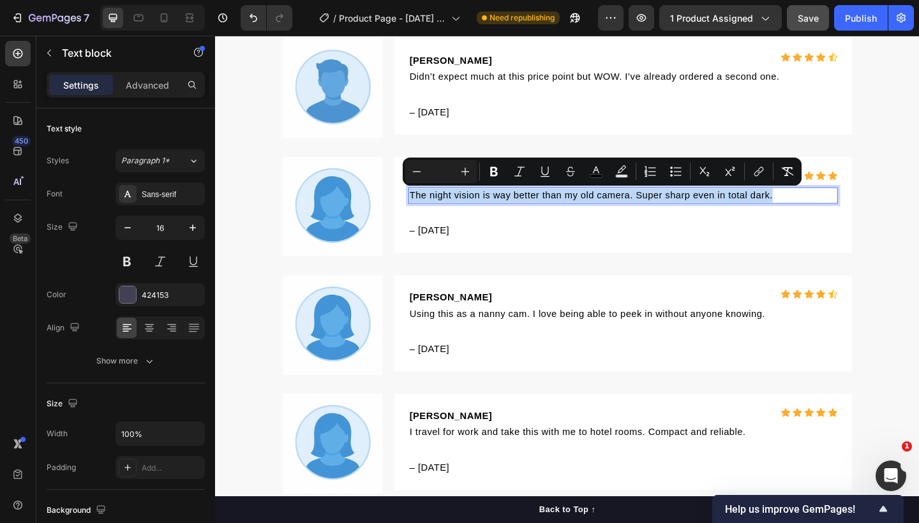
drag, startPoint x: 823, startPoint y: 209, endPoint x: 424, endPoint y: 214, distance: 399.3
click at [426, 214] on p "The night vision is way better than my old camera. Super sharp even in total da…" at bounding box center [658, 209] width 464 height 15
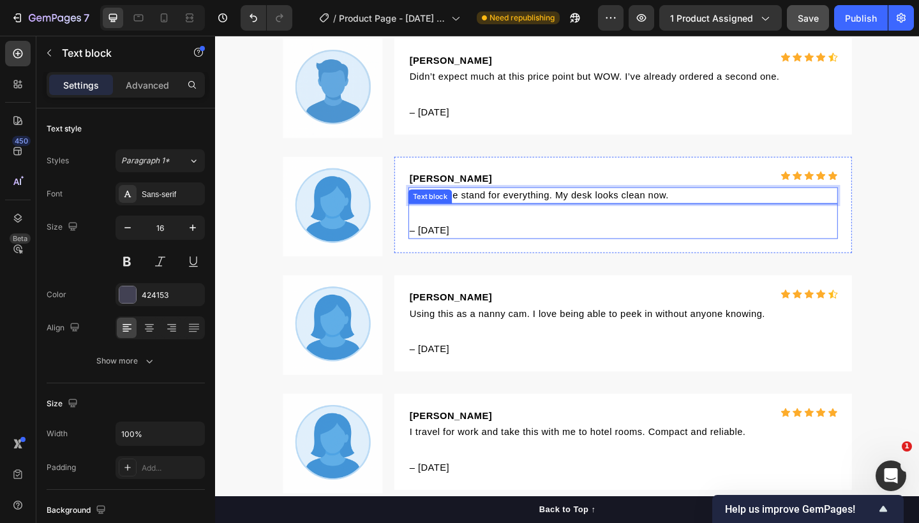
click at [585, 224] on div "– [DATE] Text block" at bounding box center [658, 238] width 467 height 38
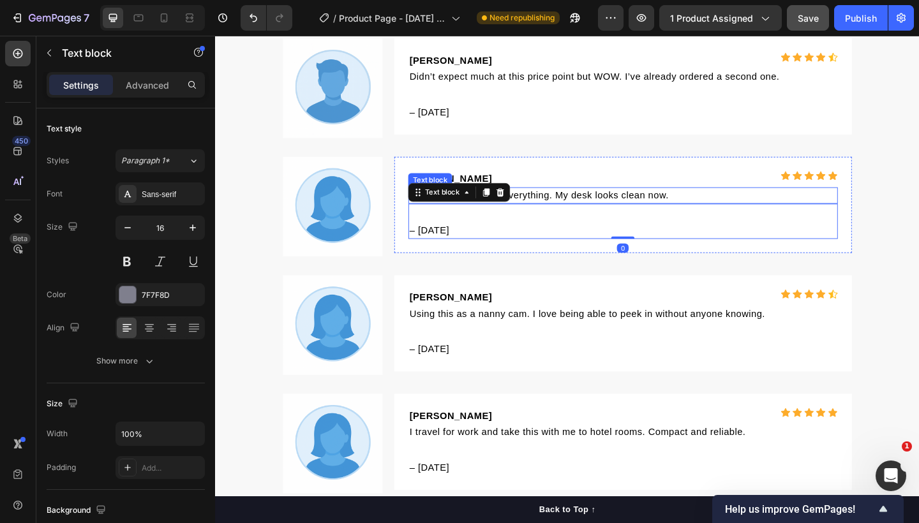
click at [656, 204] on span "Finally one stand for everything. My desk looks clean now." at bounding box center [567, 209] width 282 height 11
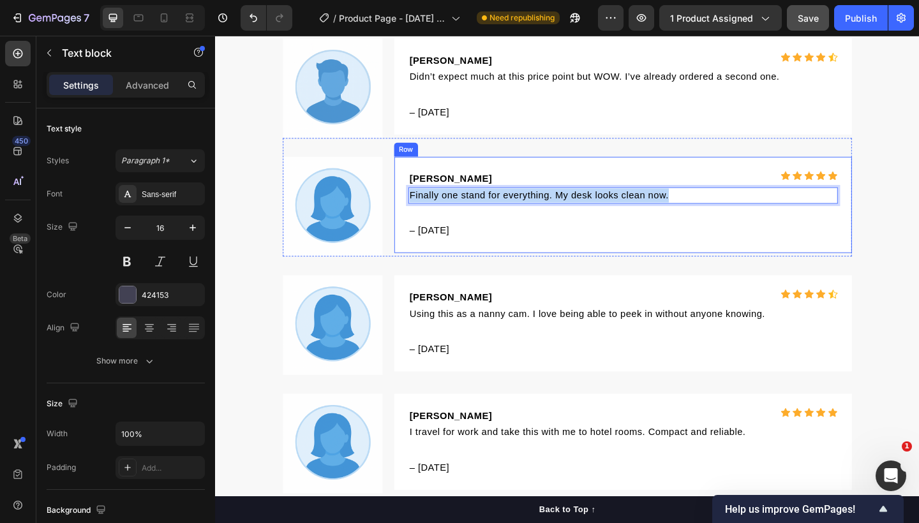
drag, startPoint x: 709, startPoint y: 208, endPoint x: 412, endPoint y: 207, distance: 297.3
click at [412, 207] on div "[PERSON_NAME] Text block Icon Icon Icon Icon Icon Icon List Hoz Row Finally one…" at bounding box center [659, 220] width 498 height 105
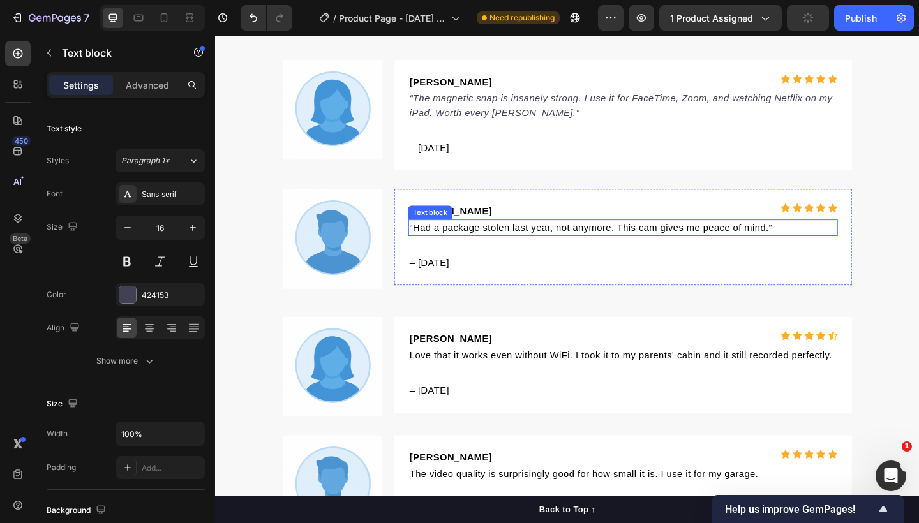
scroll to position [3737, 0]
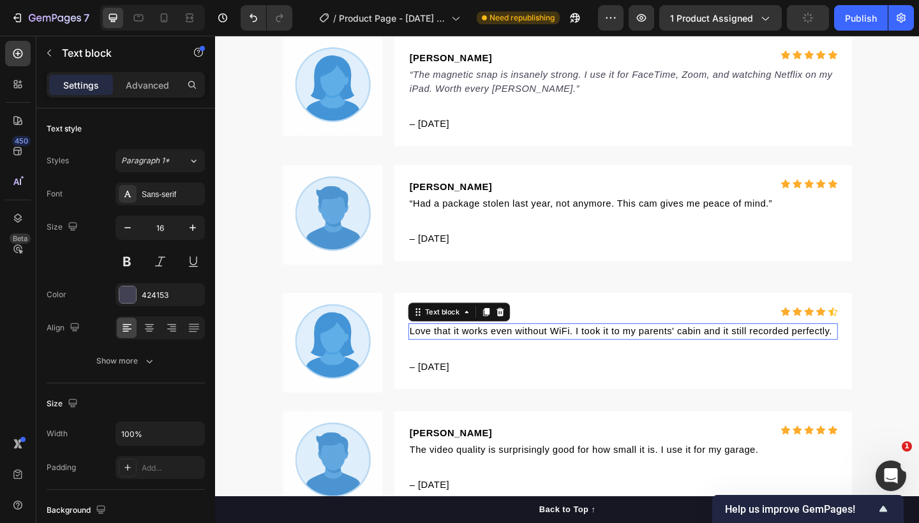
click at [648, 359] on span "Love that it works even without WiFi. I took it to my parents' cabin and it sti…" at bounding box center [655, 357] width 459 height 11
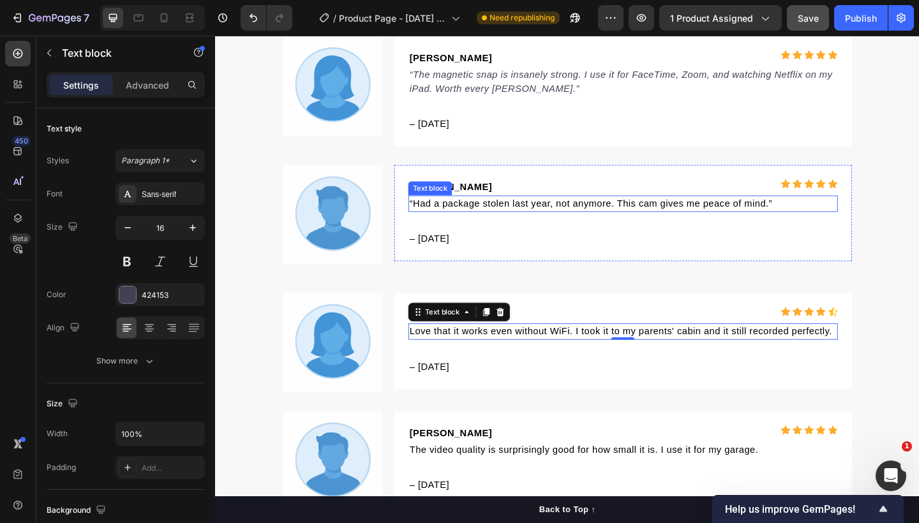
click at [670, 223] on span "“Had a package stolen last year, not anymore. This cam gives me peace of mind.”" at bounding box center [623, 218] width 394 height 11
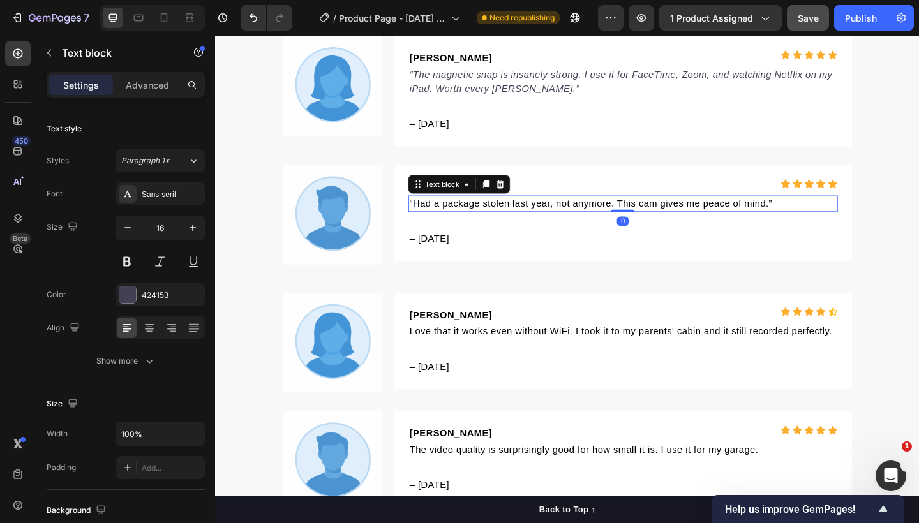
click at [707, 218] on span "“Had a package stolen last year, not anymore. This cam gives me peace of mind.”" at bounding box center [623, 218] width 394 height 11
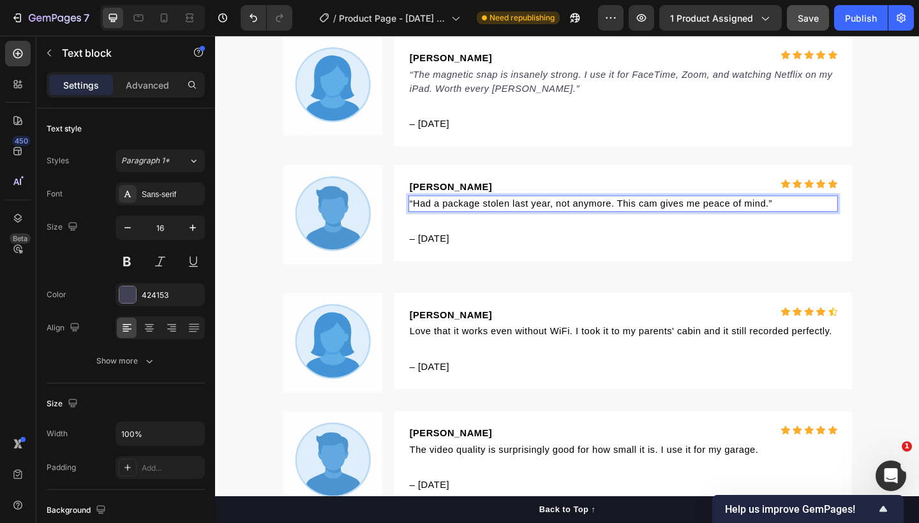
click at [820, 218] on p "“Had a package stolen last year, not anymore. This cam gives me peace of mind.”" at bounding box center [658, 218] width 464 height 15
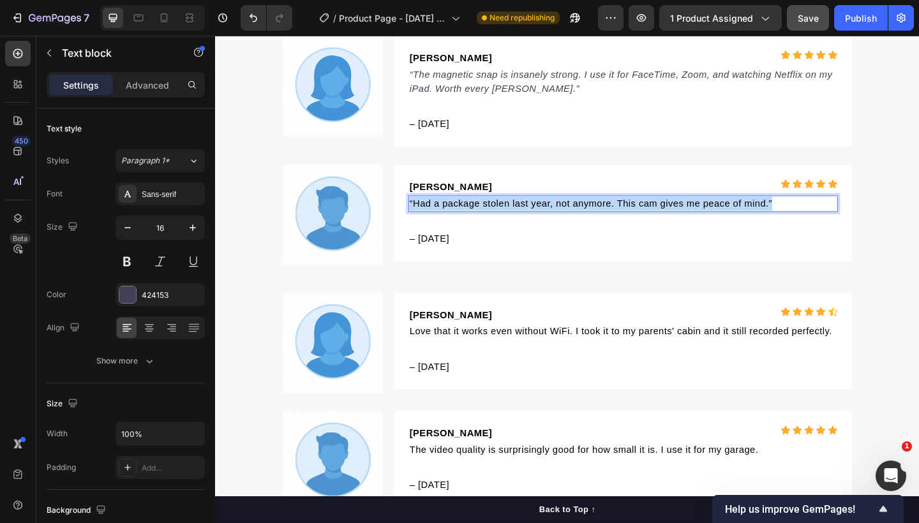
drag, startPoint x: 819, startPoint y: 217, endPoint x: 420, endPoint y: 219, distance: 399.3
click at [425, 219] on div "“Had a package stolen last year, not anymore. This cam gives me peace of mind.”" at bounding box center [658, 219] width 467 height 18
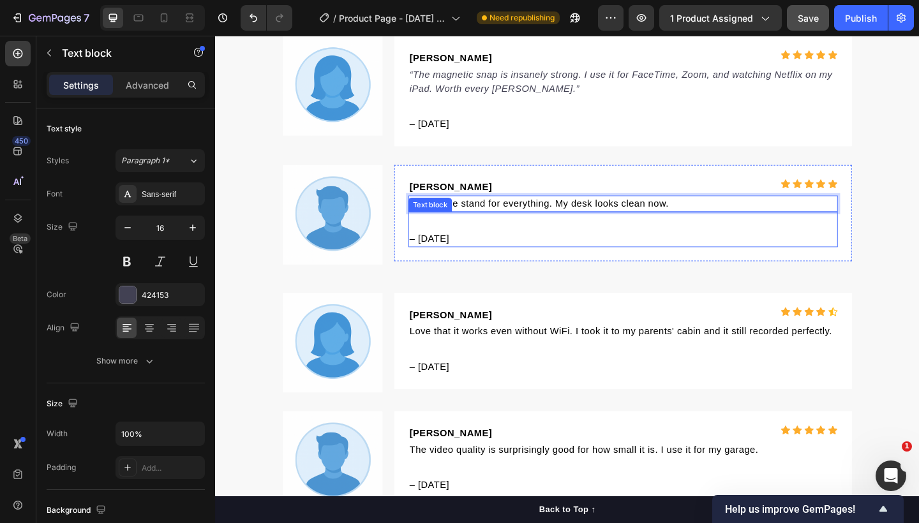
click at [643, 251] on p "– [DATE]" at bounding box center [658, 256] width 464 height 15
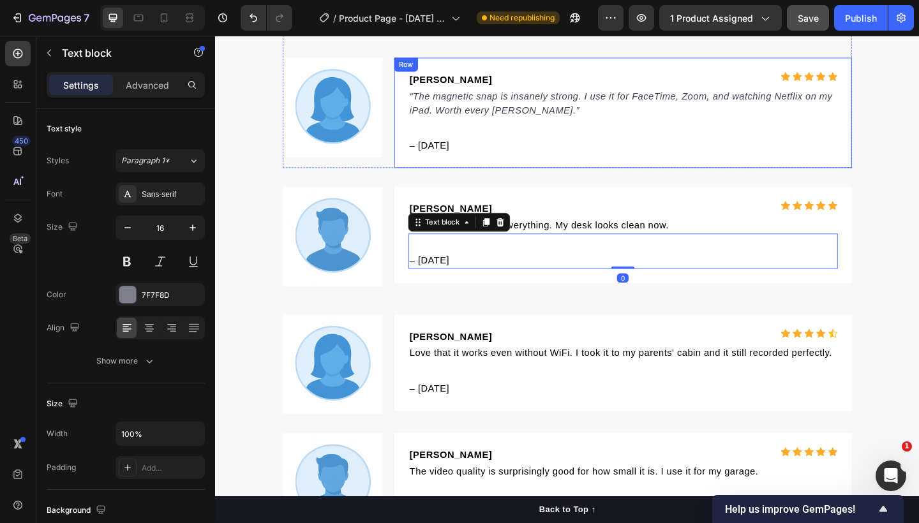
scroll to position [3638, 0]
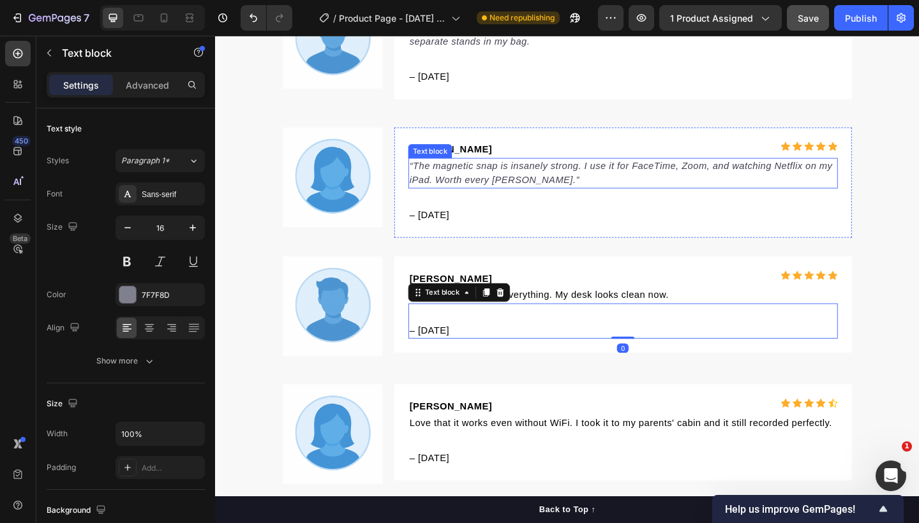
click at [538, 192] on icon "“The magnetic snap is insanely strong. I use it for FaceTime, Zoom, and watchin…" at bounding box center [656, 185] width 460 height 26
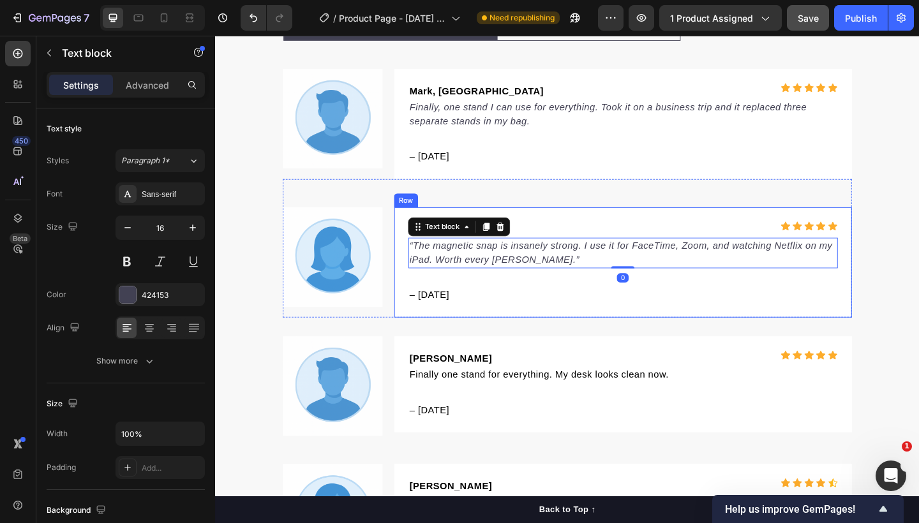
scroll to position [3519, 0]
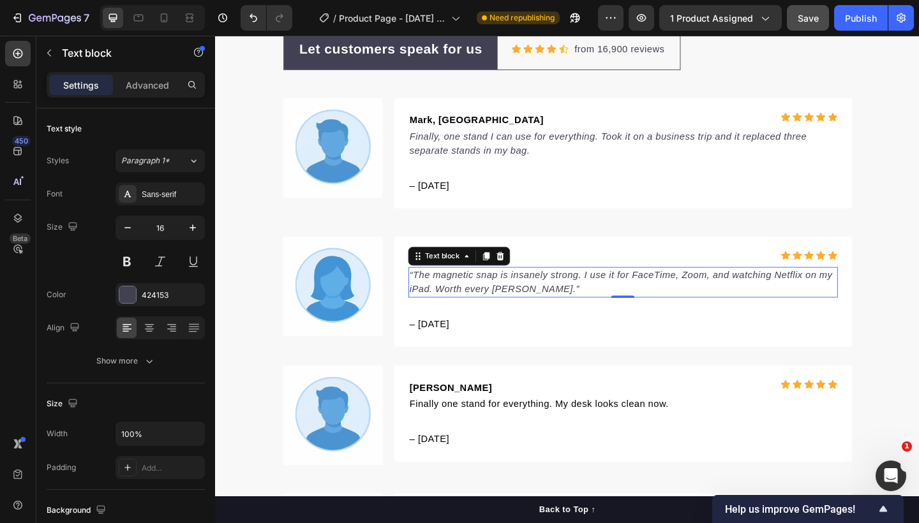
click at [545, 307] on icon "“The magnetic snap is insanely strong. I use it for FaceTime, Zoom, and watchin…" at bounding box center [656, 304] width 460 height 26
click at [426, 294] on icon "“The magnetic snap is insanely strong. I use it for FaceTime, Zoom, and watchin…" at bounding box center [656, 304] width 460 height 26
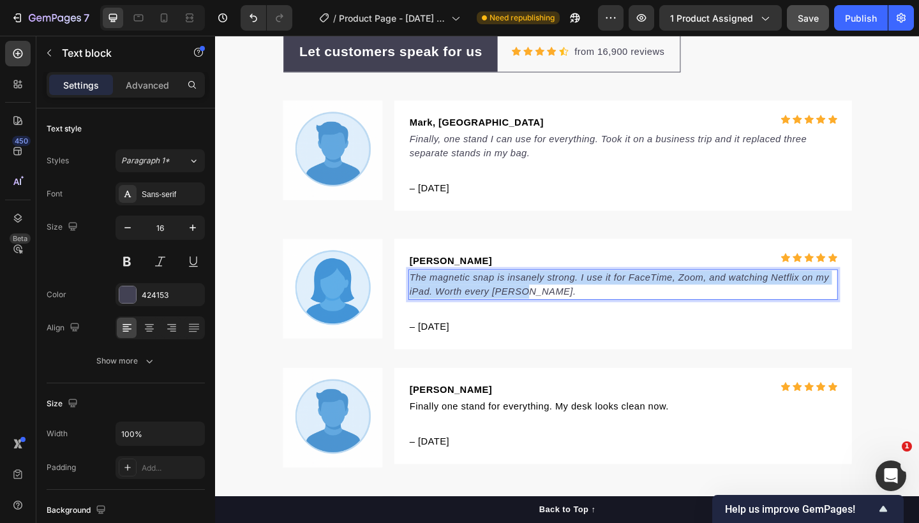
drag, startPoint x: 555, startPoint y: 314, endPoint x: 424, endPoint y: 299, distance: 132.3
click at [426, 299] on p "The magnetic snap is insanely strong. I use it for FaceTime, Zoom, and watching…" at bounding box center [658, 307] width 464 height 31
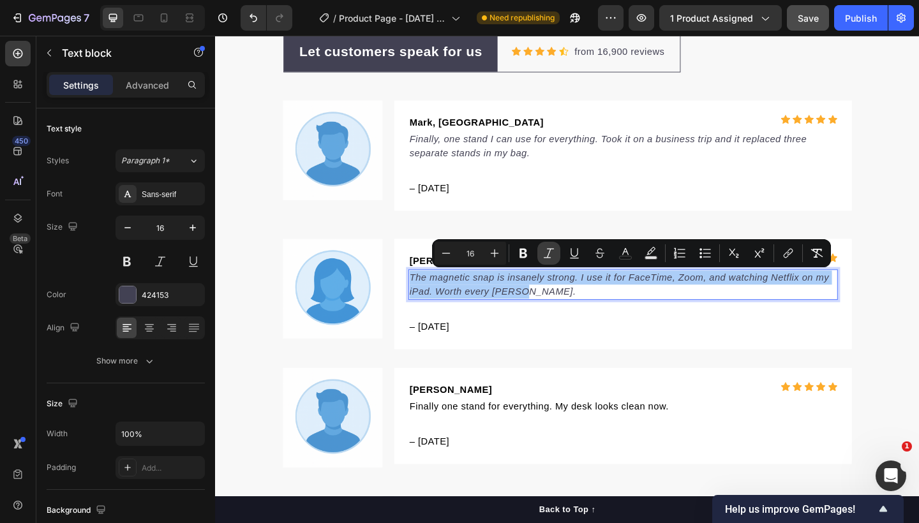
click at [543, 258] on icon "Editor contextual toolbar" at bounding box center [548, 253] width 10 height 10
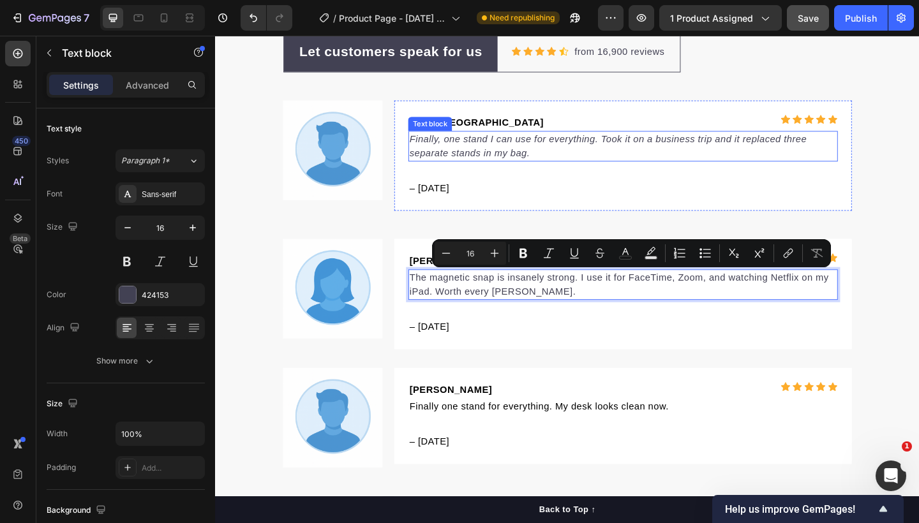
click at [540, 156] on p "Finally, one stand I can use for everything. Took it on a business trip and it …" at bounding box center [658, 156] width 464 height 31
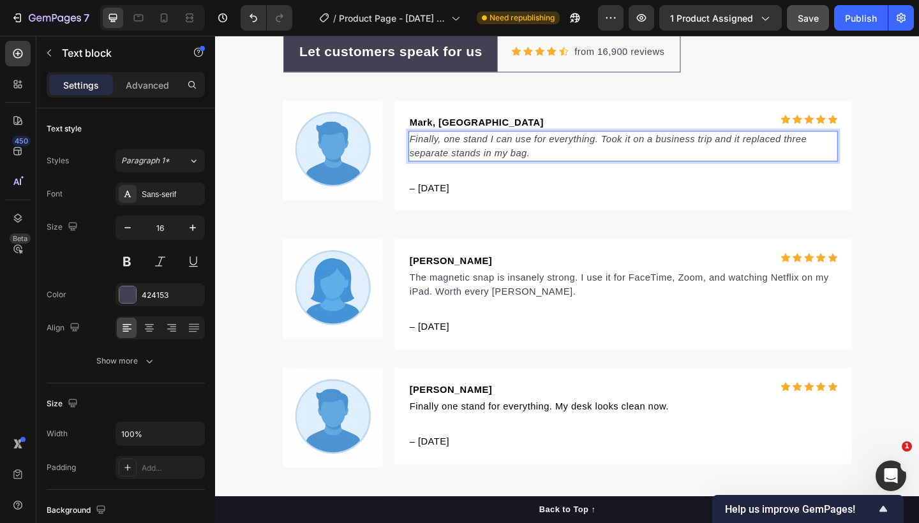
click at [517, 157] on p "Finally, one stand I can use for everything. Took it on a business trip and it …" at bounding box center [658, 156] width 464 height 31
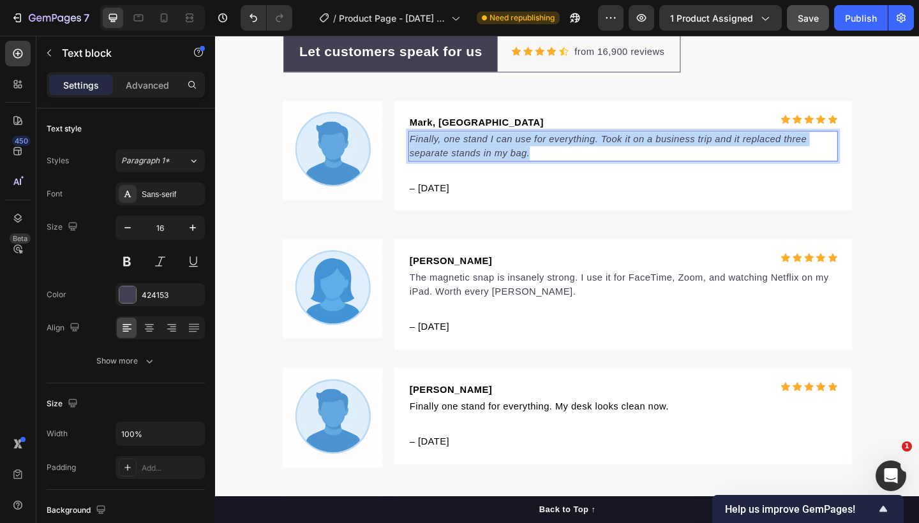
drag, startPoint x: 554, startPoint y: 165, endPoint x: 421, endPoint y: 145, distance: 134.1
click at [426, 145] on p "Finally, one stand I can use for everything. Took it on a business trip and it …" at bounding box center [658, 156] width 464 height 31
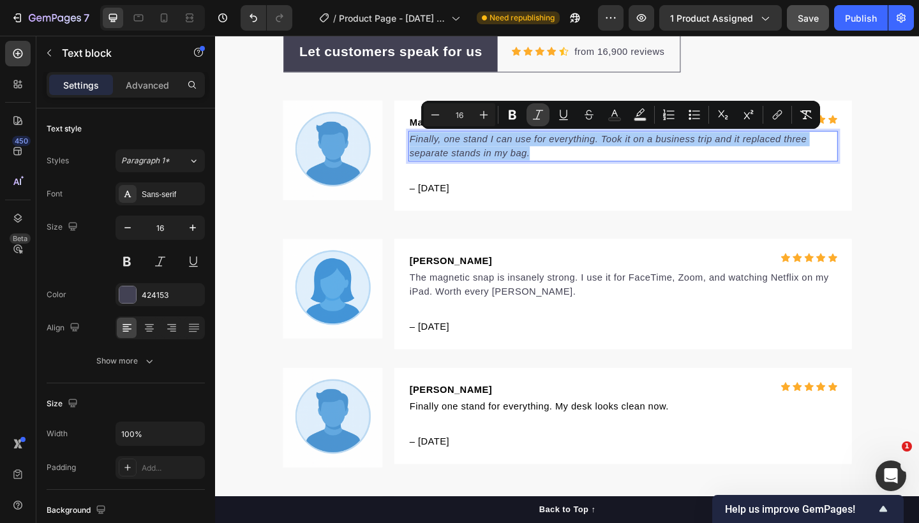
click at [542, 112] on icon "Editor contextual toolbar" at bounding box center [537, 114] width 13 height 13
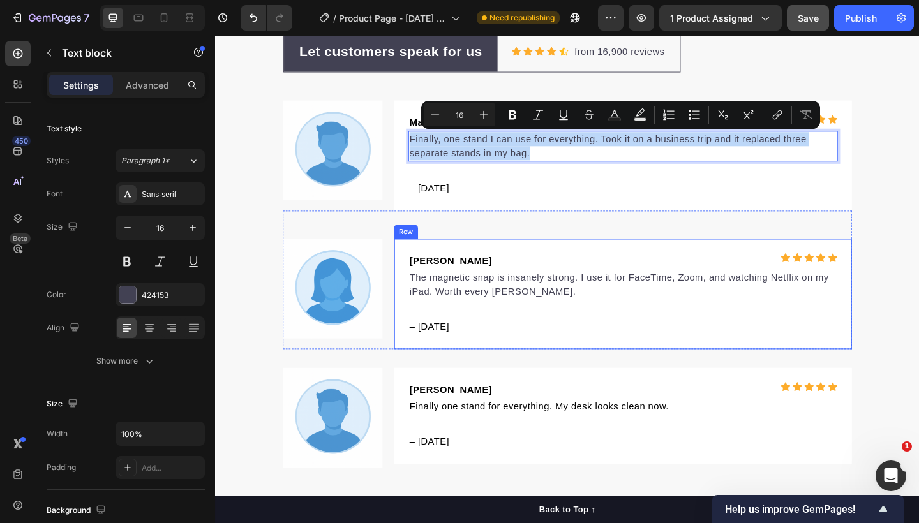
click at [579, 265] on div "[PERSON_NAME] Text block Icon Icon Icon Icon Icon Icon List Hoz Row The magneti…" at bounding box center [659, 317] width 498 height 120
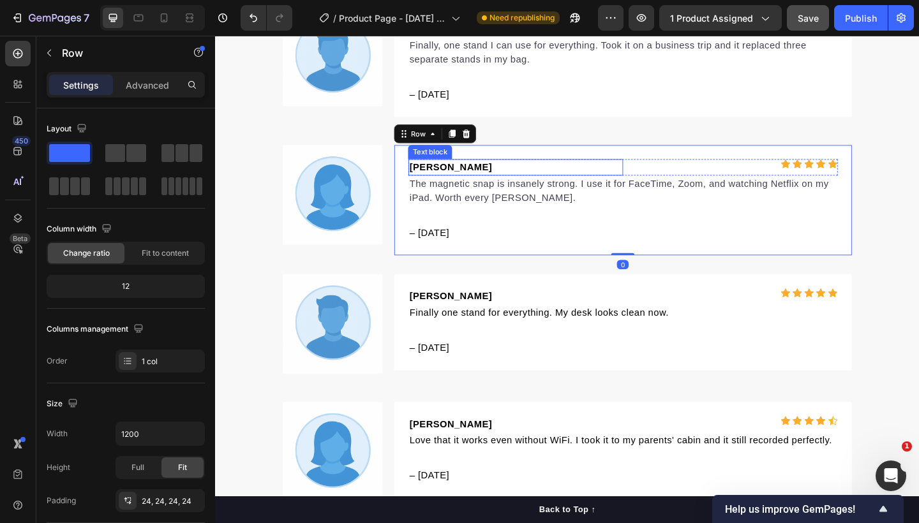
scroll to position [3779, 0]
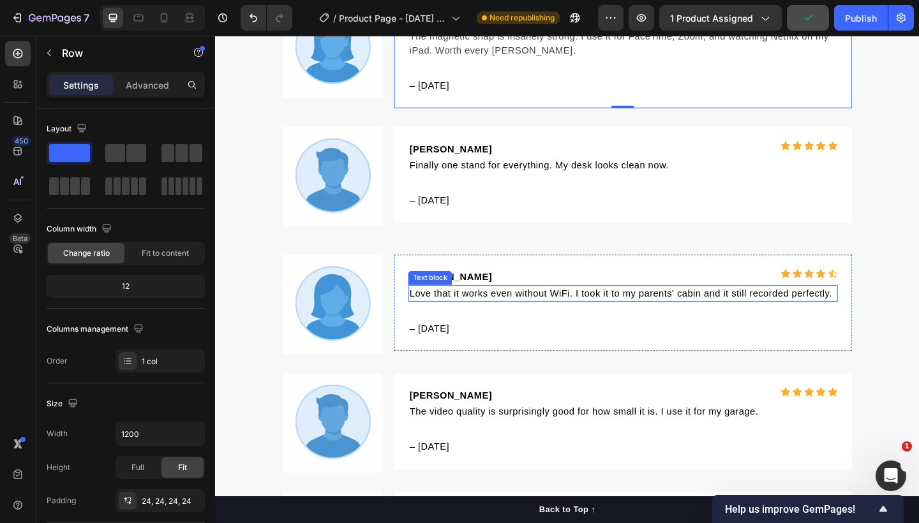
click at [616, 318] on span "Love that it works even without WiFi. I took it to my parents' cabin and it sti…" at bounding box center [655, 316] width 459 height 11
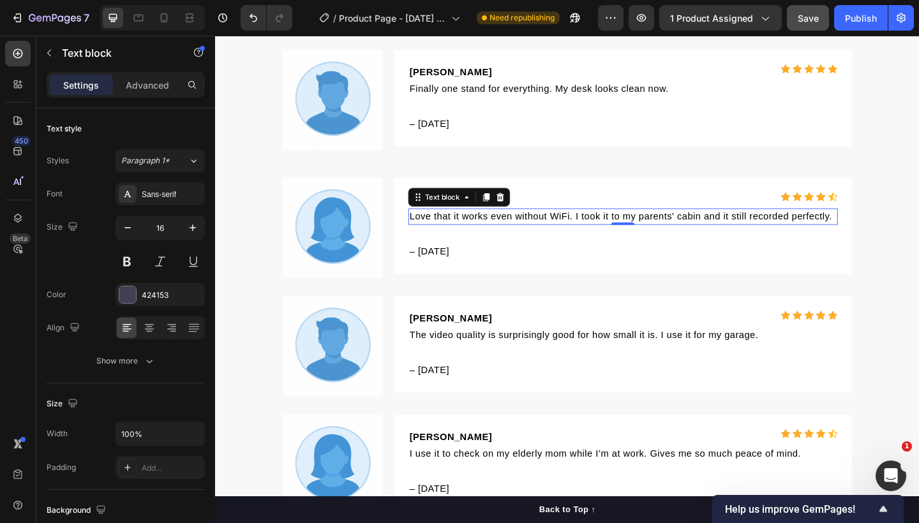
scroll to position [3792, 0]
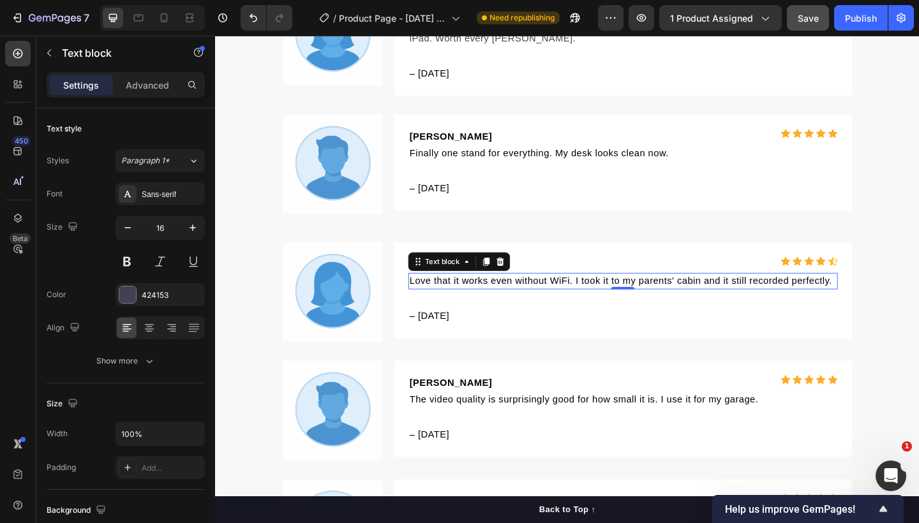
click at [878, 304] on span "Love that it works even without WiFi. I took it to my parents' cabin and it sti…" at bounding box center [655, 302] width 459 height 11
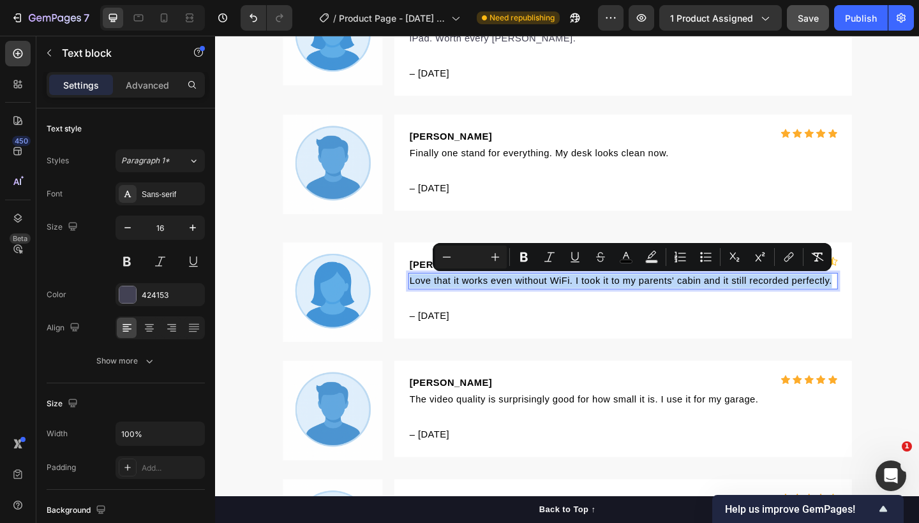
drag, startPoint x: 880, startPoint y: 304, endPoint x: 422, endPoint y: 299, distance: 458.7
click at [426, 299] on span "Love that it works even without WiFi. I took it to my parents' cabin and it sti…" at bounding box center [655, 302] width 459 height 11
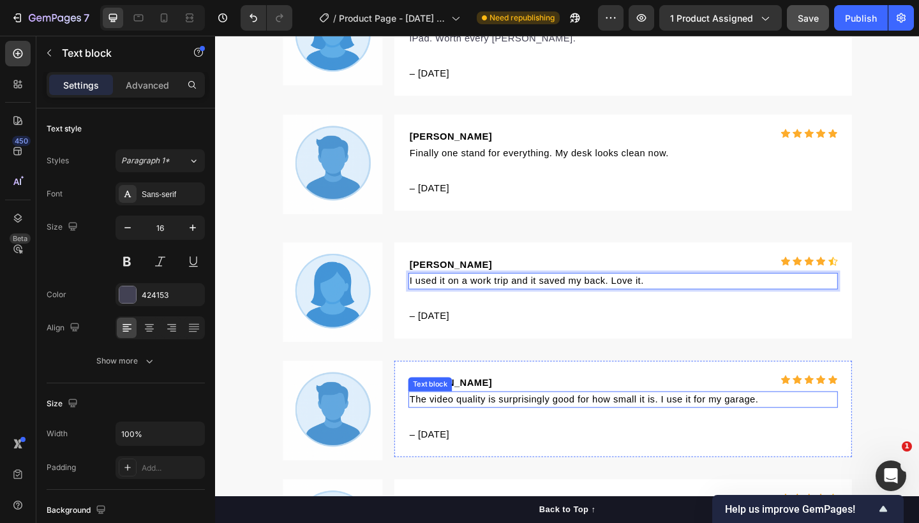
click at [572, 430] on span "The video quality is surprisingly good for how small it is. I use it for my gar…" at bounding box center [616, 431] width 380 height 11
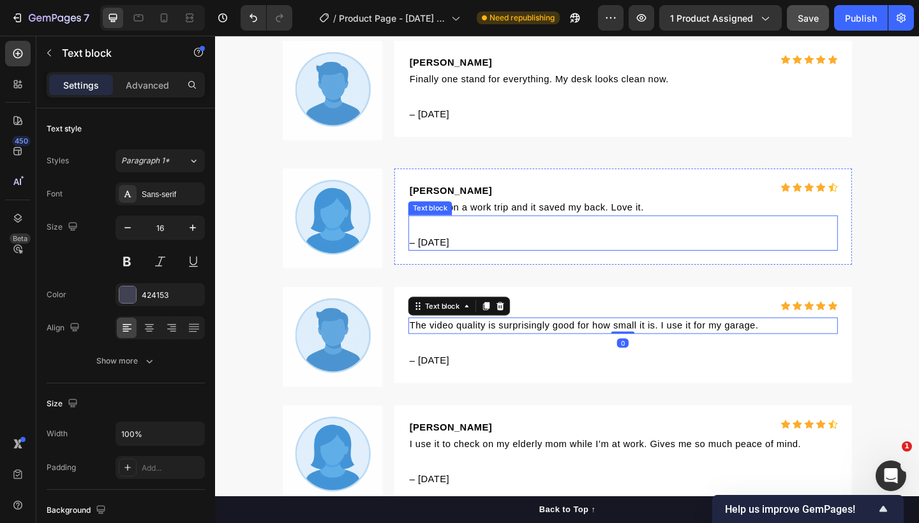
scroll to position [3889, 0]
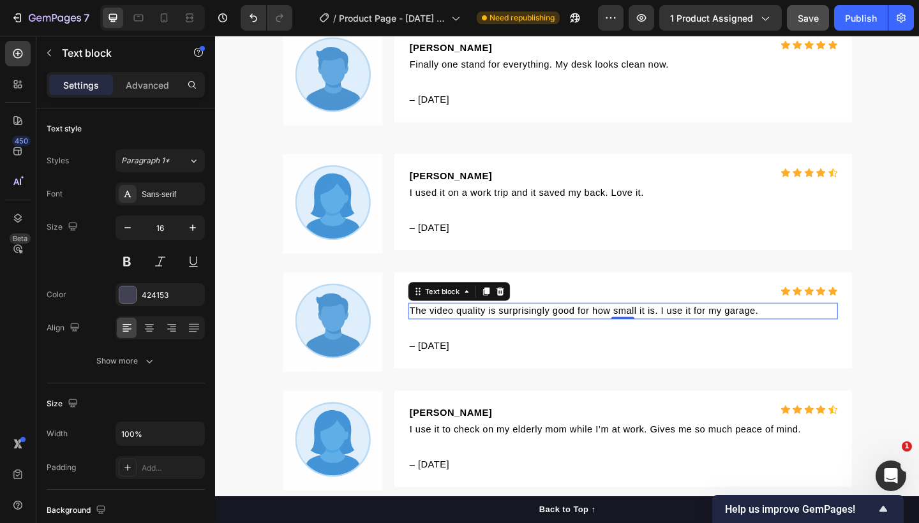
click at [801, 337] on p "The video quality is surprisingly good for how small it is. I use it for my gar…" at bounding box center [658, 335] width 464 height 15
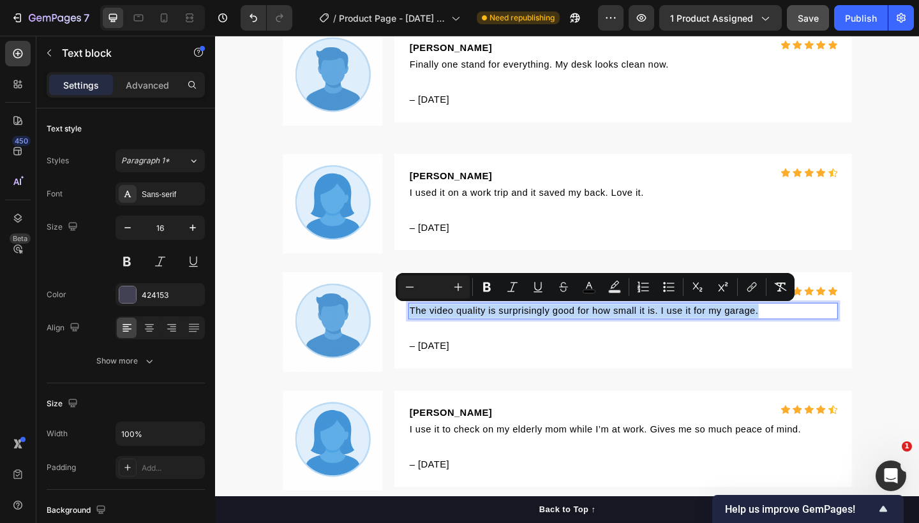
drag, startPoint x: 806, startPoint y: 335, endPoint x: 421, endPoint y: 334, distance: 385.3
click at [426, 334] on p "The video quality is surprisingly good for how small it is. I use it for my gar…" at bounding box center [658, 335] width 464 height 15
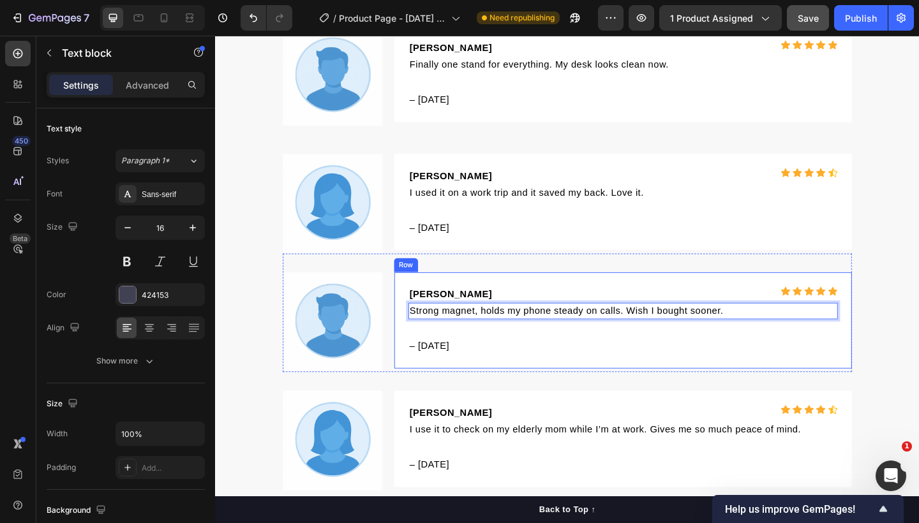
scroll to position [4003, 0]
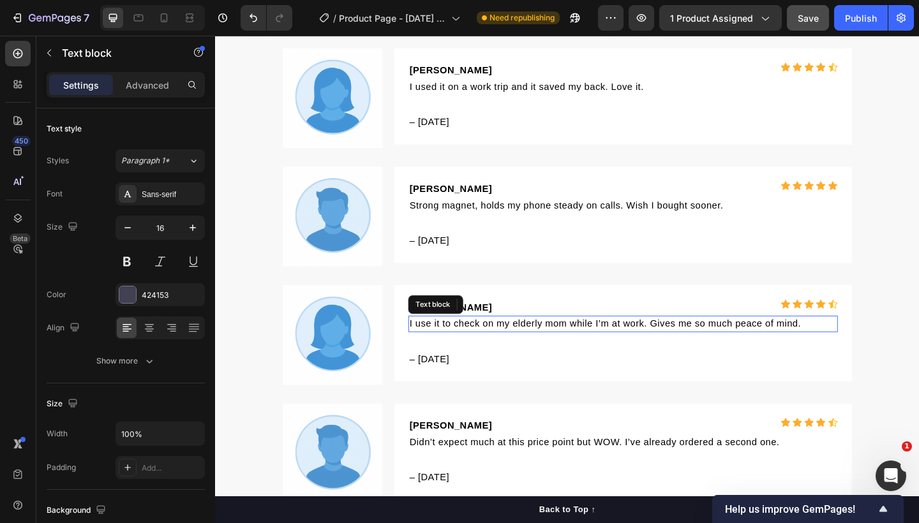
click at [579, 342] on p "I use it to check on my elderly mom while I’m at work. Gives me so much peace o…" at bounding box center [658, 349] width 464 height 15
click at [848, 351] on p "I use it to check on my elderly mom while I’m at work. Gives me so much peace o…" at bounding box center [658, 349] width 464 height 15
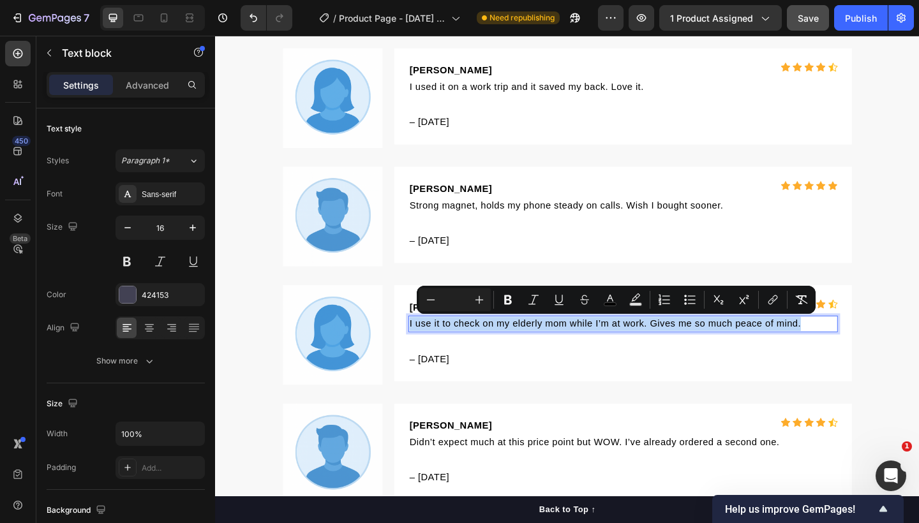
drag, startPoint x: 832, startPoint y: 343, endPoint x: 422, endPoint y: 349, distance: 410.2
click at [426, 349] on p "I use it to check on my elderly mom while I’m at work. Gives me so much peace o…" at bounding box center [658, 349] width 464 height 15
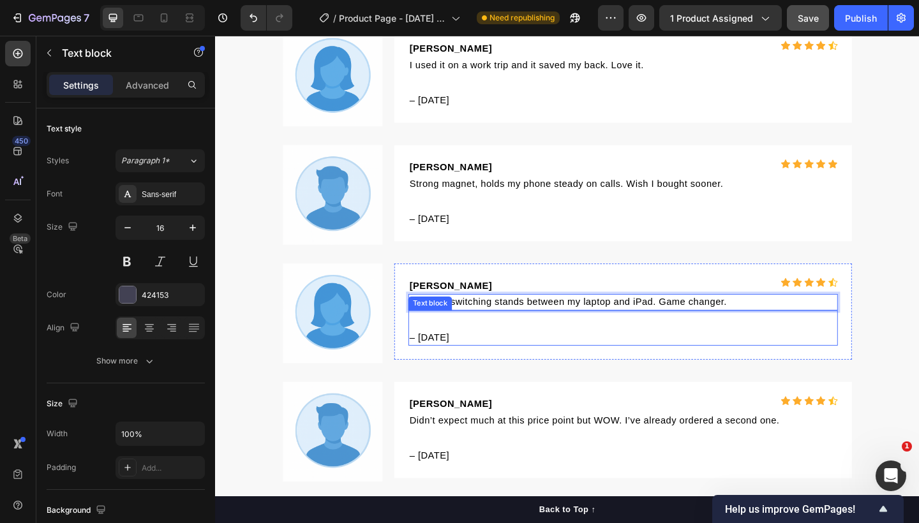
scroll to position [4093, 0]
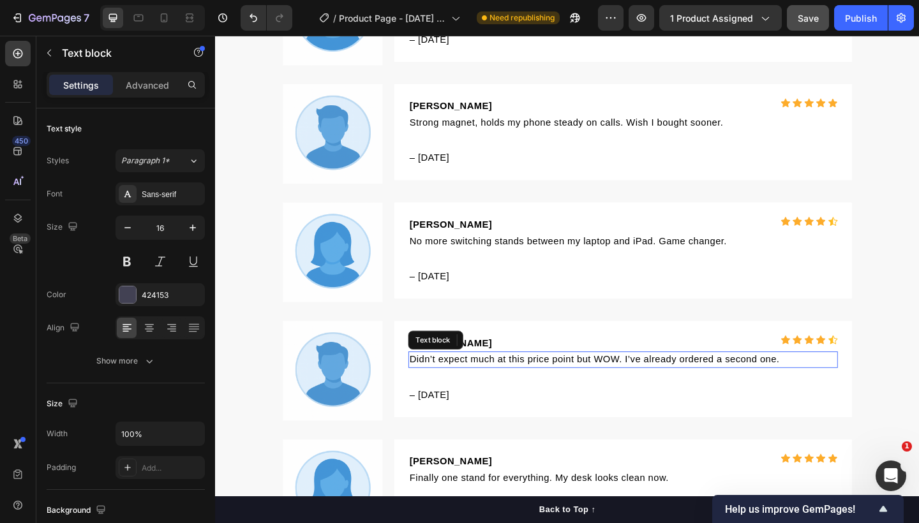
click at [713, 385] on span "Didn’t expect much at this price point but WOW. I’ve already ordered a second o…" at bounding box center [627, 388] width 403 height 11
click at [839, 385] on p "Didn’t expect much at this price point but WOW. I’ve already ordered a second o…" at bounding box center [658, 388] width 464 height 15
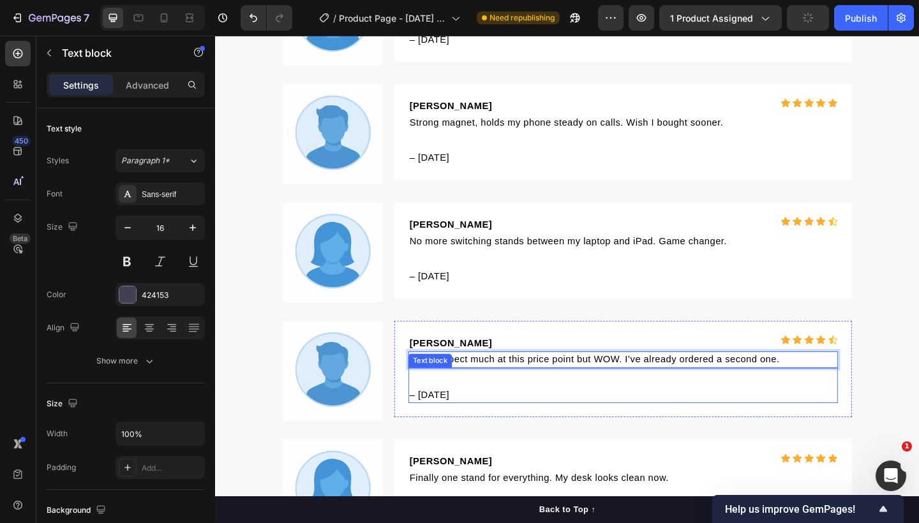
drag, startPoint x: 831, startPoint y: 389, endPoint x: 426, endPoint y: 394, distance: 405.1
click at [426, 394] on div "[PERSON_NAME] Text block Icon Icon Icon Icon Icon Icon List Hoz Row Didn’t expe…" at bounding box center [658, 399] width 467 height 74
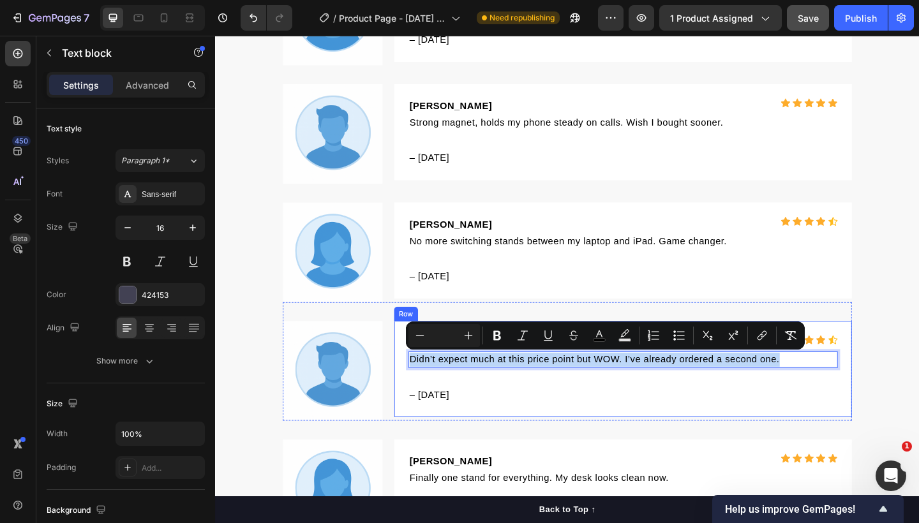
drag, startPoint x: 828, startPoint y: 388, endPoint x: 417, endPoint y: 390, distance: 411.4
click at [417, 390] on div "[PERSON_NAME] Text block Icon Icon Icon Icon Icon Icon List Hoz Row Didn’t expe…" at bounding box center [659, 398] width 498 height 105
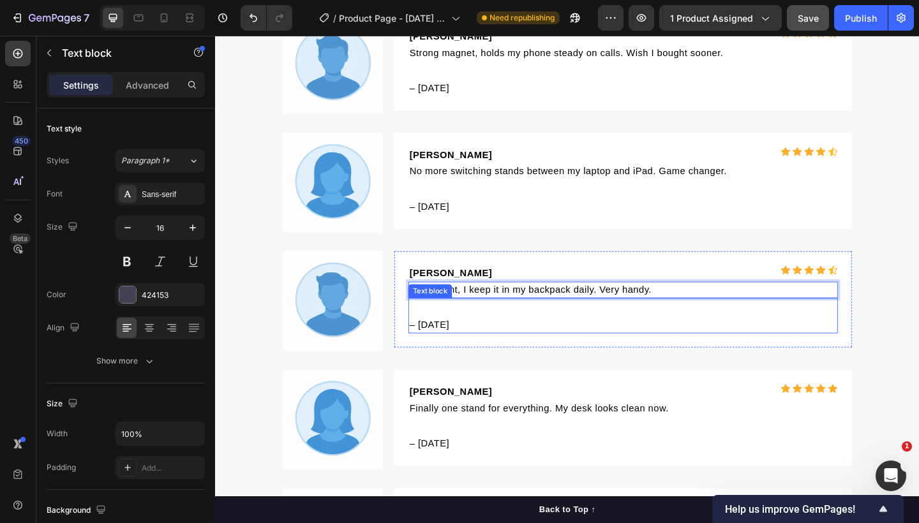
scroll to position [4286, 0]
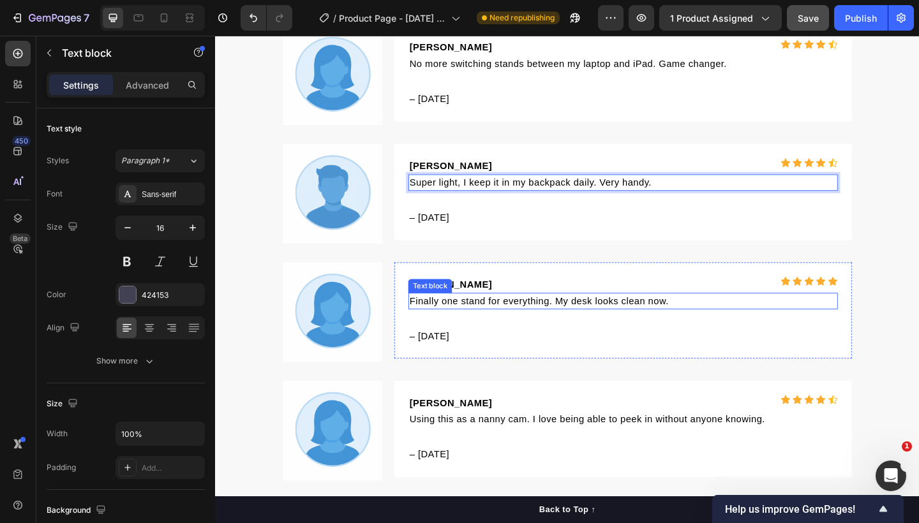
click at [619, 328] on span "Finally one stand for everything. My desk looks clean now." at bounding box center [567, 324] width 282 height 11
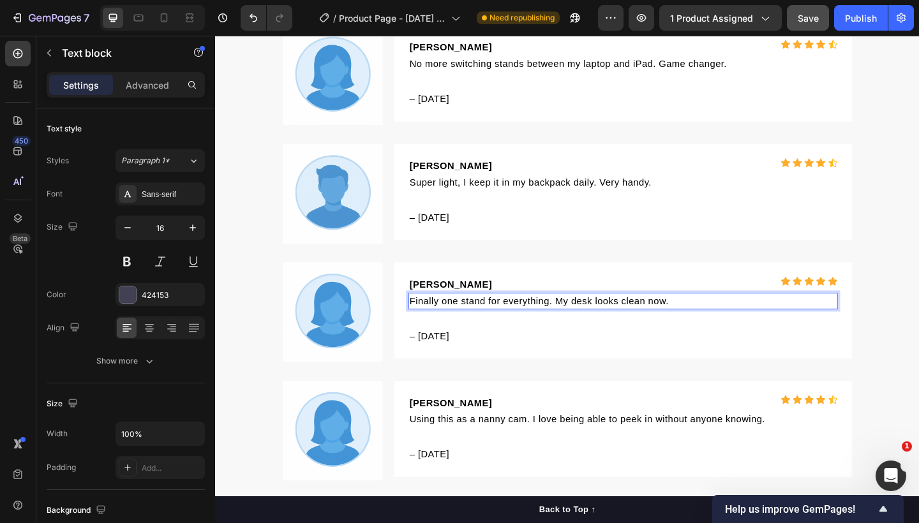
click at [720, 321] on p "Finally one stand for everything. My desk looks clean now." at bounding box center [658, 324] width 464 height 15
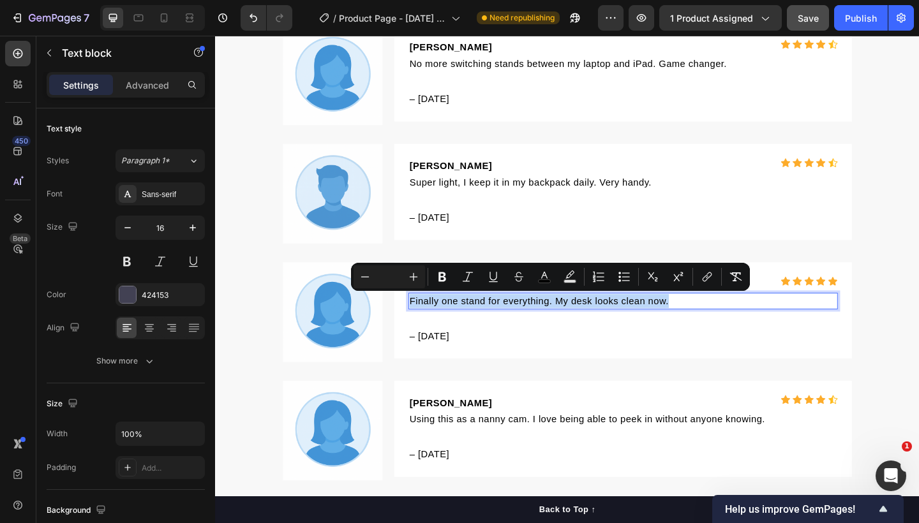
drag, startPoint x: 710, startPoint y: 321, endPoint x: 421, endPoint y: 320, distance: 289.0
click at [426, 320] on p "Finally one stand for everything. My desk looks clean now." at bounding box center [658, 324] width 464 height 15
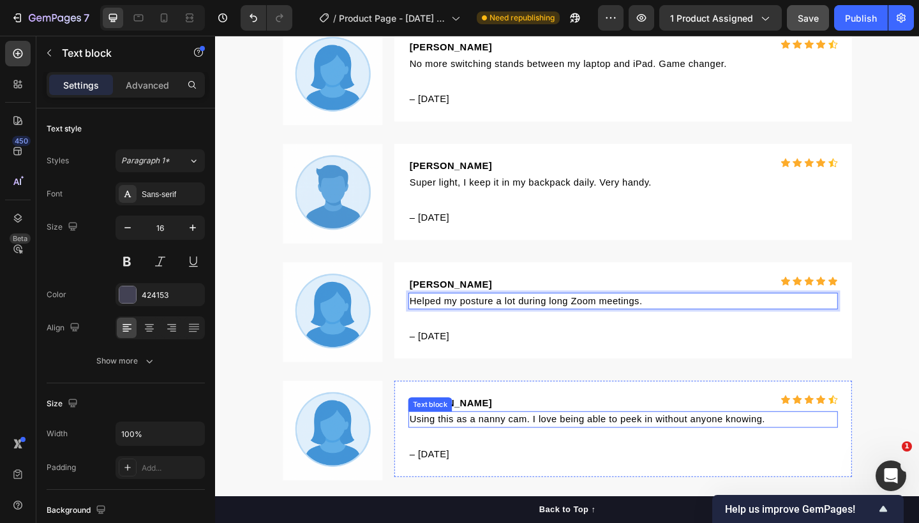
click at [554, 448] on span "Using this as a nanny cam. I love being able to peek in without anyone knowing." at bounding box center [619, 453] width 387 height 11
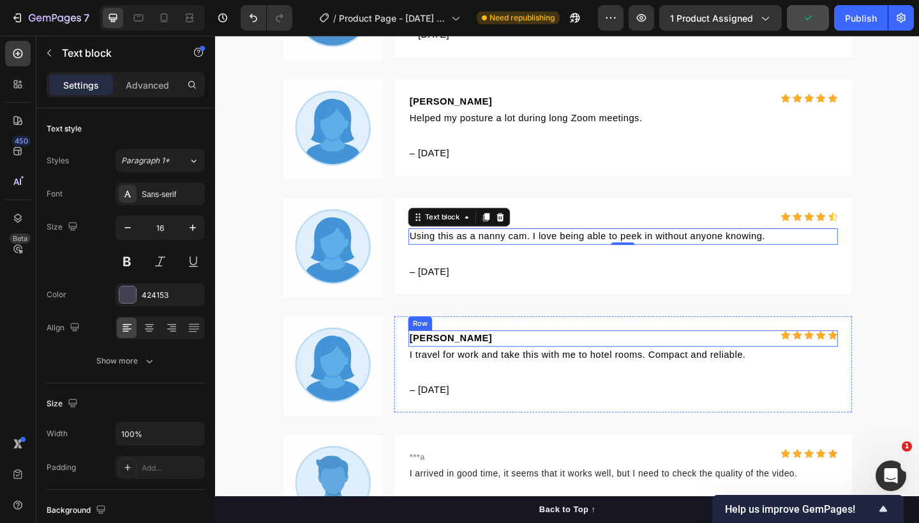
scroll to position [4544, 0]
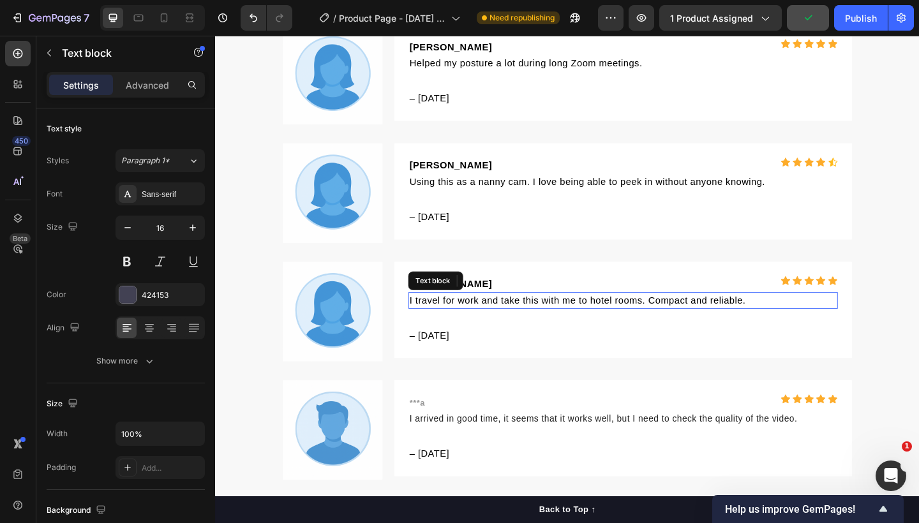
click at [690, 325] on span "I travel for work and take this with me to hotel rooms. Compact and reliable." at bounding box center [609, 323] width 366 height 11
click at [758, 326] on span "I travel for work and take this with me to hotel rooms. Compact and reliable." at bounding box center [609, 323] width 366 height 11
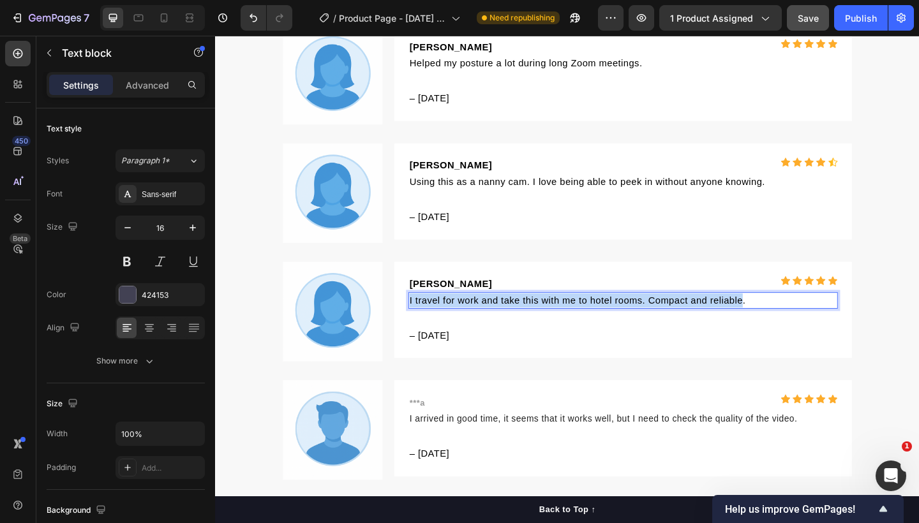
drag, startPoint x: 785, startPoint y: 323, endPoint x: 421, endPoint y: 327, distance: 363.6
click at [426, 327] on span "I travel for work and take this with me to hotel rooms. Compact and reliable." at bounding box center [609, 323] width 366 height 11
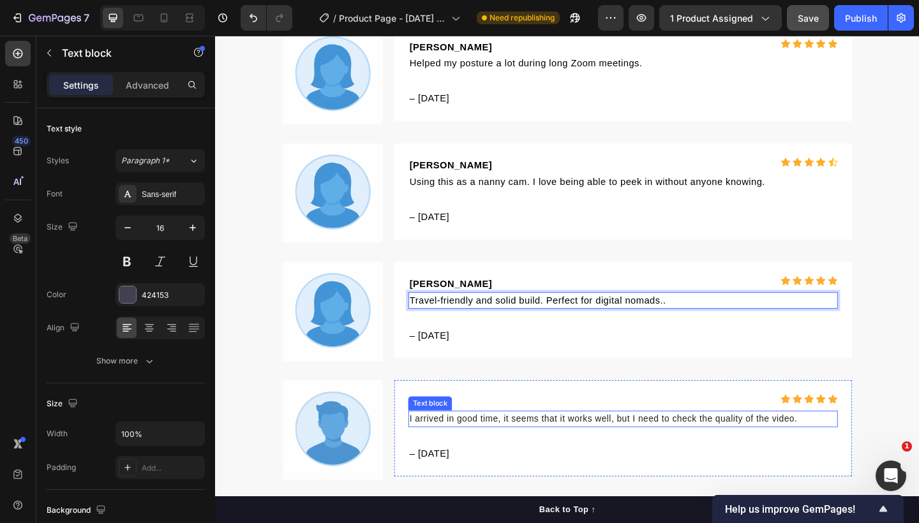
click at [580, 452] on span "I arrived in good time, it seems that it works well, but I need to check the qu…" at bounding box center [637, 452] width 422 height 11
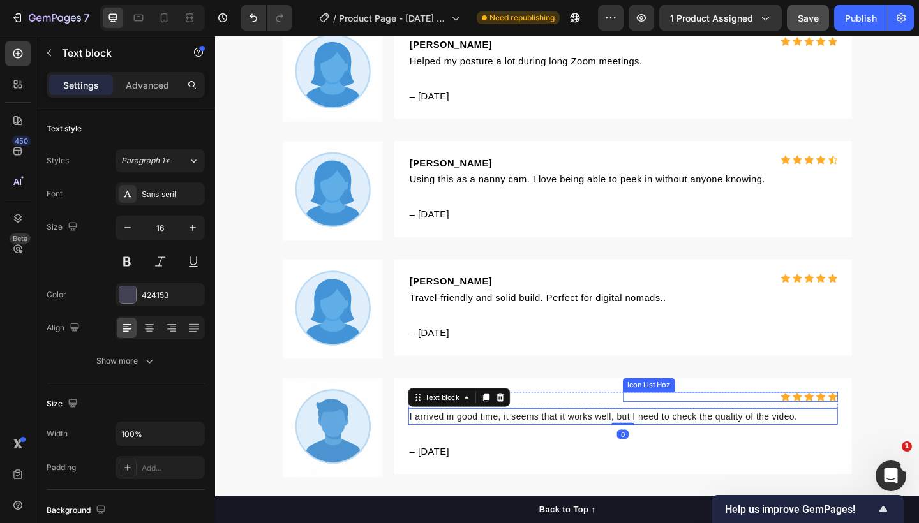
scroll to position [4745, 0]
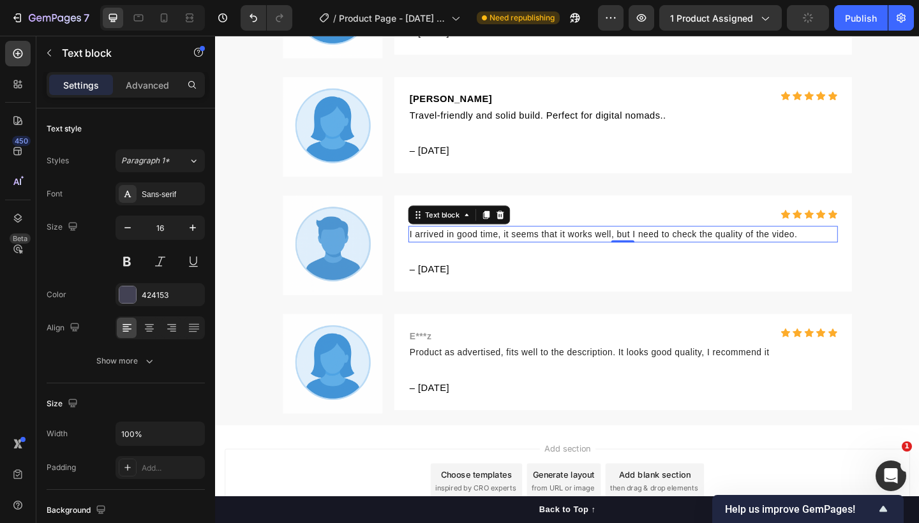
click at [847, 254] on p "I arrived in good time, it seems that it works well, but I need to check the qu…" at bounding box center [658, 251] width 464 height 15
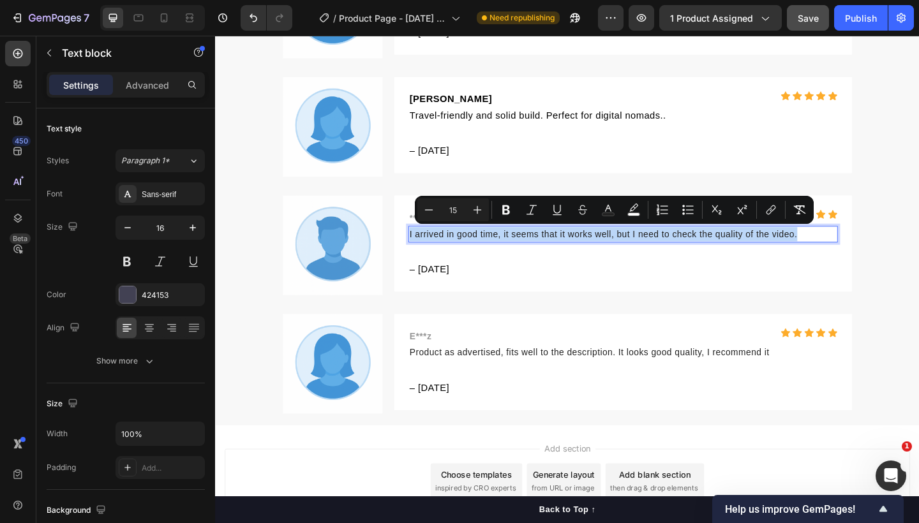
drag, startPoint x: 845, startPoint y: 251, endPoint x: 422, endPoint y: 253, distance: 422.9
click at [426, 253] on p "I arrived in good time, it seems that it works well, but I need to check the qu…" at bounding box center [658, 251] width 464 height 15
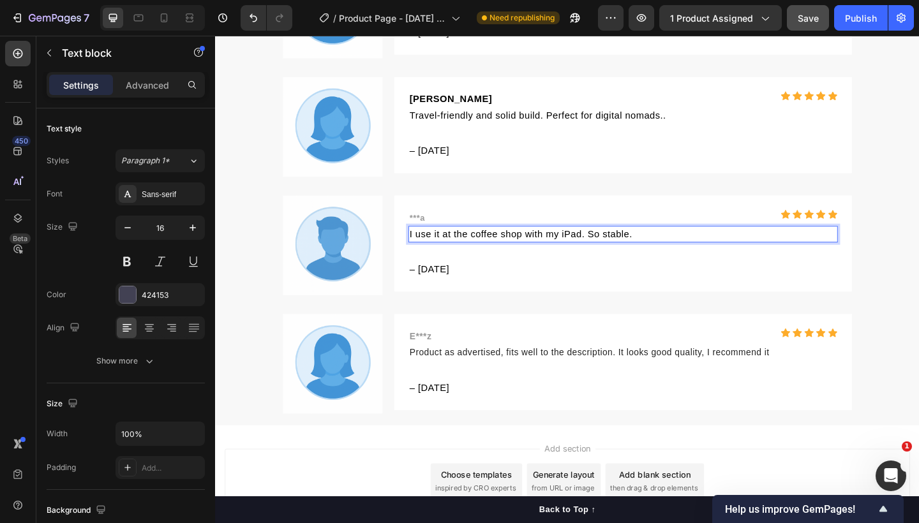
drag, startPoint x: 619, startPoint y: 249, endPoint x: 616, endPoint y: 259, distance: 9.9
click at [619, 249] on span "I use it at the coffee shop with my iPad. So stable." at bounding box center [547, 251] width 242 height 11
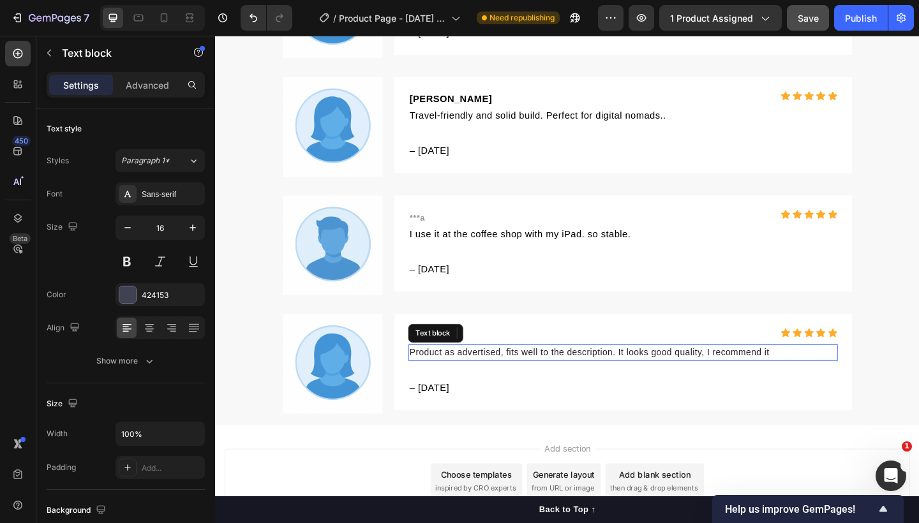
click at [706, 373] on p "Product as advertised, fits well to the description. It looks good quality, I r…" at bounding box center [658, 380] width 464 height 15
click at [820, 382] on p "Product as advertised, fits well to the description. It looks good quality, I r…" at bounding box center [658, 380] width 464 height 15
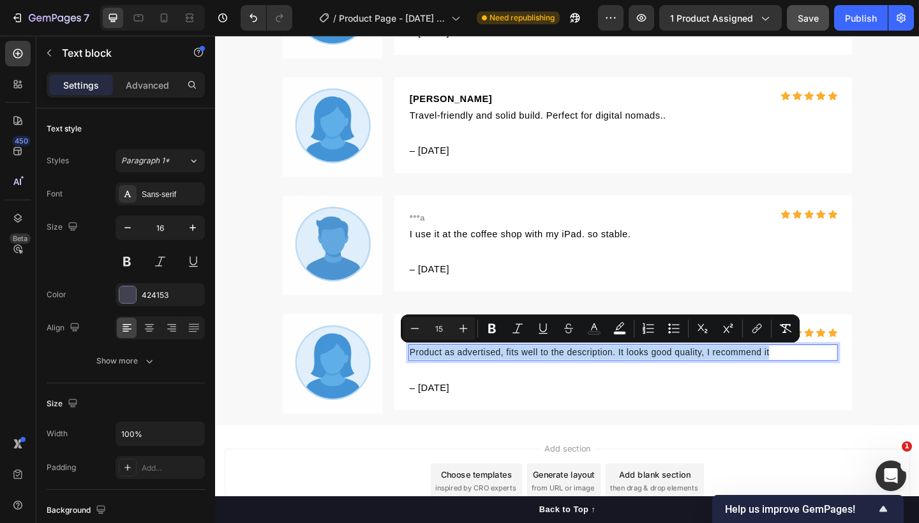
drag, startPoint x: 816, startPoint y: 378, endPoint x: 422, endPoint y: 381, distance: 394.2
click at [426, 381] on p "Product as advertised, fits well to the description. It looks good quality, I r…" at bounding box center [658, 380] width 464 height 15
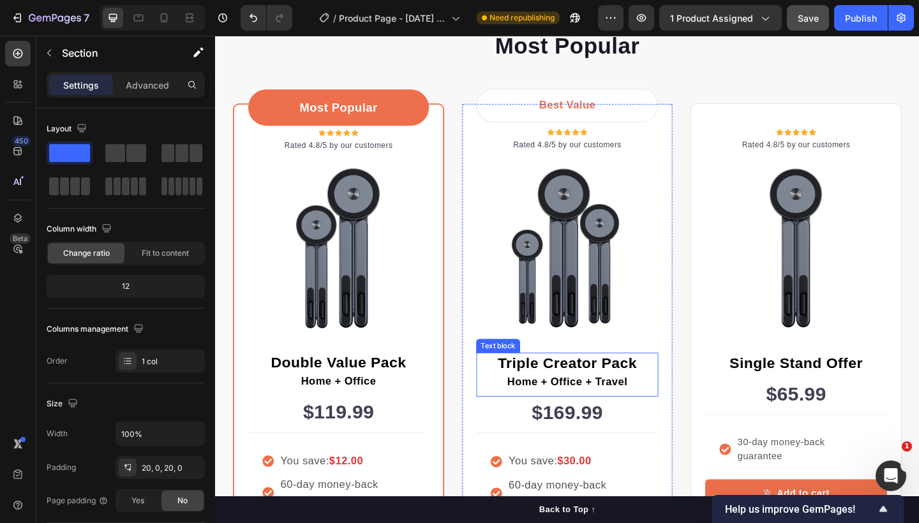
scroll to position [3038, 0]
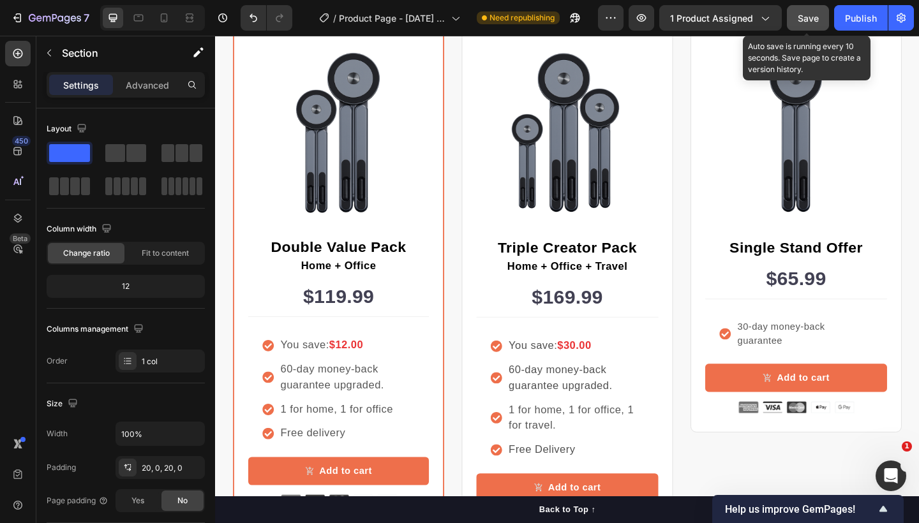
click at [807, 20] on span "Save" at bounding box center [807, 18] width 21 height 11
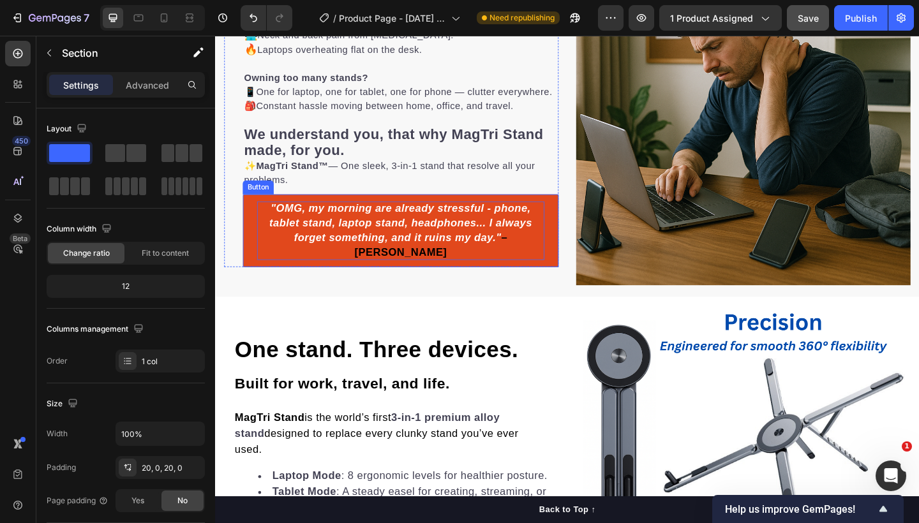
scroll to position [892, 0]
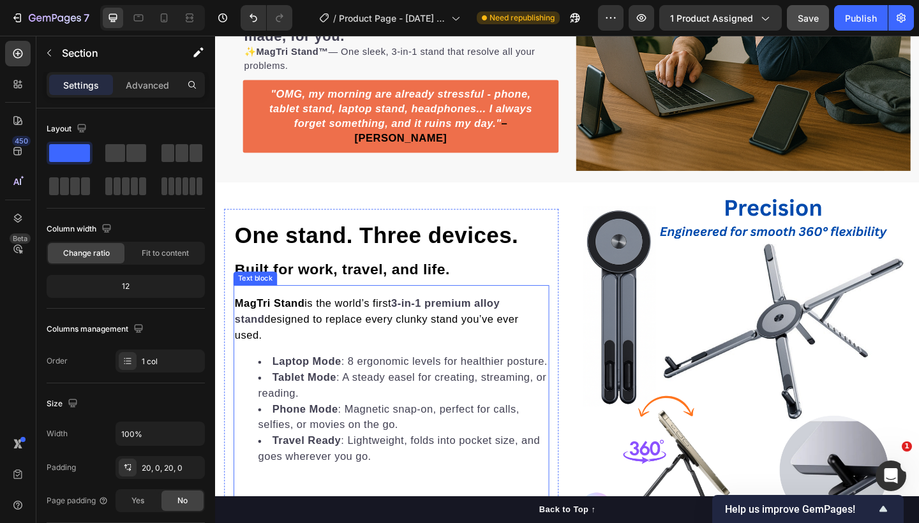
click at [417, 384] on span "Laptop Mode : 8 ergonomic levels for healthier posture." at bounding box center [426, 390] width 299 height 13
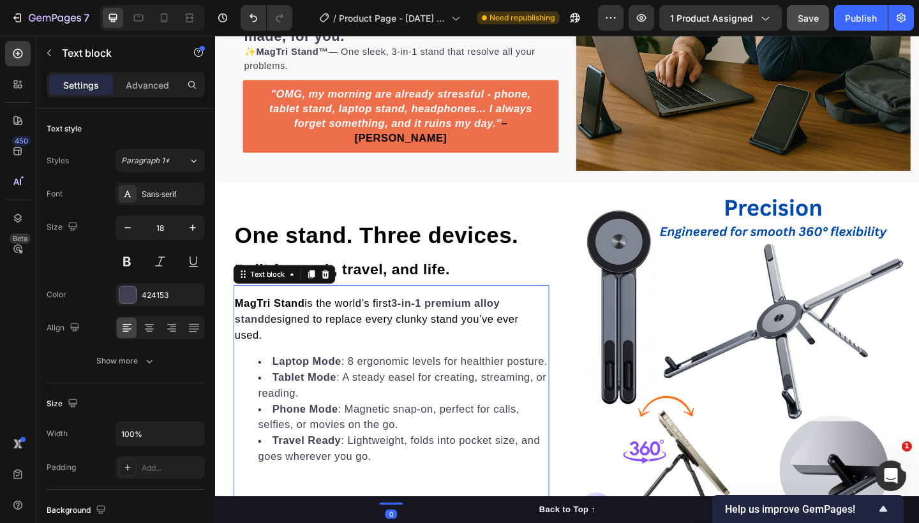
click at [434, 384] on span "Laptop Mode : 8 ergonomic levels for healthier posture." at bounding box center [426, 390] width 299 height 13
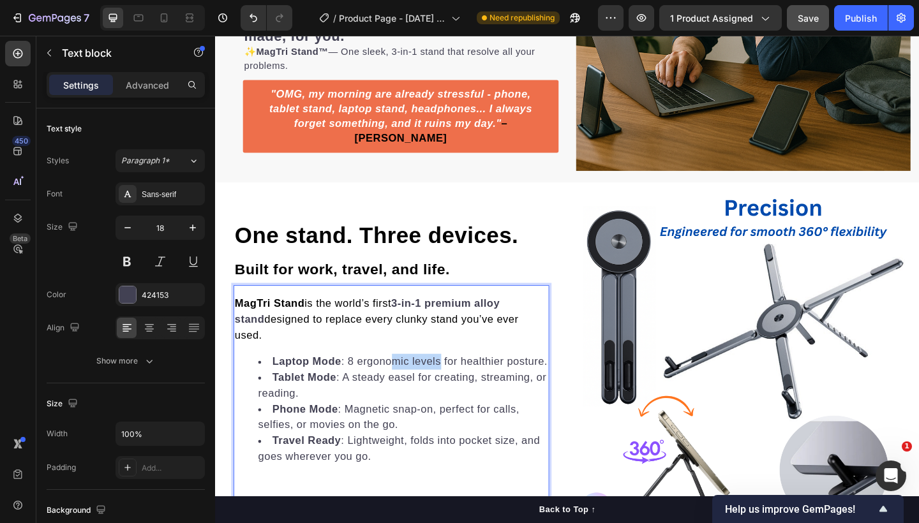
drag, startPoint x: 456, startPoint y: 376, endPoint x: 407, endPoint y: 374, distance: 49.2
click at [407, 384] on span "Laptop Mode : 8 ergonomic levels for healthier posture." at bounding box center [426, 390] width 299 height 13
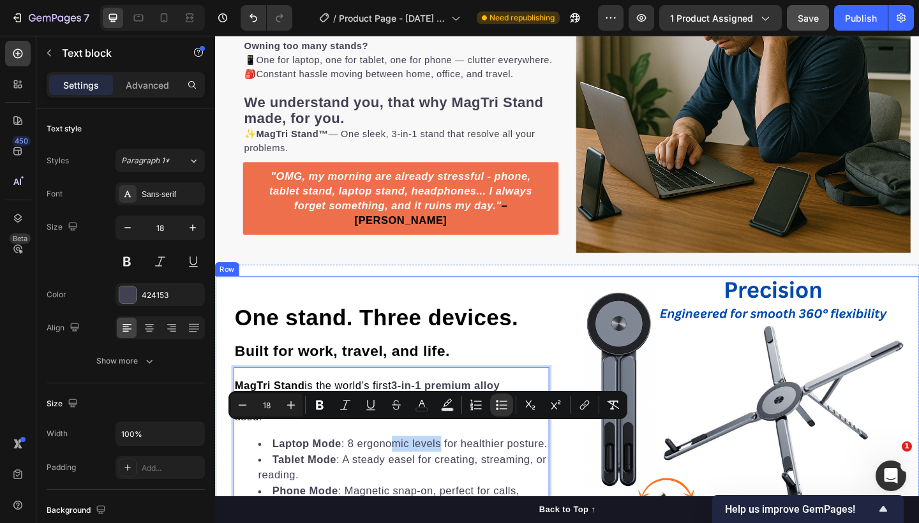
scroll to position [697, 0]
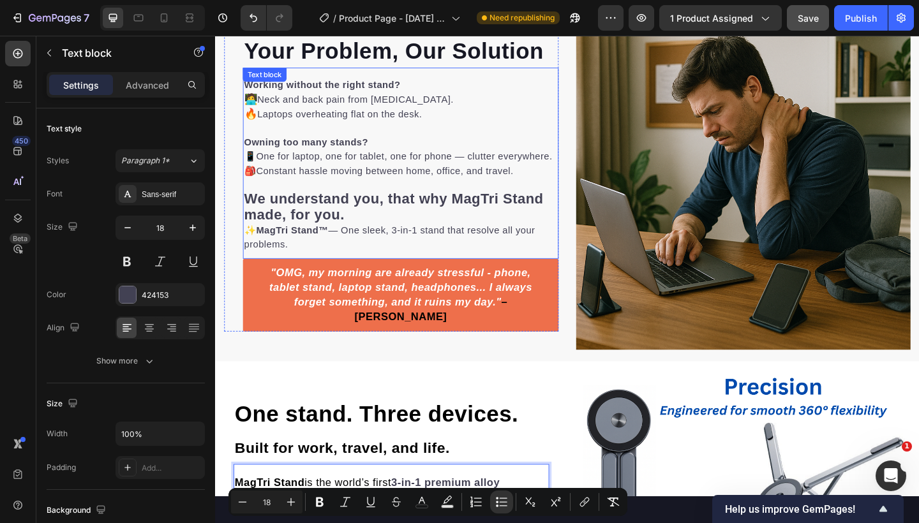
click at [413, 226] on strong "We understand you, that why MagTri Stand made, for you." at bounding box center [408, 222] width 325 height 34
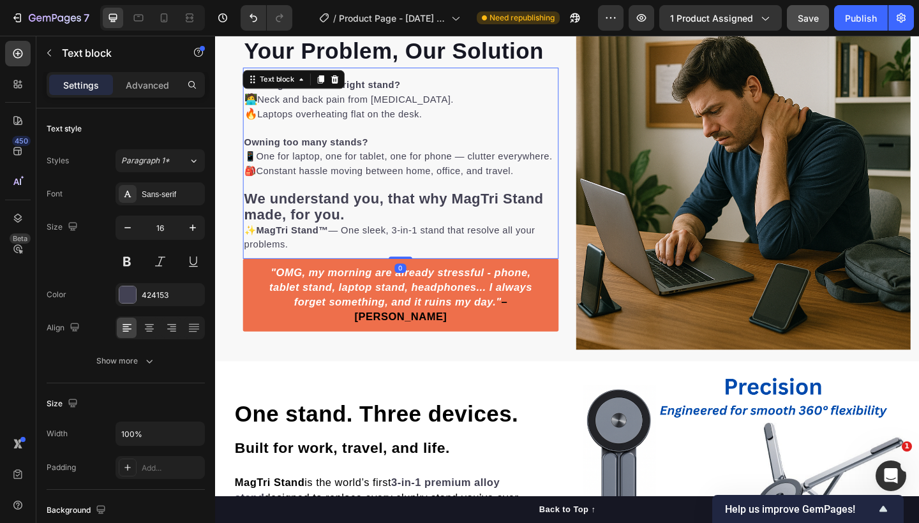
click at [430, 260] on p "✨ MagTri Stand™ — One sleek, 3-in-1 stand that resolve all your problems." at bounding box center [416, 255] width 341 height 31
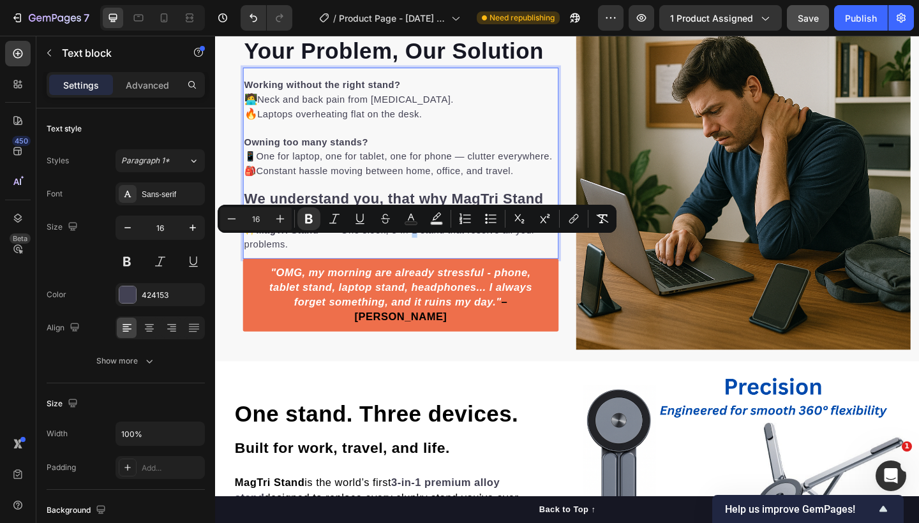
drag, startPoint x: 313, startPoint y: 272, endPoint x: 265, endPoint y: 260, distance: 50.0
click at [265, 260] on p "✨ MagTri Stand™ — One sleek, 3-in-1 stand that resolve all your problems." at bounding box center [416, 255] width 341 height 31
click at [277, 221] on icon "Editor contextual toolbar" at bounding box center [280, 218] width 13 height 13
type input "16"
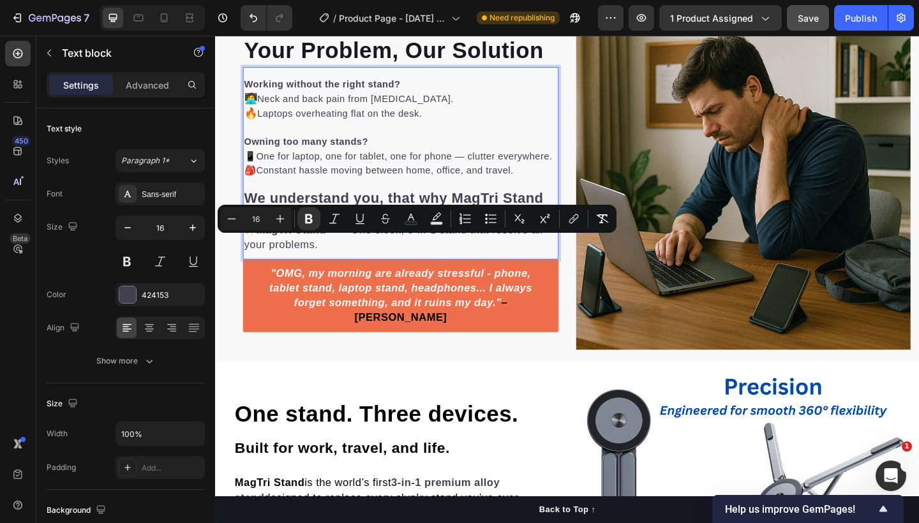
click at [366, 168] on p "Owning too many stands? 📱 One for laptop, one for tablet, one for phone — clutt…" at bounding box center [416, 167] width 341 height 46
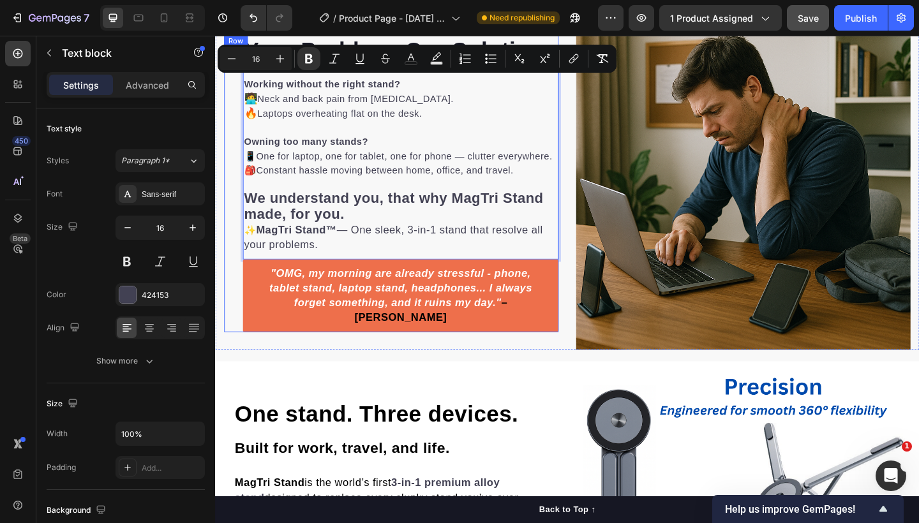
drag, startPoint x: 502, startPoint y: 193, endPoint x: 244, endPoint y: 86, distance: 278.9
click at [244, 86] on div "Your Problem, Our Solution Heading Working without the right stand? 🧑‍💻 Neck an…" at bounding box center [407, 196] width 364 height 325
click at [277, 60] on icon "Editor contextual toolbar" at bounding box center [280, 58] width 13 height 13
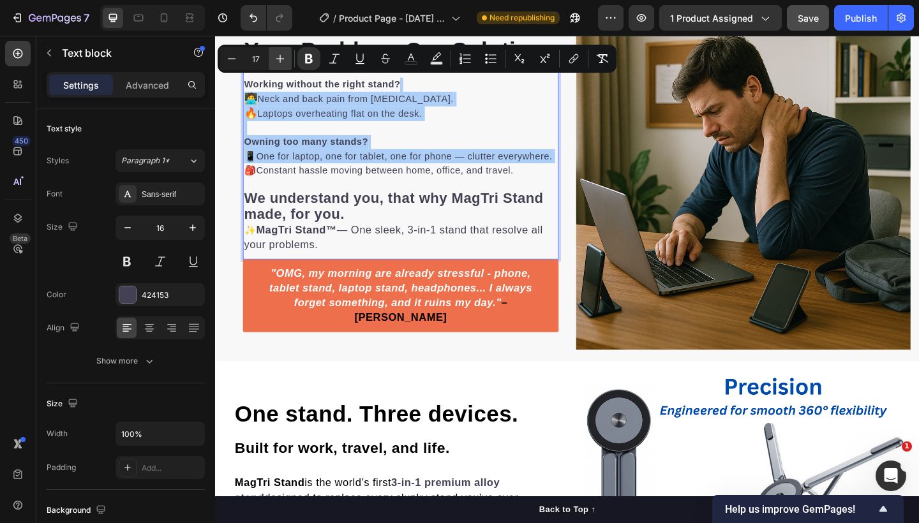
click at [277, 60] on icon "Editor contextual toolbar" at bounding box center [280, 58] width 13 height 13
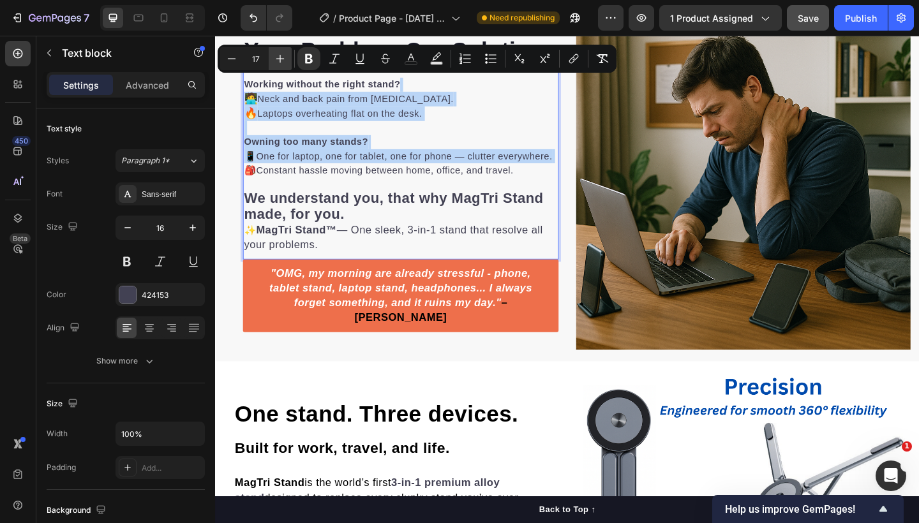
type input "18"
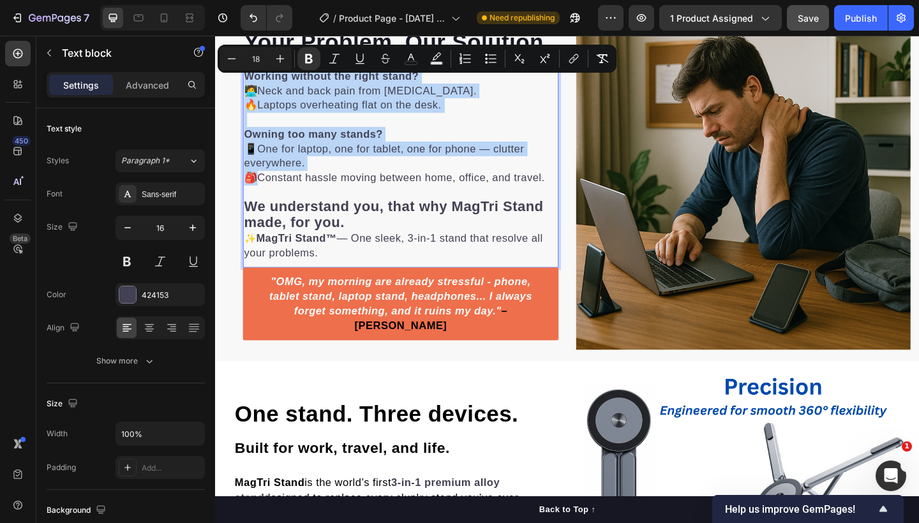
click at [425, 197] on span "Constant hassle moving between home, office, and travel." at bounding box center [417, 190] width 313 height 13
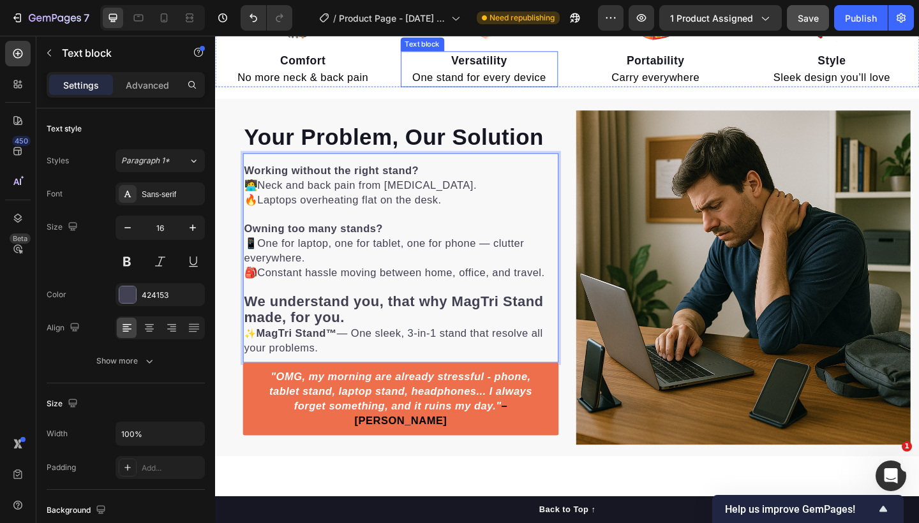
scroll to position [216, 0]
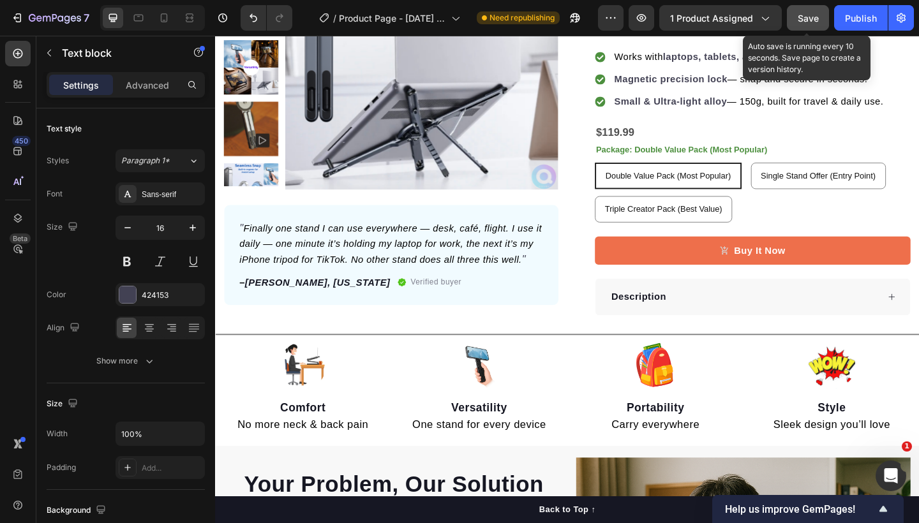
click at [806, 24] on div "Save" at bounding box center [807, 17] width 21 height 13
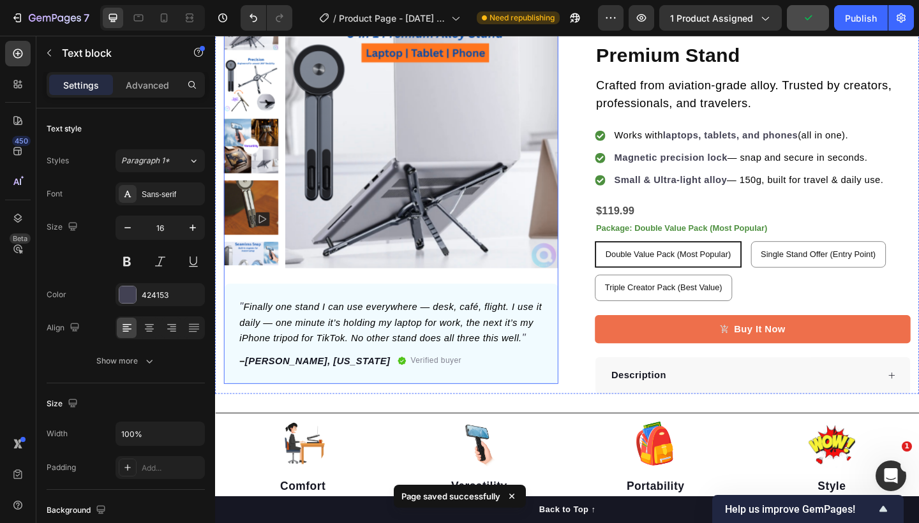
scroll to position [0, 0]
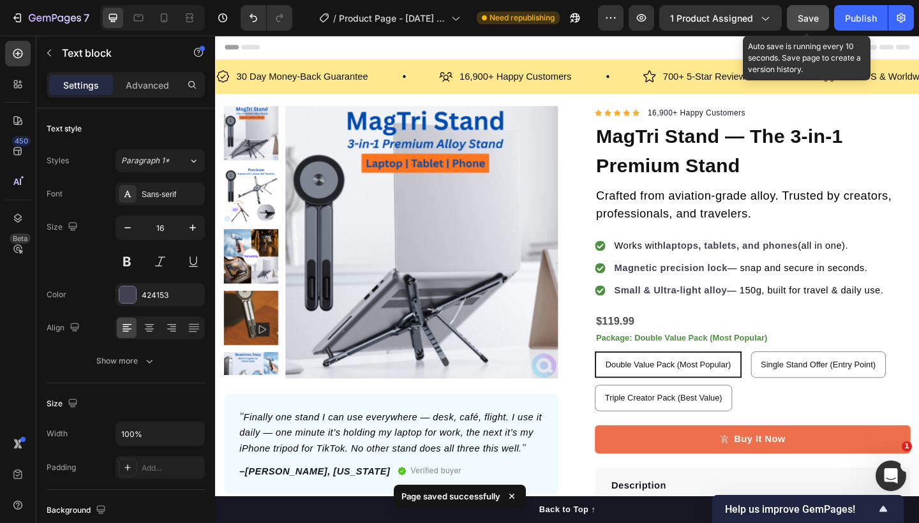
click at [820, 17] on button "Save" at bounding box center [808, 18] width 42 height 26
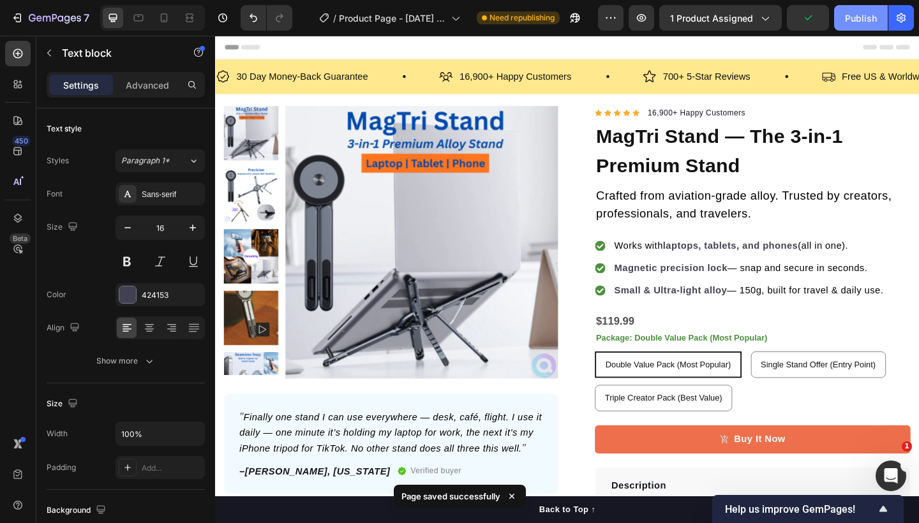
click at [860, 17] on div "Publish" at bounding box center [861, 17] width 32 height 13
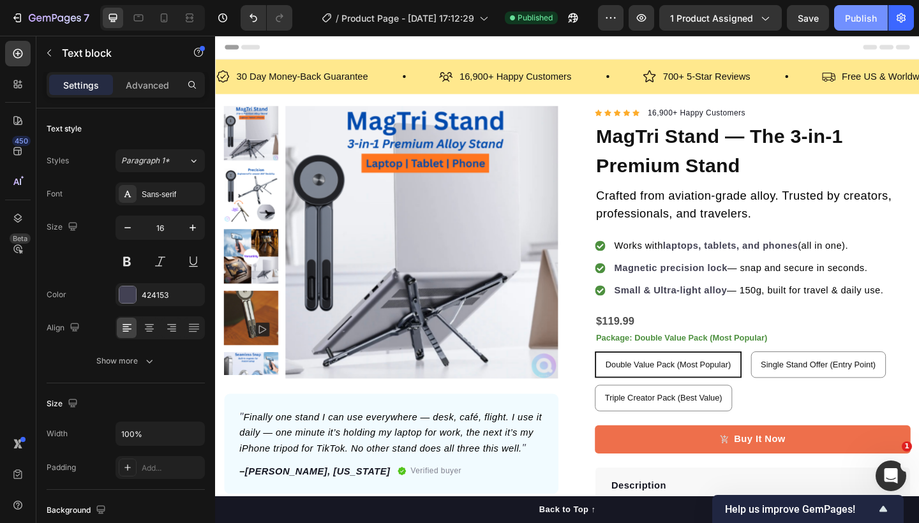
click at [857, 21] on div "Publish" at bounding box center [861, 17] width 32 height 13
click at [572, 20] on icon "button" at bounding box center [573, 18] width 10 height 10
click at [264, 329] on img at bounding box center [254, 342] width 59 height 59
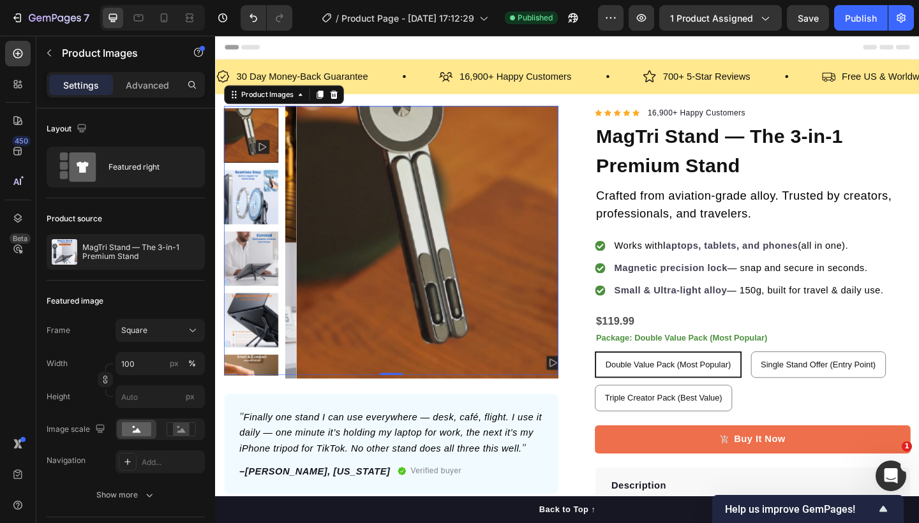
click at [265, 278] on img at bounding box center [254, 278] width 59 height 59
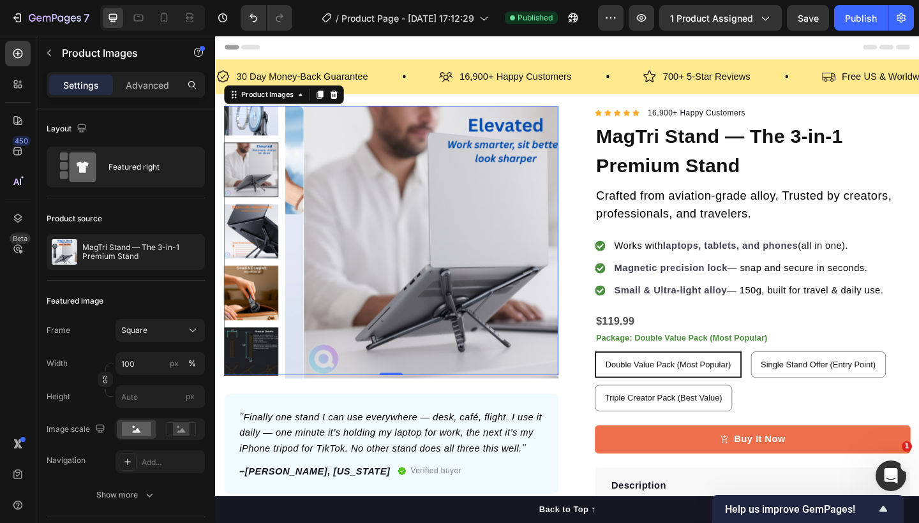
click at [250, 318] on img at bounding box center [254, 315] width 59 height 59
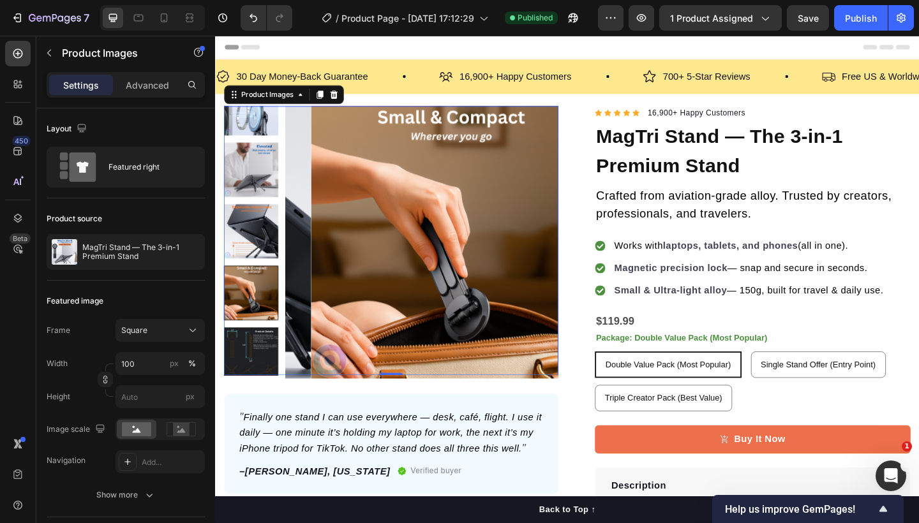
click at [270, 116] on img at bounding box center [254, 114] width 59 height 59
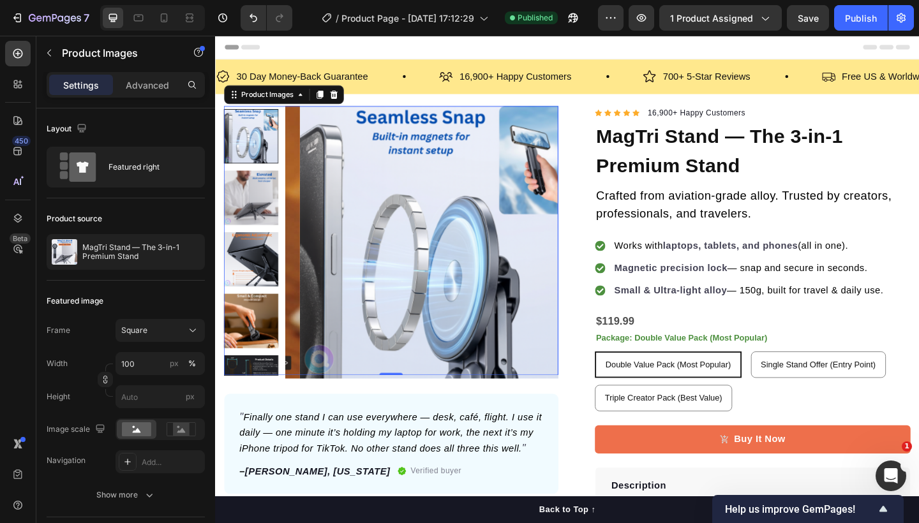
click at [265, 196] on img at bounding box center [254, 211] width 59 height 59
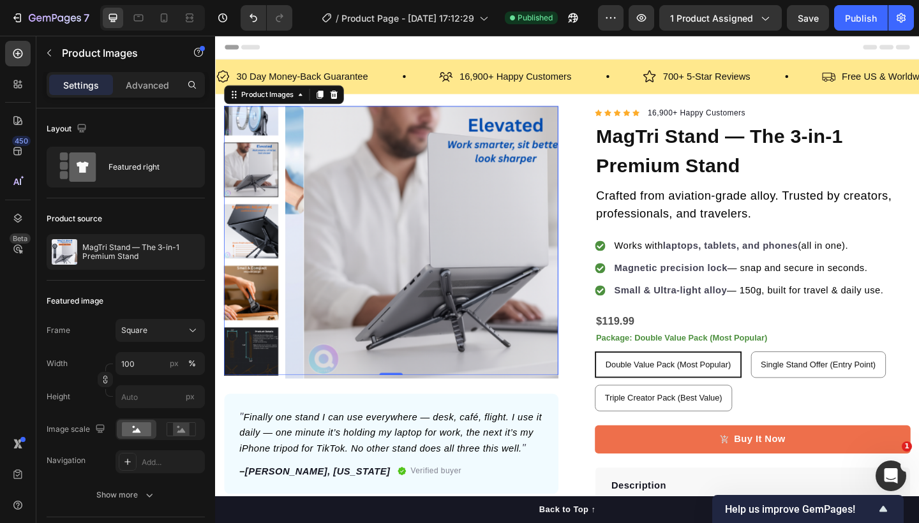
click at [265, 128] on img at bounding box center [254, 114] width 59 height 59
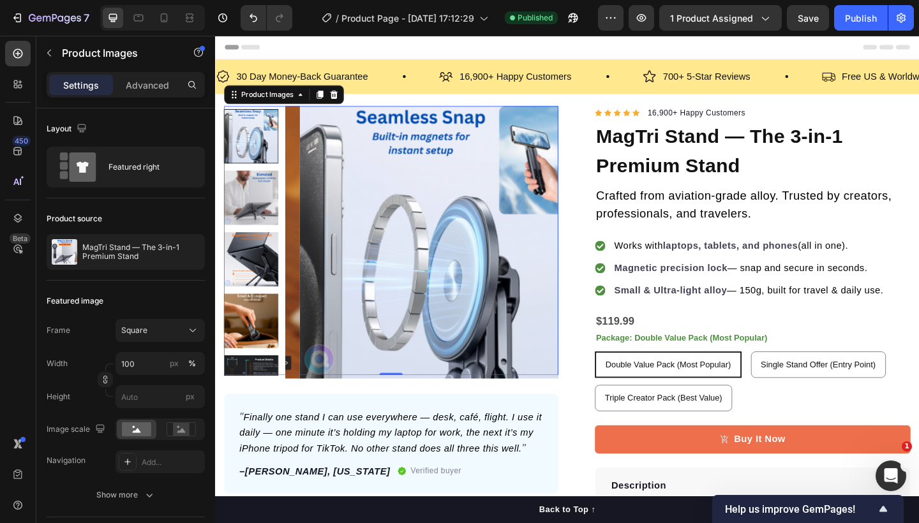
click at [253, 128] on div at bounding box center [254, 144] width 59 height 59
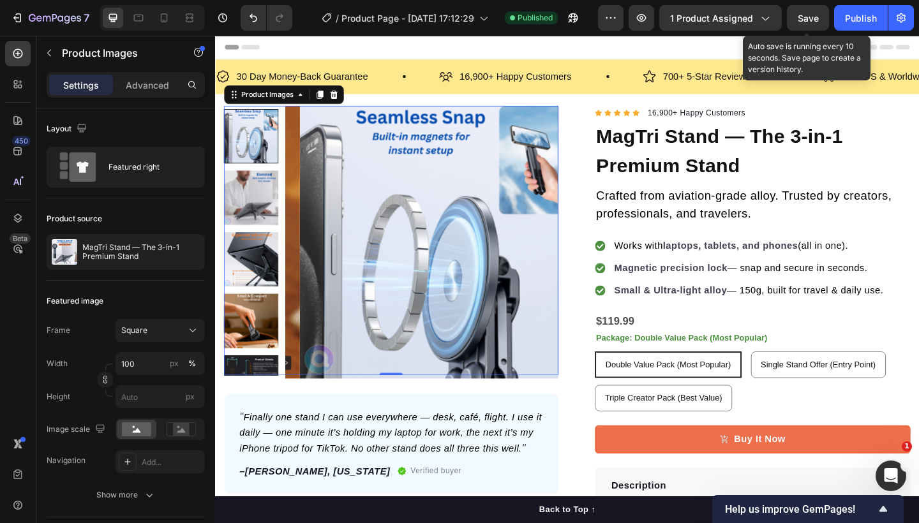
click at [813, 18] on span "Save" at bounding box center [807, 18] width 21 height 11
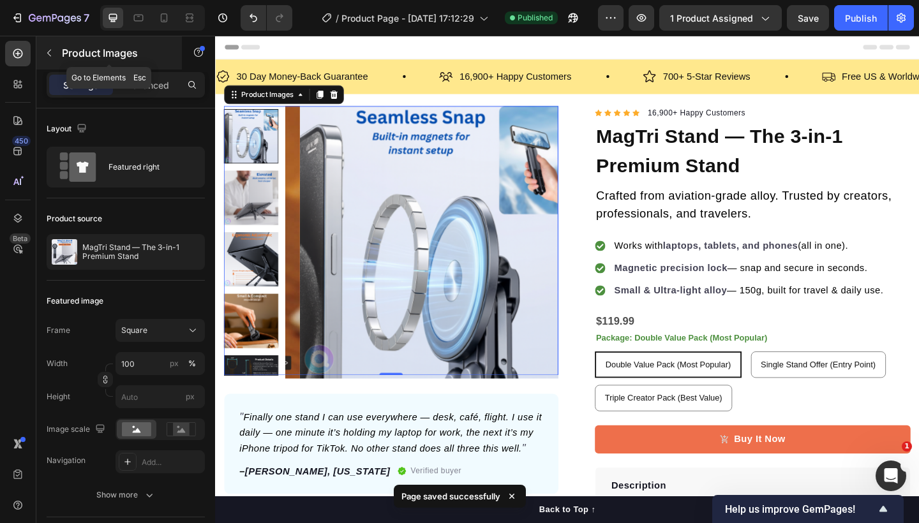
click at [50, 55] on icon "button" at bounding box center [49, 53] width 4 height 7
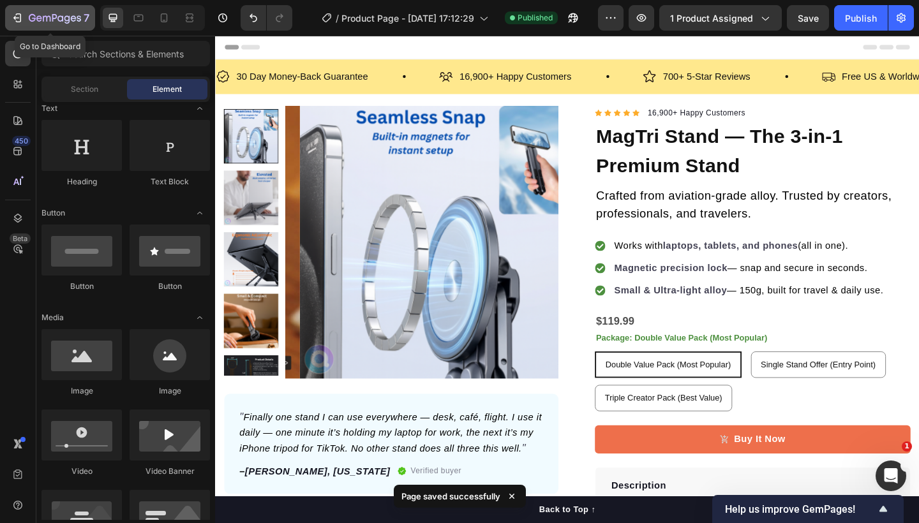
click at [17, 18] on icon "button" at bounding box center [17, 17] width 13 height 13
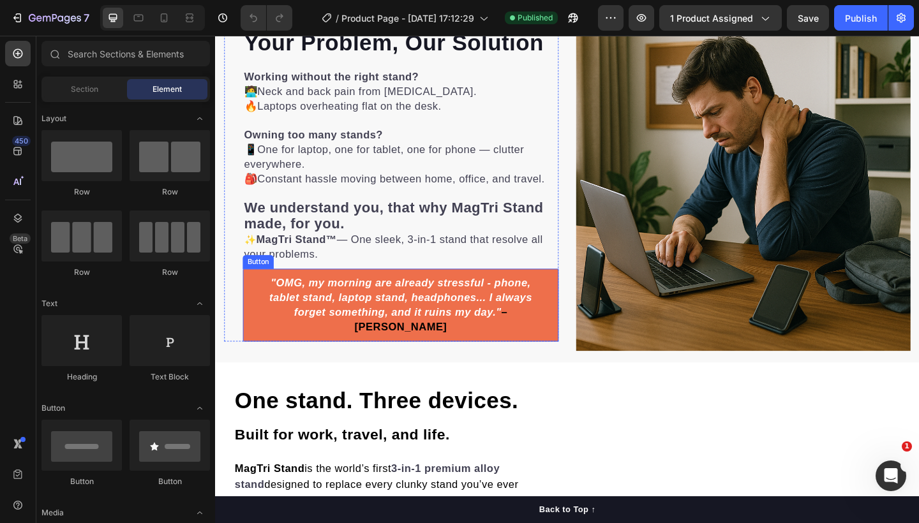
scroll to position [246, 0]
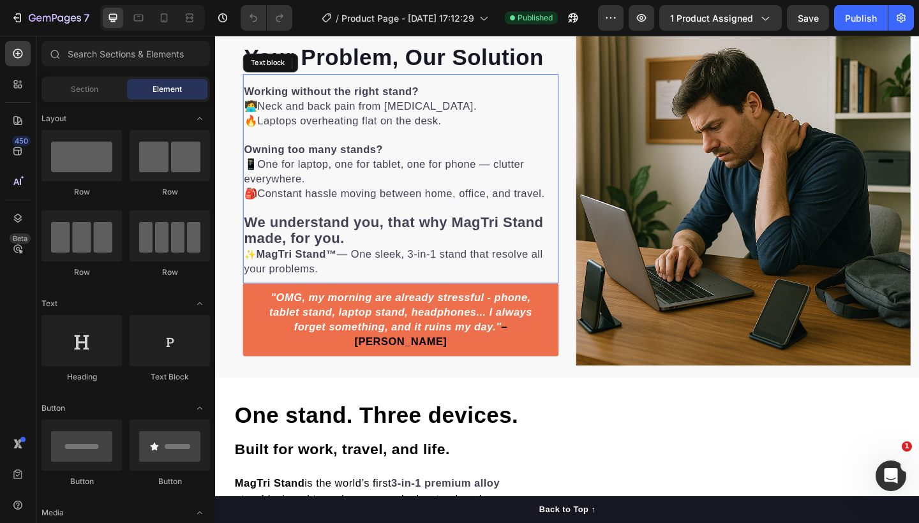
click at [336, 290] on p "✨ MagTri Stand™ — One sleek, 3-in-1 stand that resolve all your problems." at bounding box center [416, 282] width 341 height 32
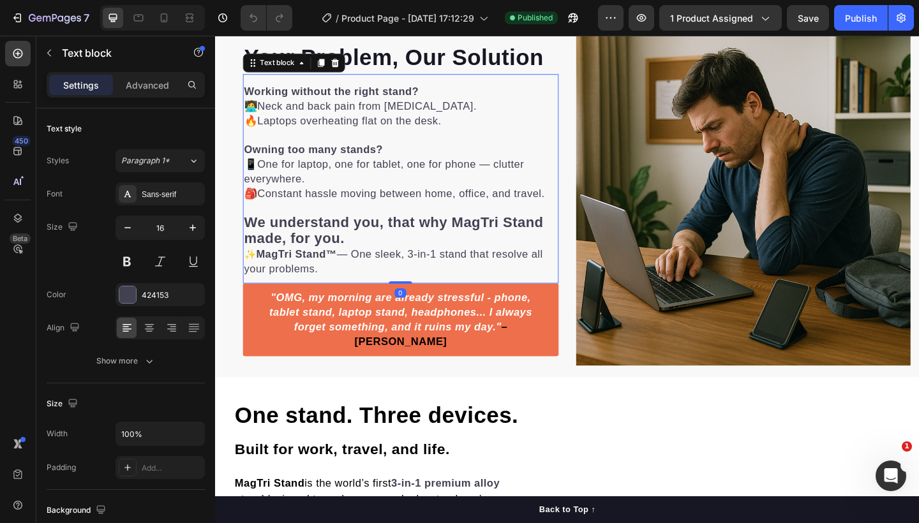
click at [338, 293] on p "✨ MagTri Stand™ — One sleek, 3-in-1 stand that resolve all your problems." at bounding box center [416, 282] width 341 height 32
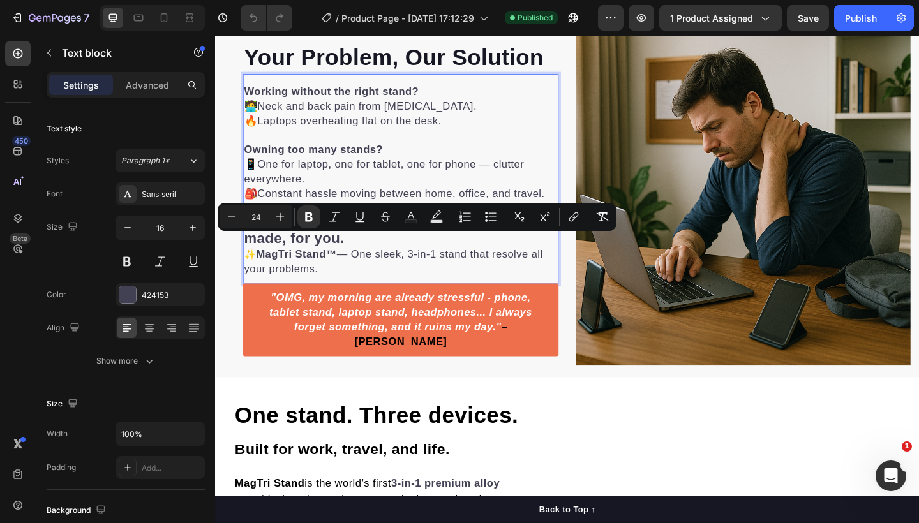
type input "18"
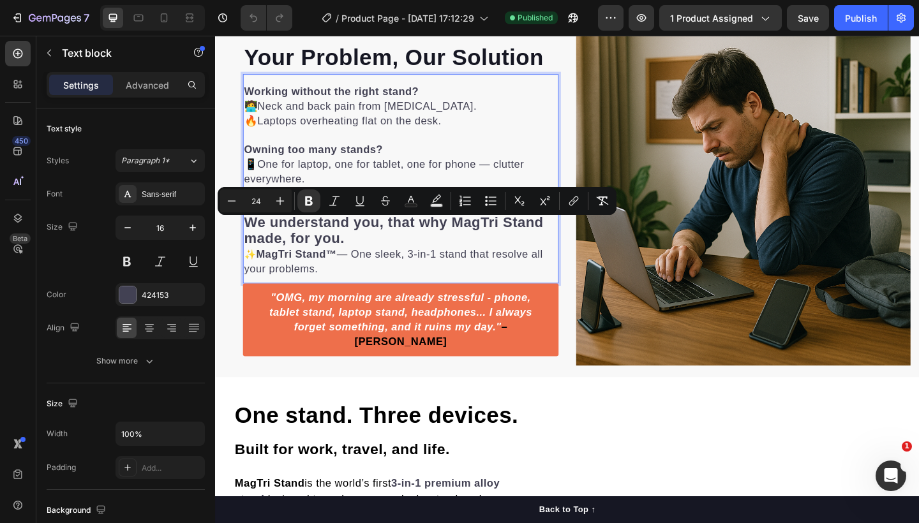
drag, startPoint x: 340, startPoint y: 290, endPoint x: 405, endPoint y: 243, distance: 80.4
click at [405, 243] on div "Working without the right stand? 🧑‍💻 Neck and back pain from [MEDICAL_DATA]. 🔥 …" at bounding box center [416, 193] width 343 height 211
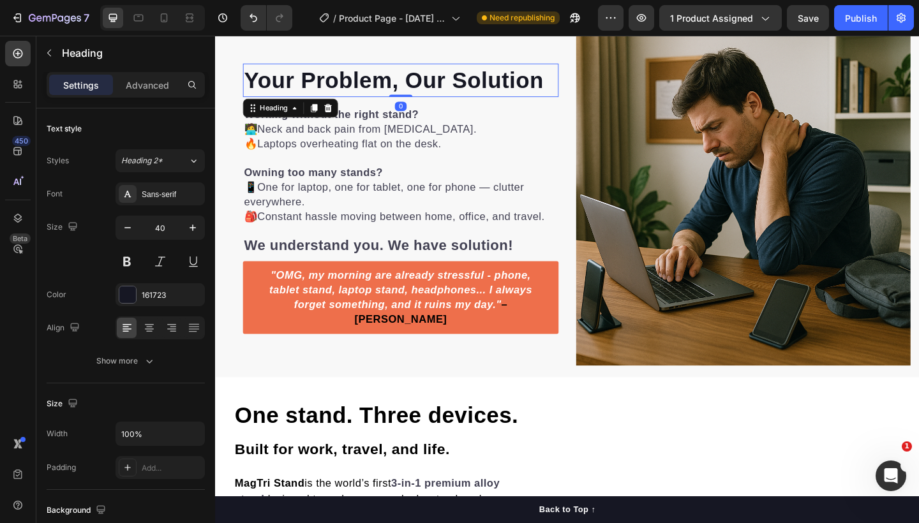
click at [476, 78] on strong "Your Problem, Our Solution" at bounding box center [409, 84] width 326 height 27
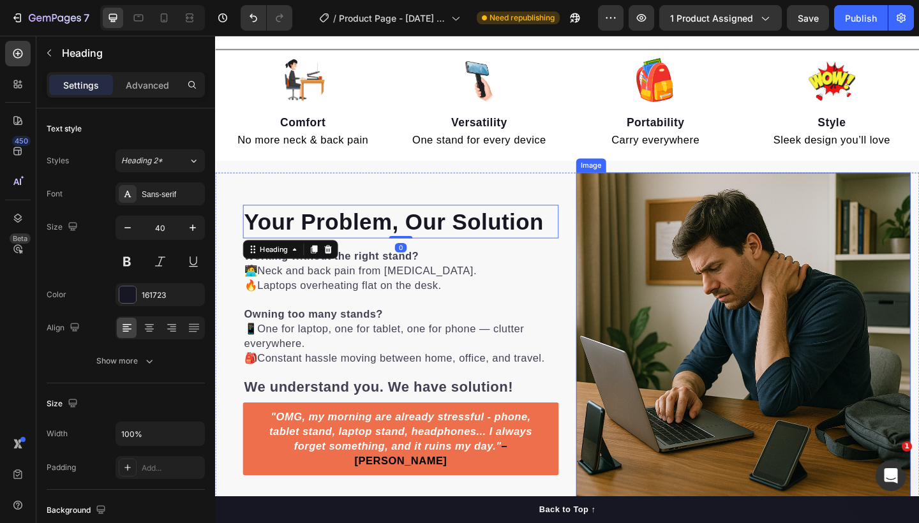
scroll to position [0, 0]
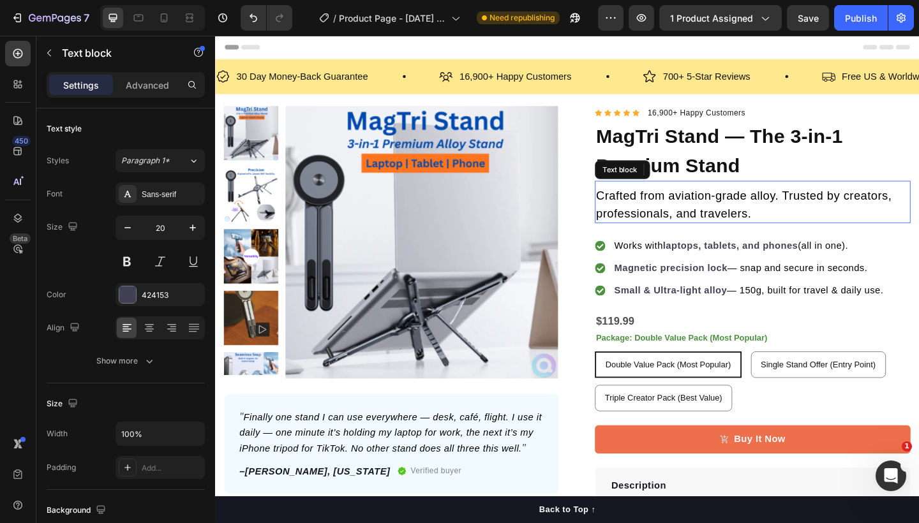
click at [747, 221] on span "Crafted from aviation-grade alloy. Trusted by creators, professionals, and trav…" at bounding box center [789, 219] width 321 height 33
click at [743, 219] on p "Crafted from aviation-grade alloy. Trusted by creators, professionals, and trav…" at bounding box center [799, 219] width 341 height 38
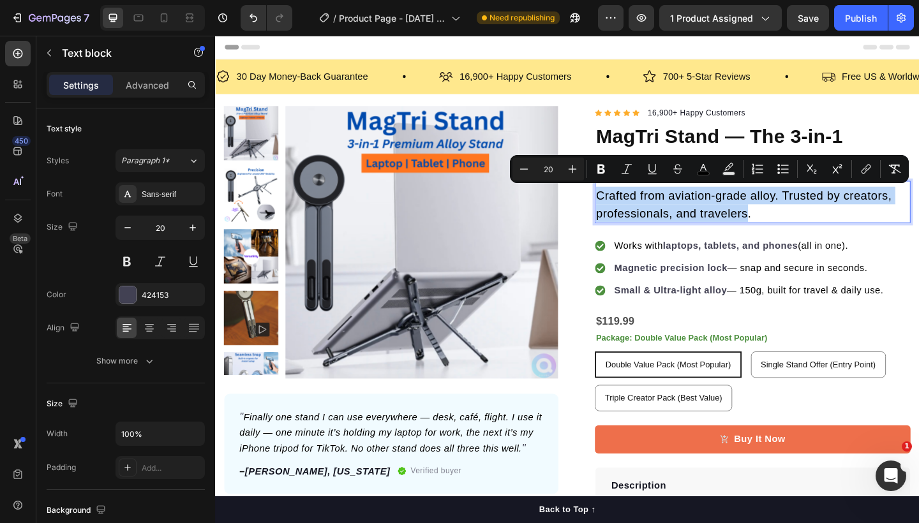
drag, startPoint x: 791, startPoint y: 226, endPoint x: 628, endPoint y: 210, distance: 164.0
click at [629, 210] on span "Crafted from aviation-grade alloy. Trusted by creators, professionals, and trav…" at bounding box center [789, 219] width 321 height 33
click at [528, 172] on icon "Editor contextual toolbar" at bounding box center [523, 169] width 13 height 13
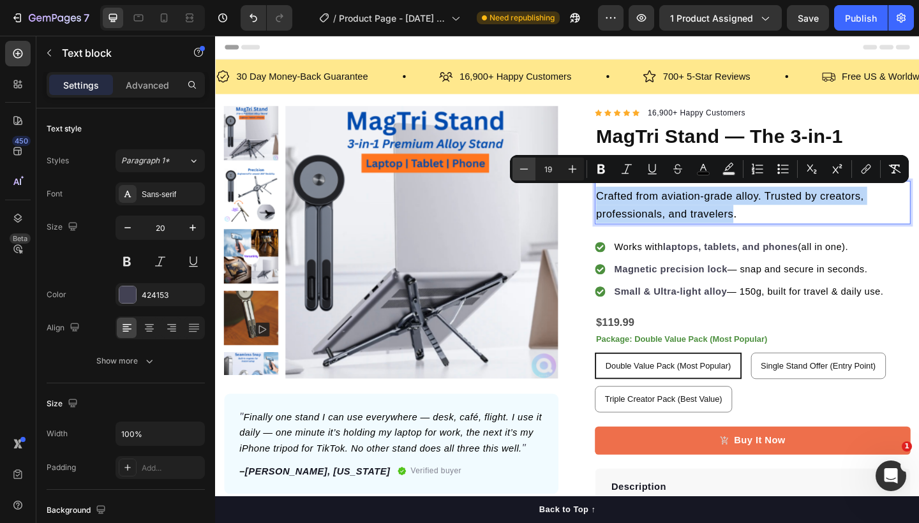
type input "18"
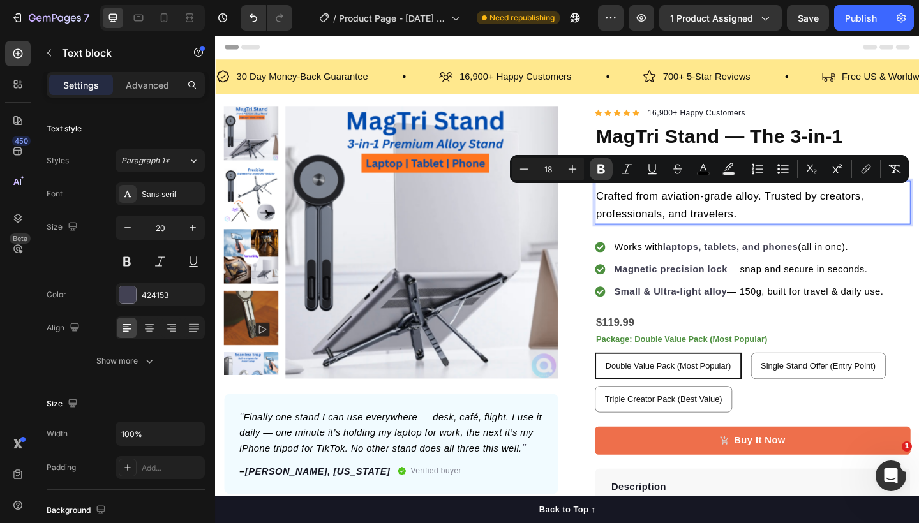
click at [606, 171] on icon "Editor contextual toolbar" at bounding box center [601, 169] width 13 height 13
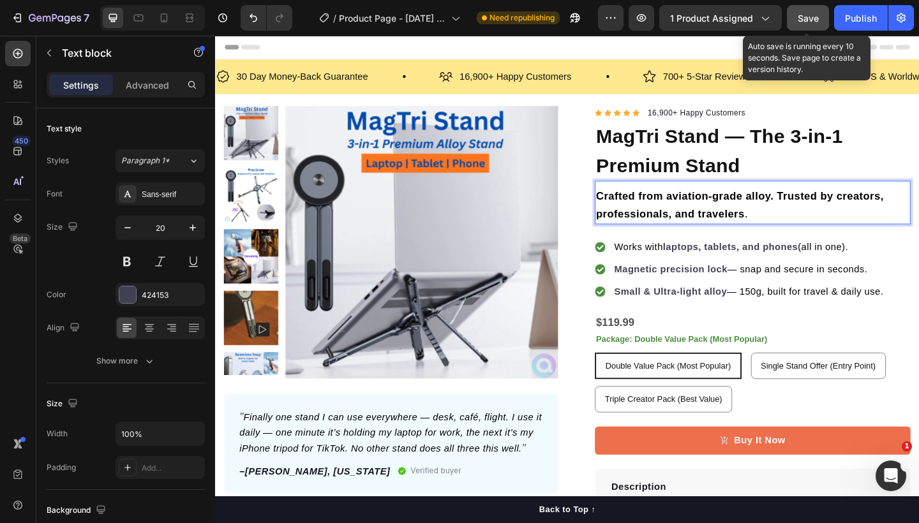
click at [811, 14] on span "Save" at bounding box center [807, 18] width 21 height 11
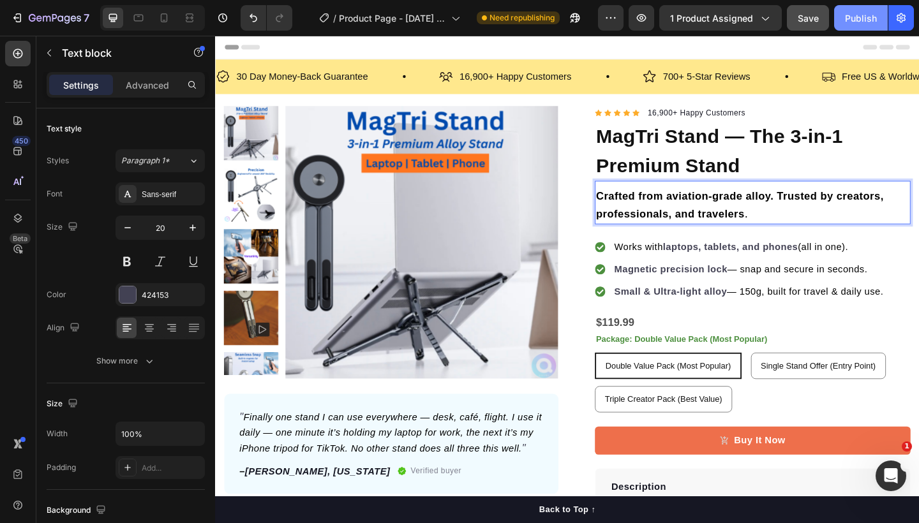
click at [855, 17] on div "Publish" at bounding box center [861, 17] width 32 height 13
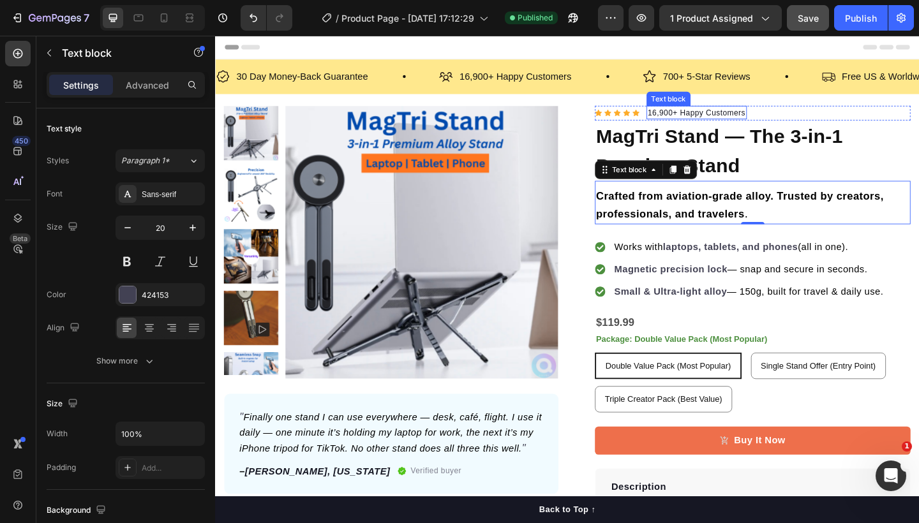
click at [705, 116] on p "16,900+ Happy Customers" at bounding box center [738, 120] width 107 height 13
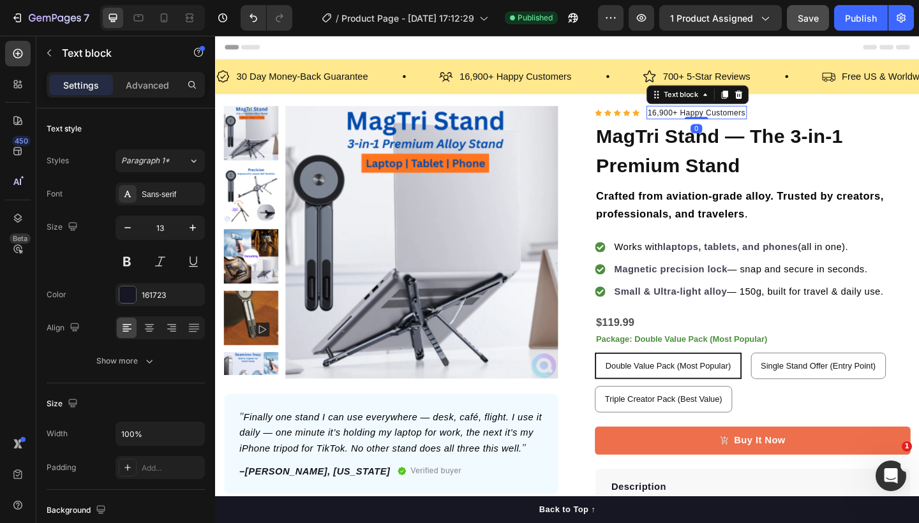
click at [703, 117] on p "16,900+ Happy Customers" at bounding box center [738, 120] width 107 height 13
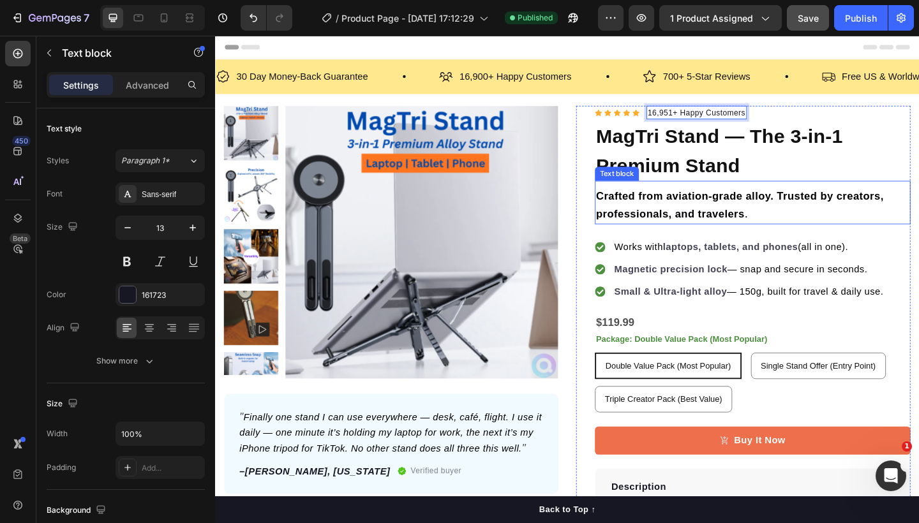
click at [728, 231] on strong "Crafted from aviation-grade alloy. Trusted by creators, professionals, and trav…" at bounding box center [785, 220] width 313 height 33
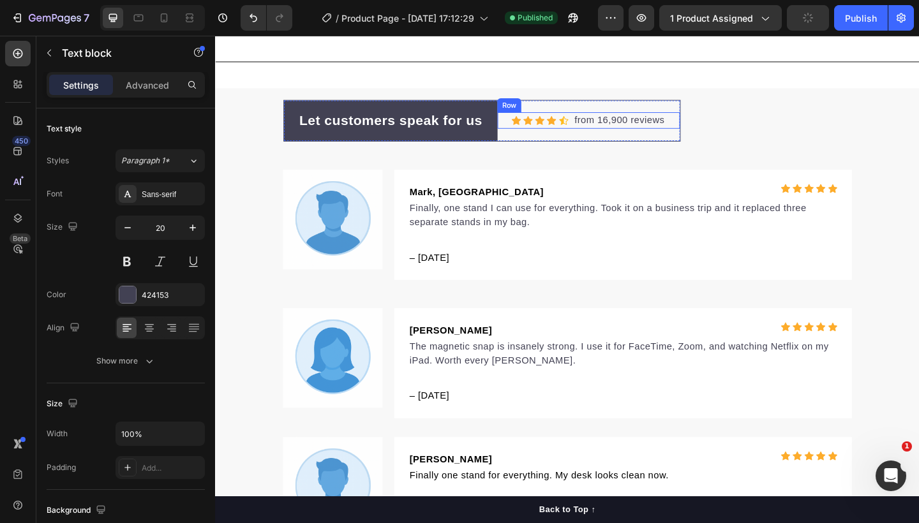
scroll to position [3459, 0]
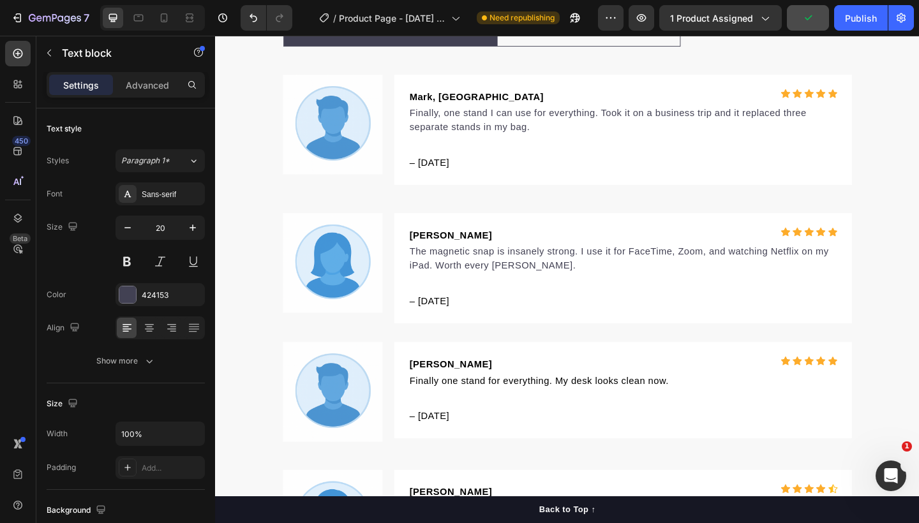
click at [652, 33] on p "from 16,900 reviews" at bounding box center [654, 24] width 98 height 15
click at [654, 33] on p "from 16,900 reviews" at bounding box center [654, 24] width 98 height 15
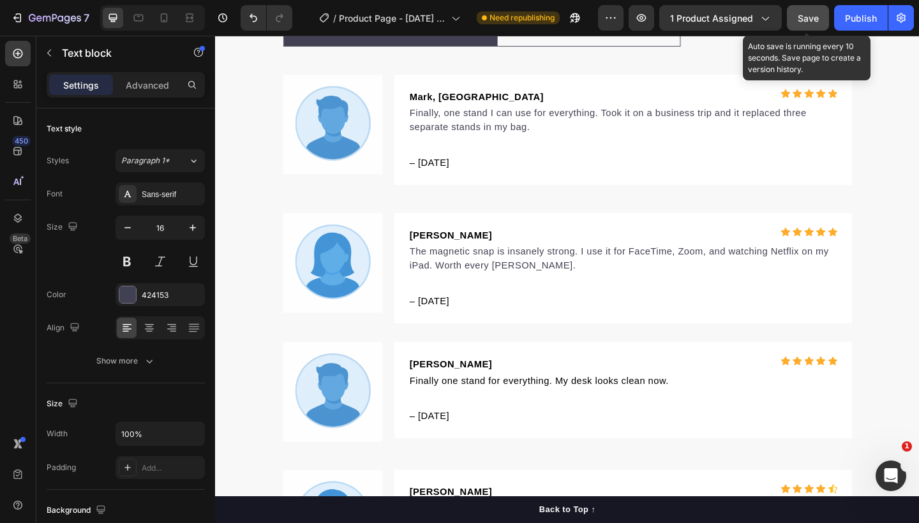
click at [815, 23] on span "Save" at bounding box center [807, 18] width 21 height 11
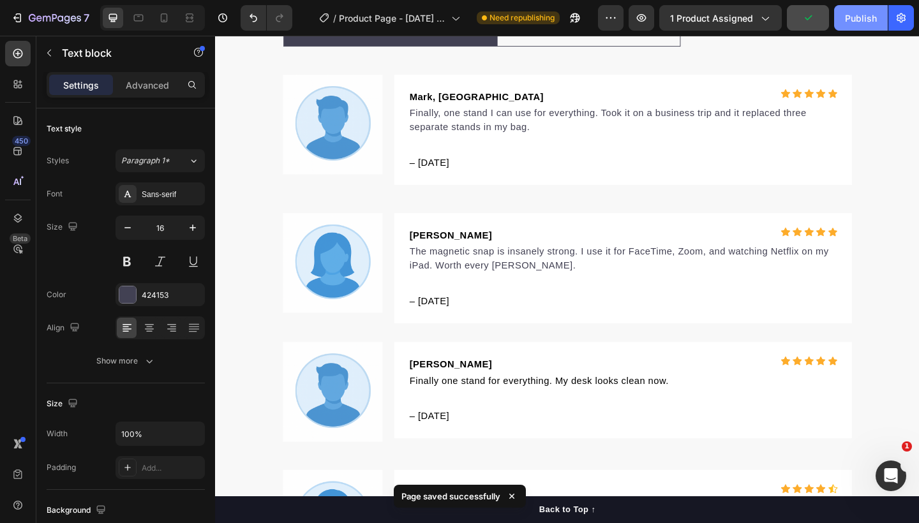
click at [852, 20] on div "Publish" at bounding box center [861, 17] width 32 height 13
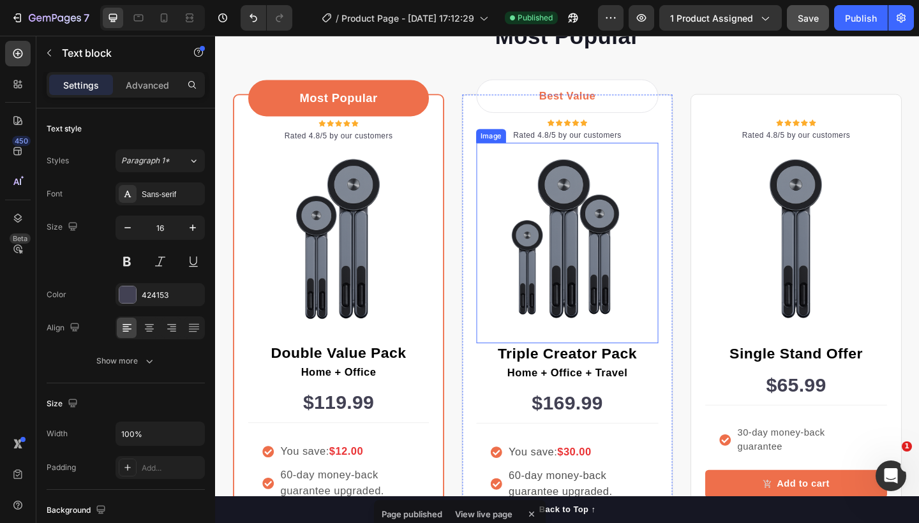
scroll to position [2412, 0]
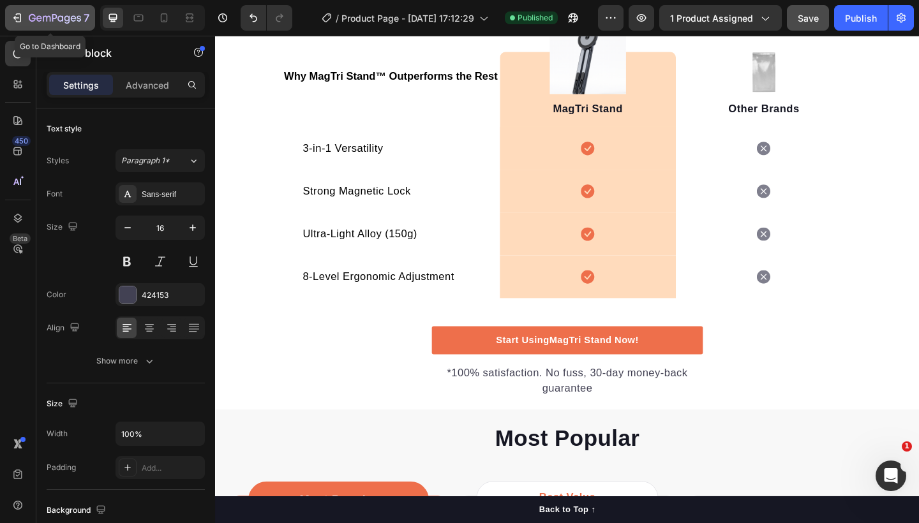
click at [15, 14] on icon "button" at bounding box center [17, 17] width 13 height 13
